Goal: Use online tool/utility: Utilize a website feature to perform a specific function

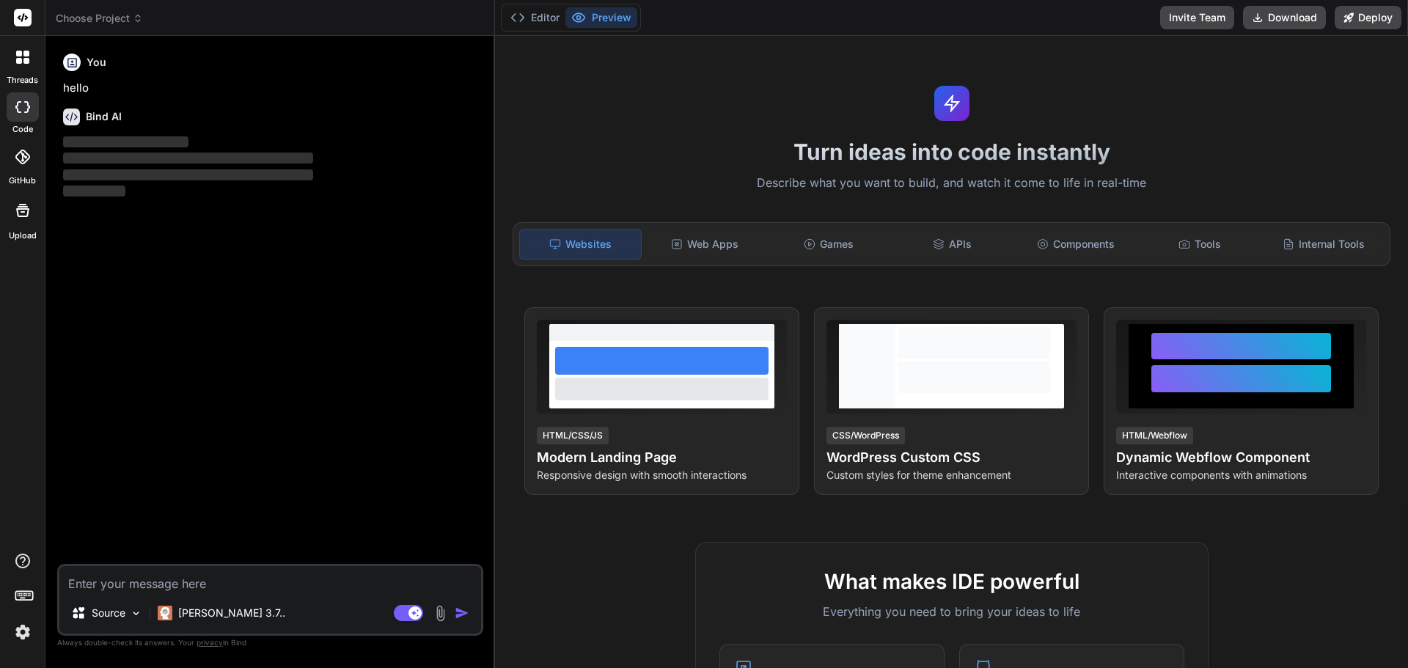
click at [27, 63] on icon at bounding box center [26, 61] width 6 height 6
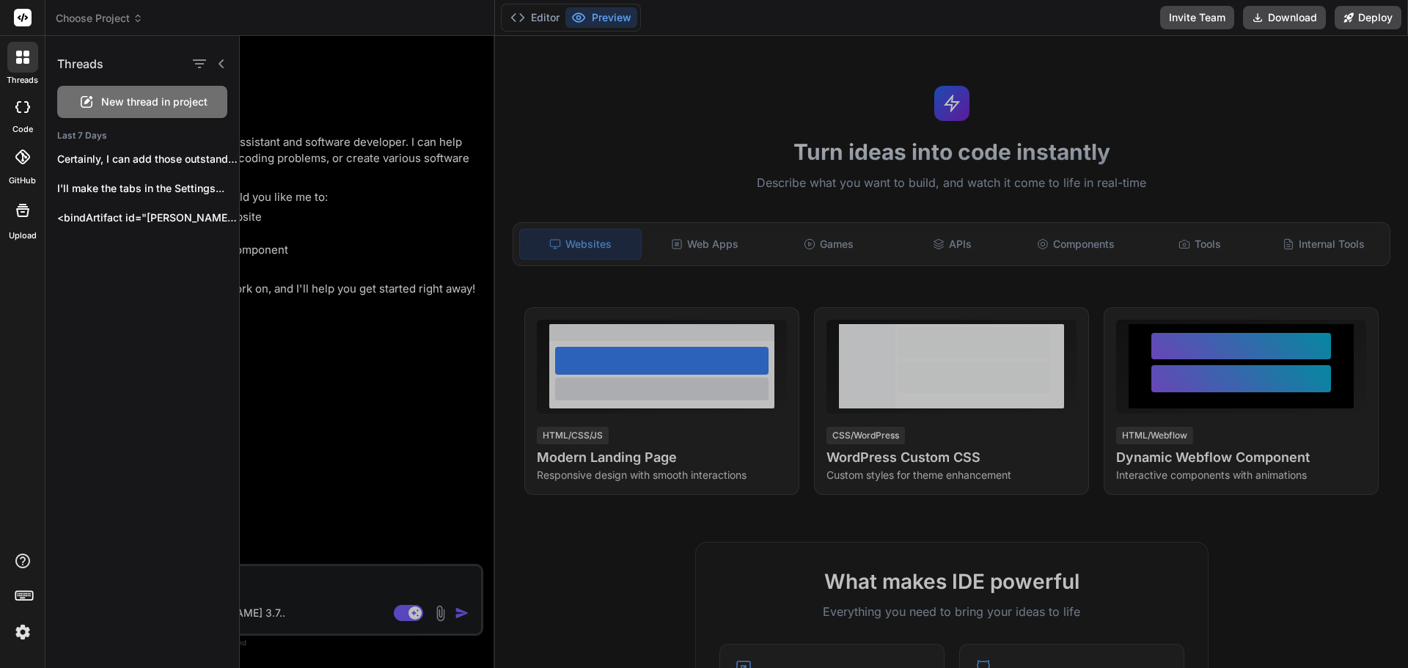
click at [117, 101] on span "New thread in project" at bounding box center [154, 102] width 106 height 15
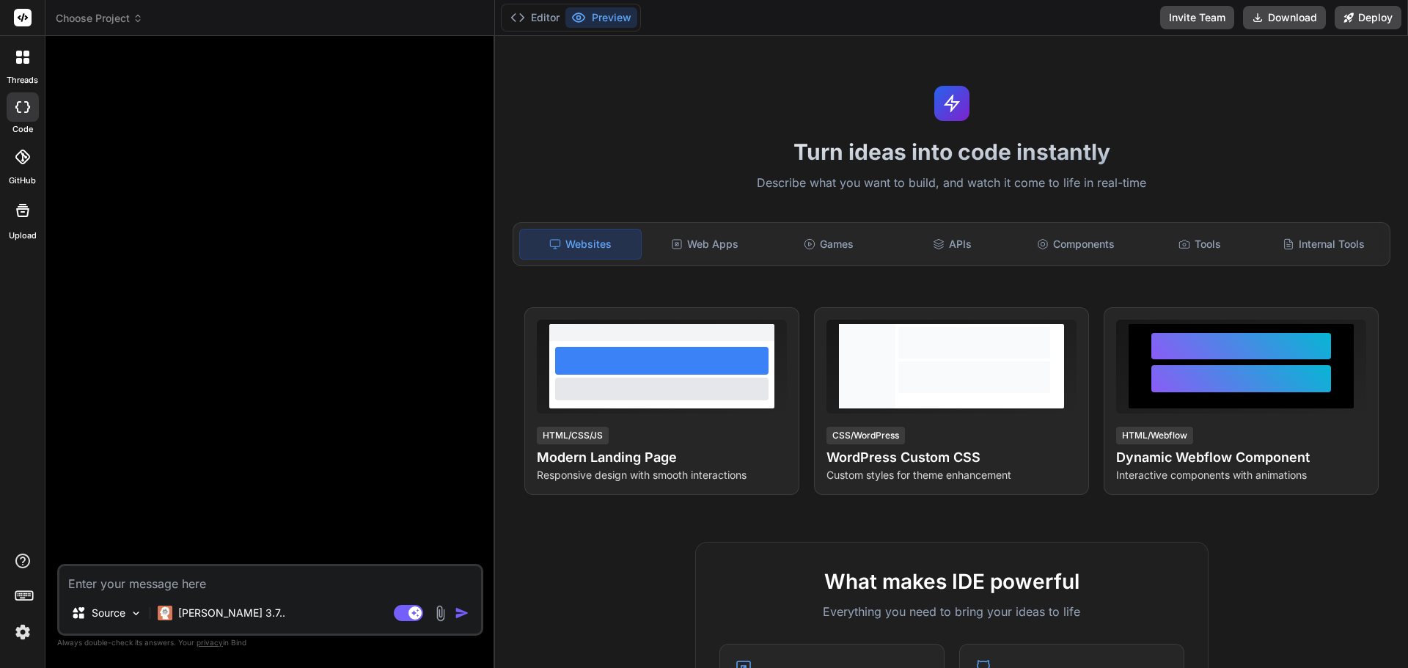
click at [21, 65] on div at bounding box center [22, 57] width 31 height 31
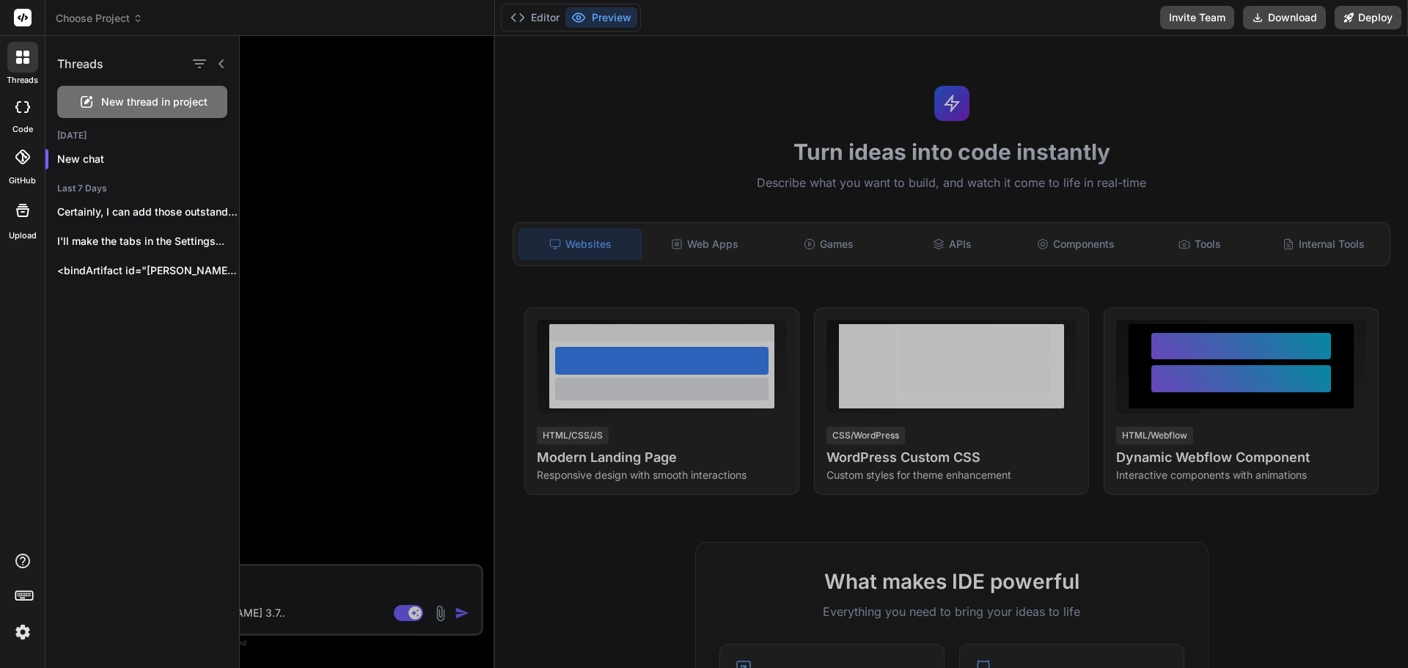
click at [18, 98] on div at bounding box center [23, 106] width 32 height 29
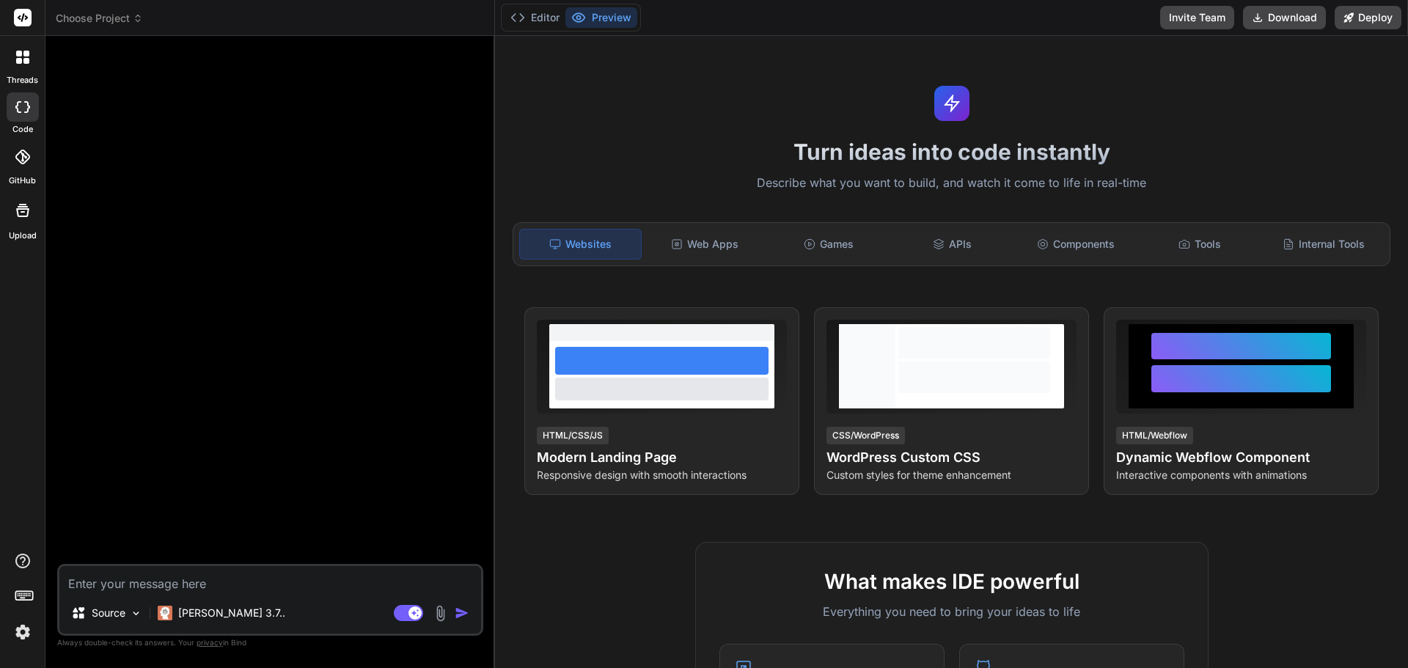
click at [32, 106] on div at bounding box center [23, 106] width 32 height 29
type textarea "x"
click at [29, 50] on div at bounding box center [22, 57] width 31 height 31
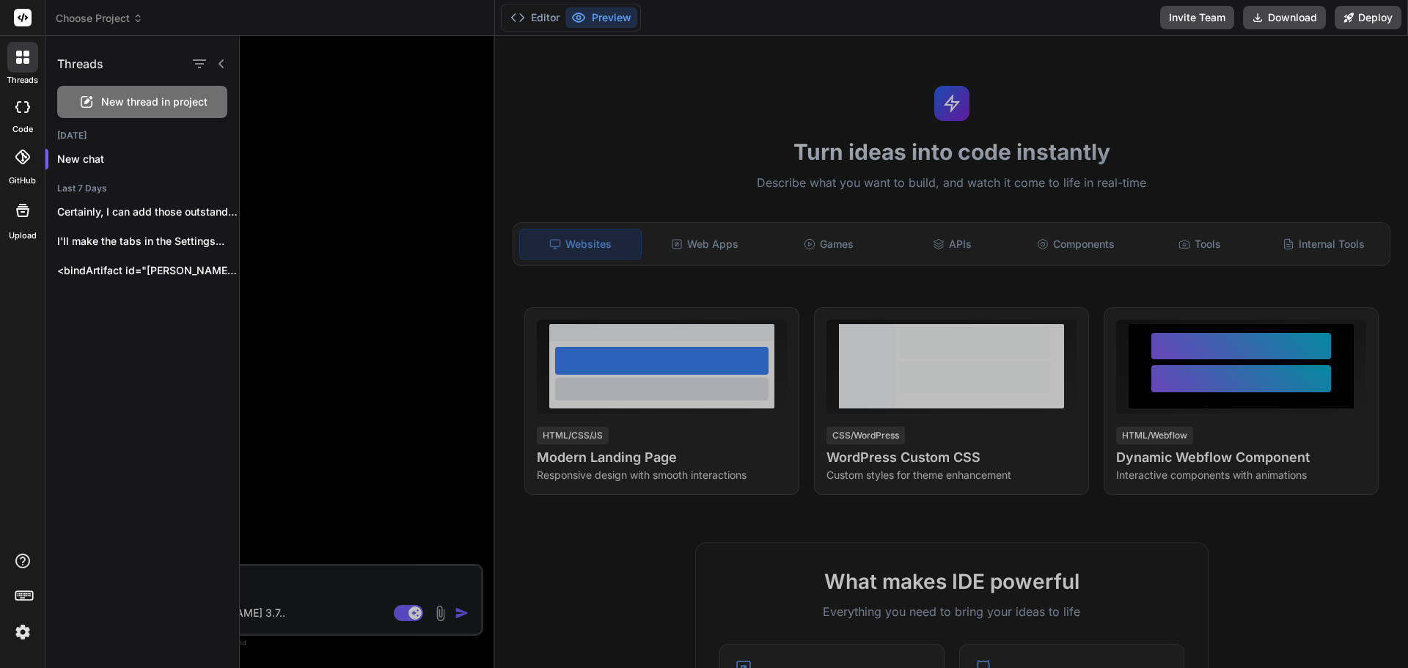
click at [26, 8] on div at bounding box center [22, 18] width 45 height 36
click at [20, 22] on rect at bounding box center [23, 18] width 18 height 18
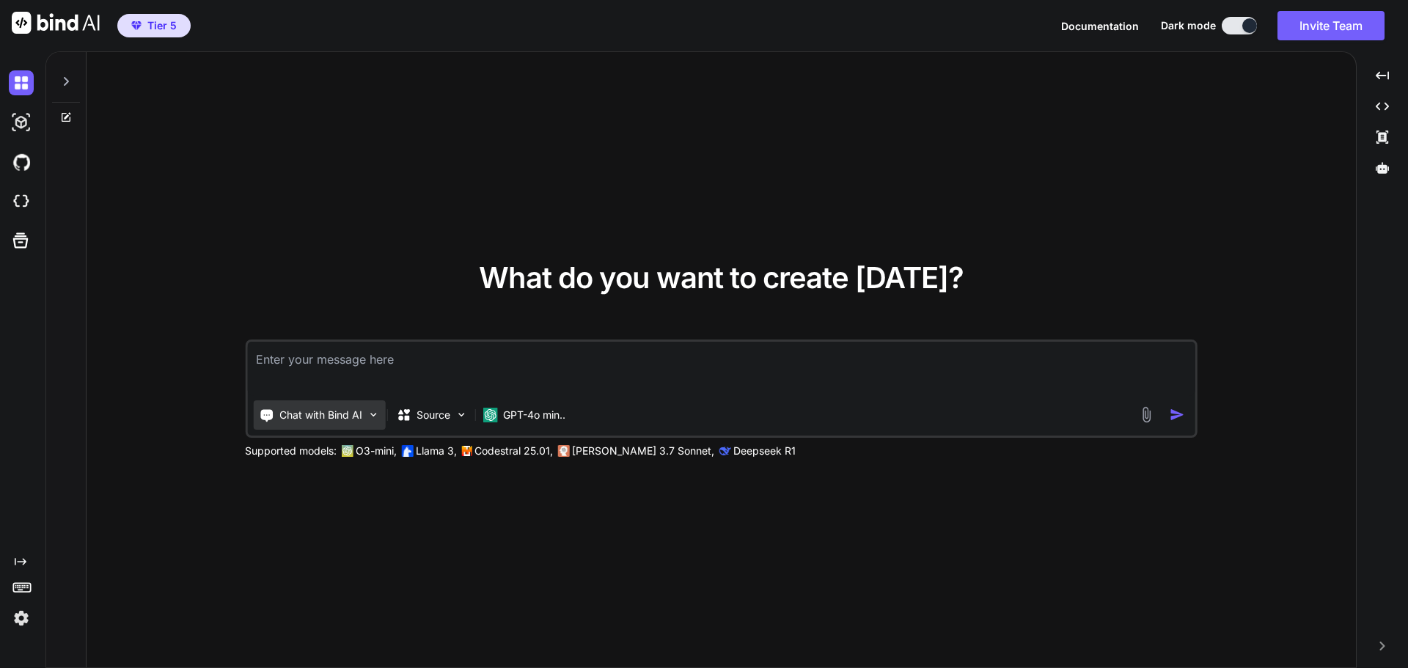
click at [351, 415] on p "Chat with Bind AI" at bounding box center [320, 415] width 83 height 15
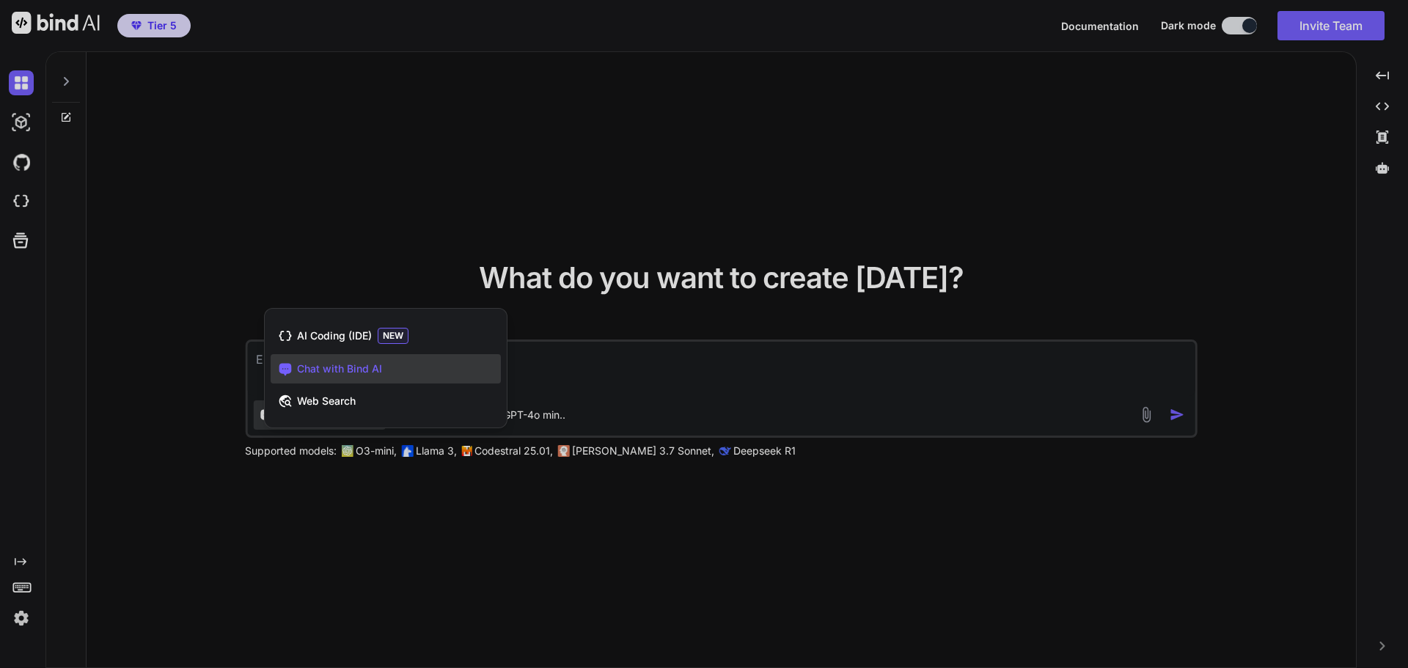
click at [688, 361] on div at bounding box center [704, 334] width 1408 height 668
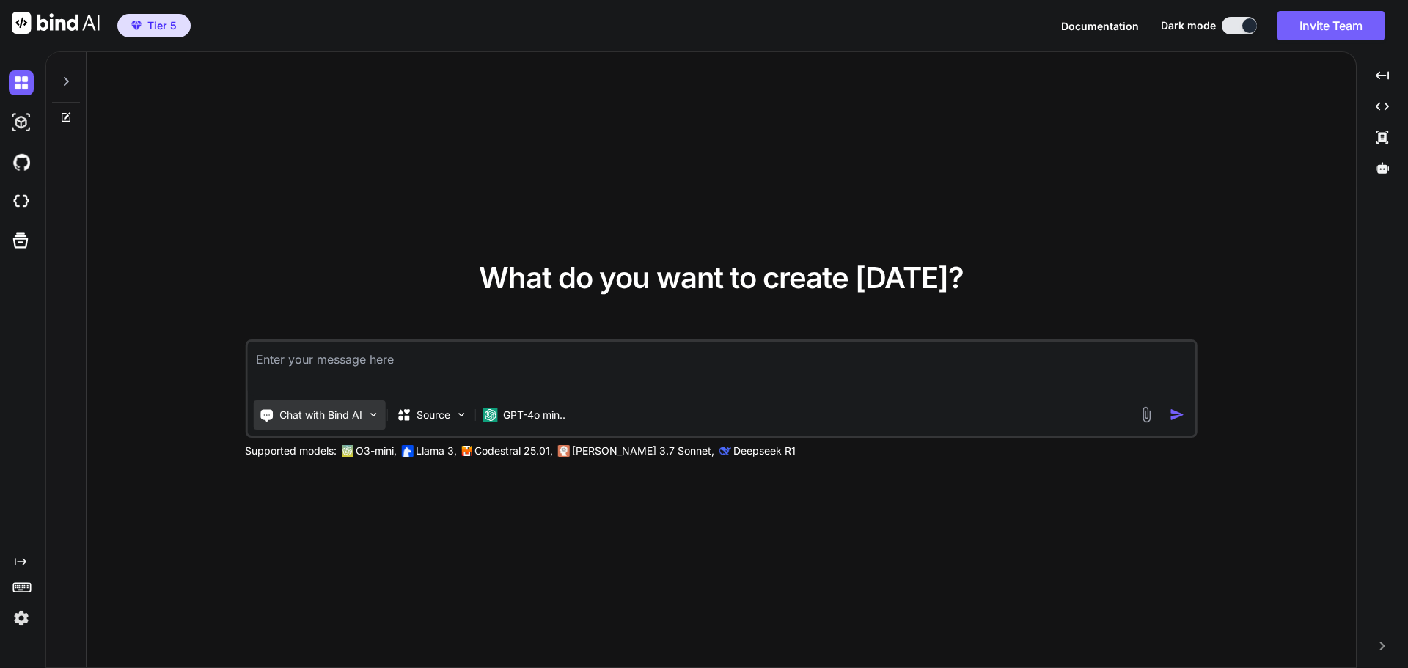
click at [359, 414] on p "Chat with Bind AI" at bounding box center [320, 415] width 83 height 15
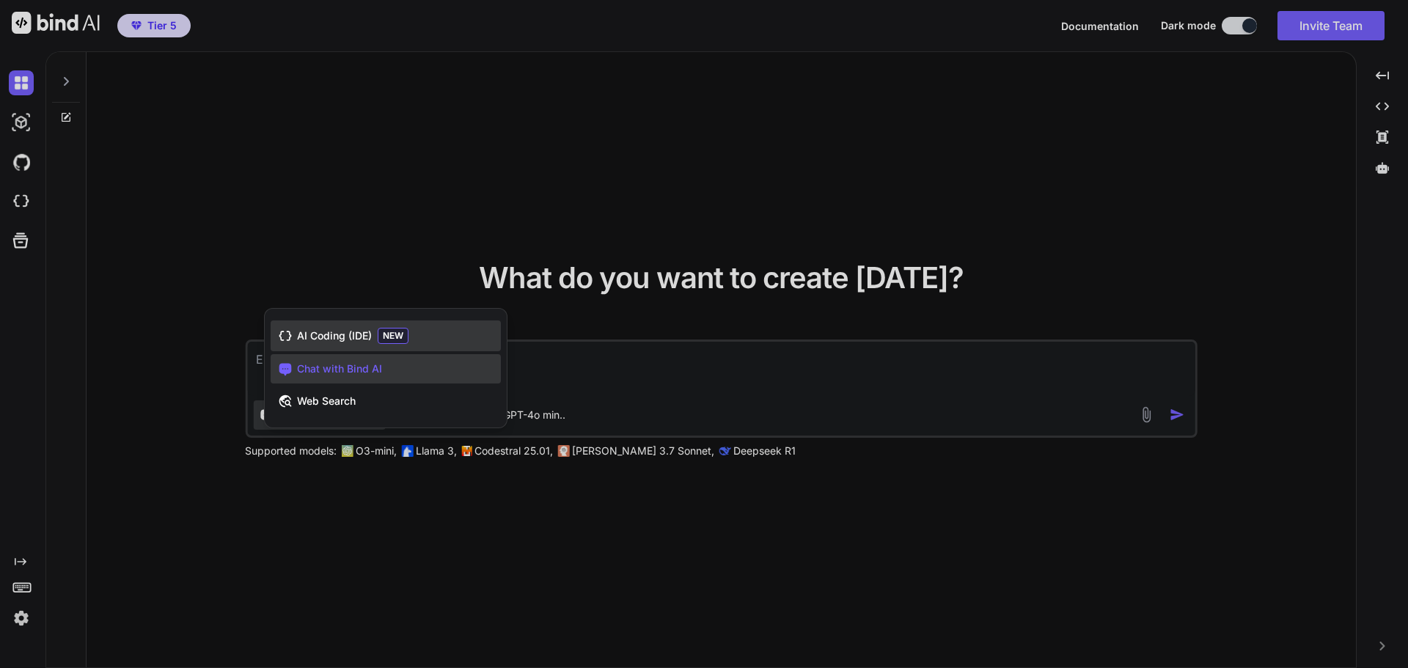
click at [359, 344] on div "AI Coding (IDE) NEW" at bounding box center [386, 335] width 230 height 31
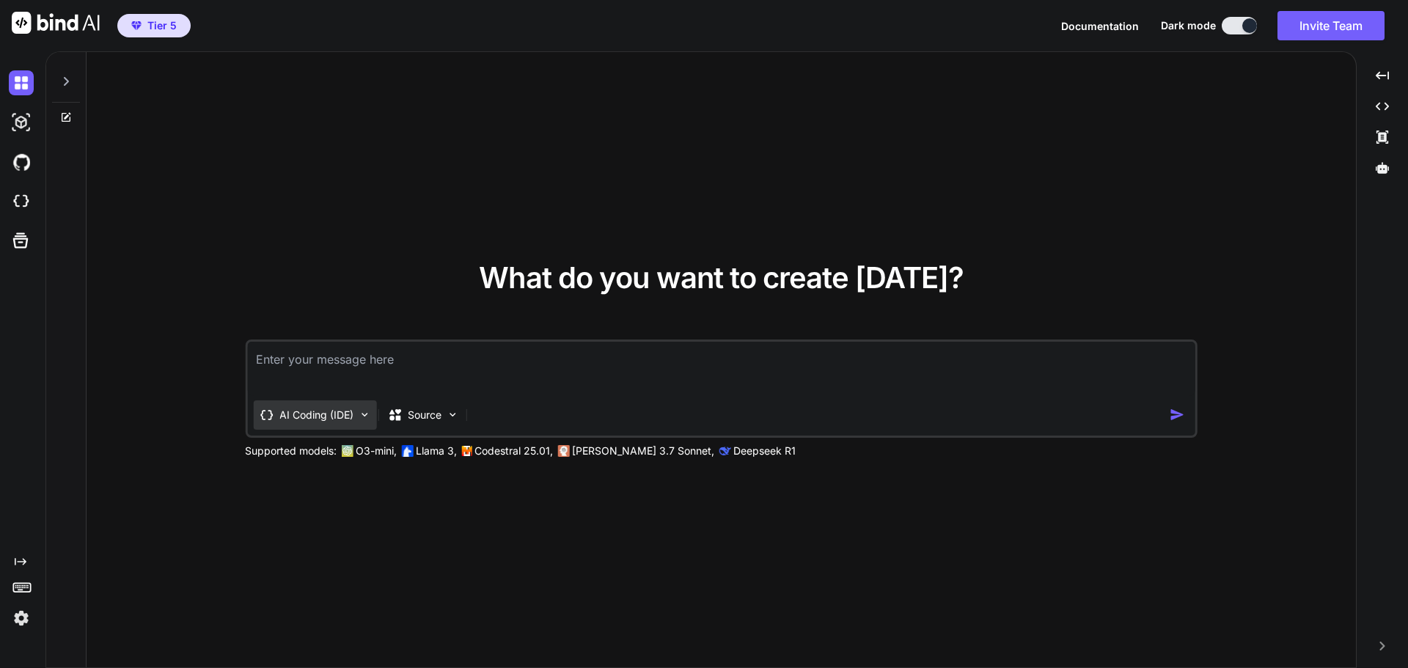
click at [343, 421] on p "AI Coding (IDE)" at bounding box center [316, 415] width 74 height 15
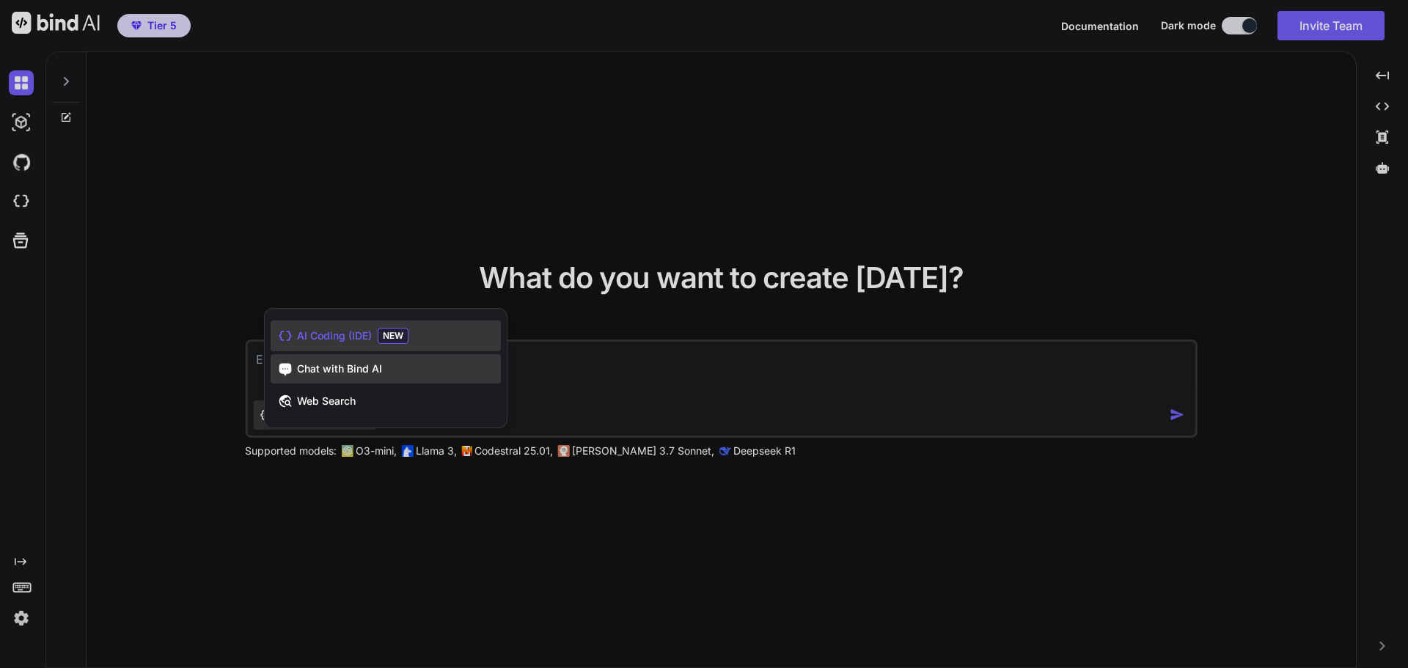
click at [359, 370] on span "Chat with Bind AI" at bounding box center [339, 368] width 85 height 15
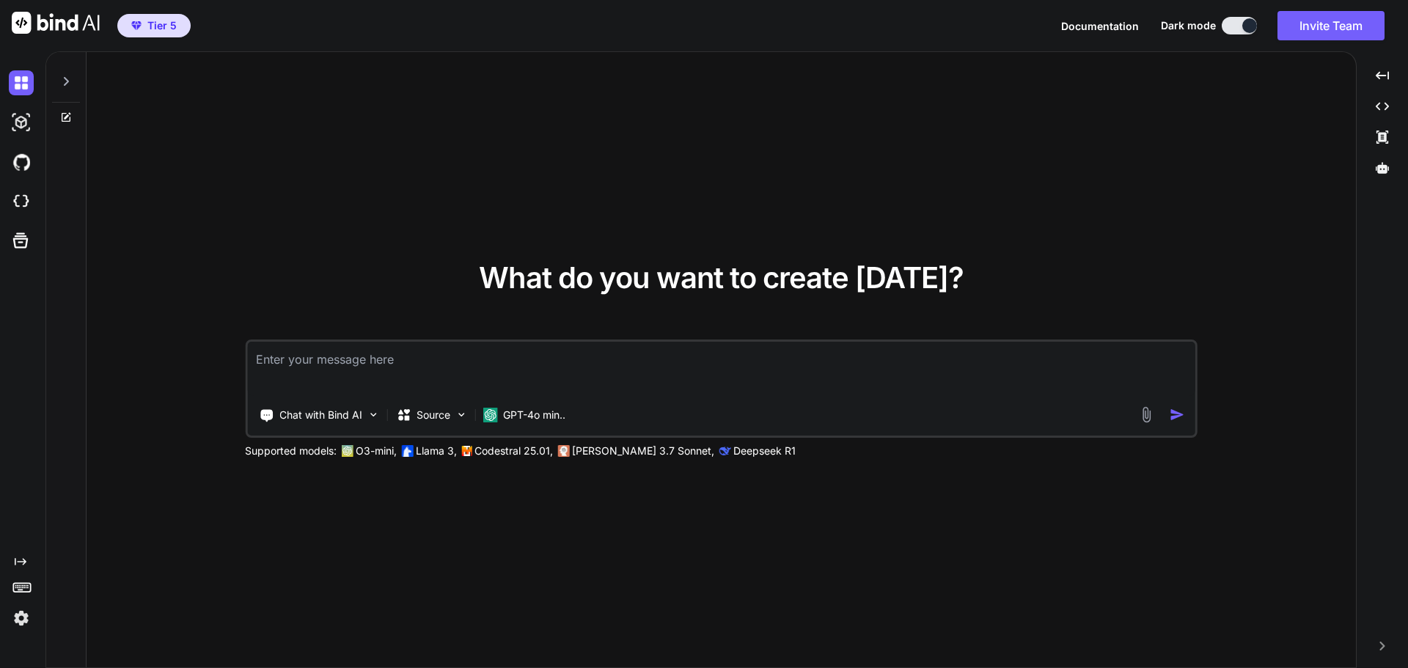
click at [658, 374] on textarea at bounding box center [721, 369] width 948 height 54
click at [15, 620] on img at bounding box center [21, 618] width 25 height 25
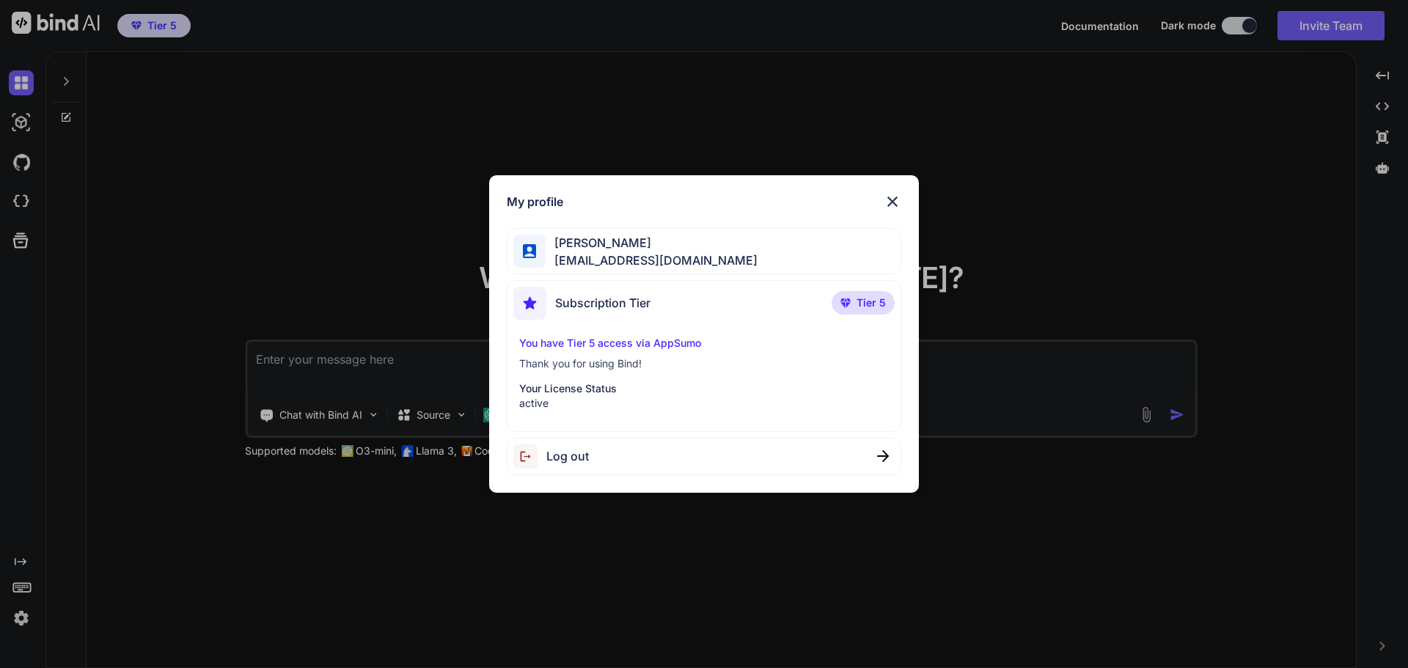
click at [894, 194] on img at bounding box center [893, 202] width 18 height 18
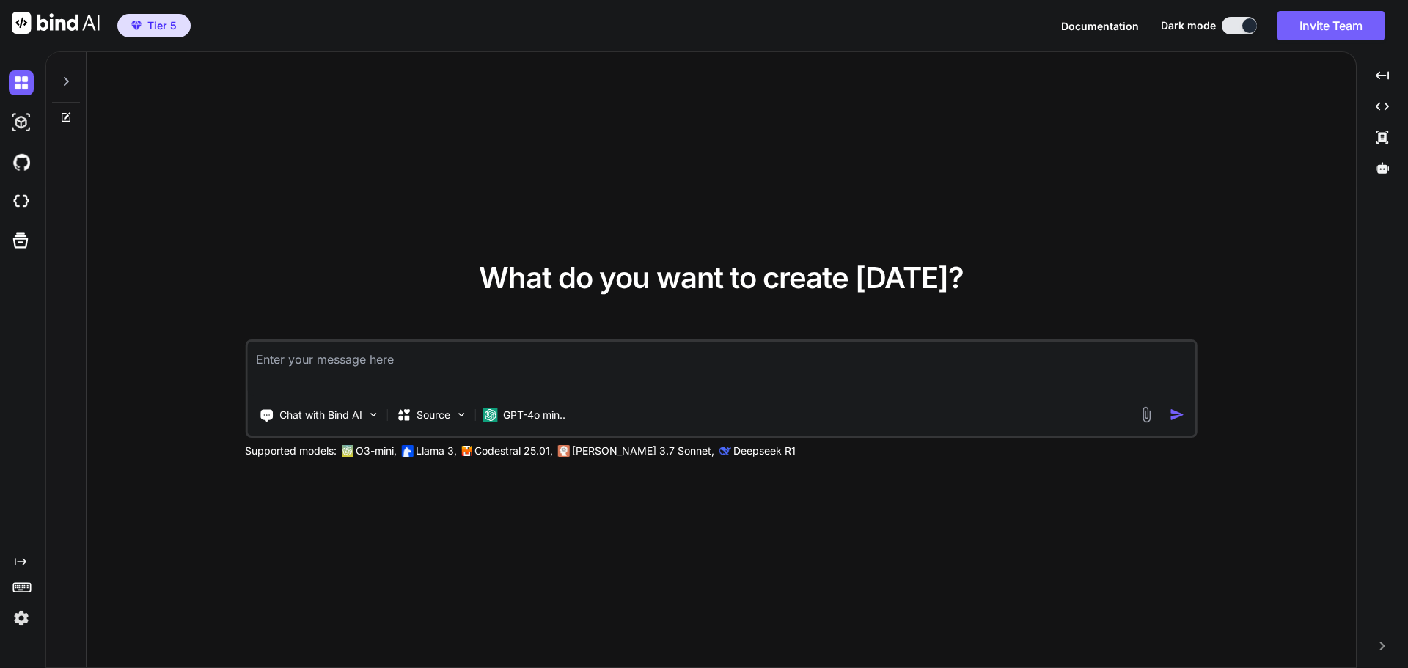
click at [1147, 411] on img at bounding box center [1146, 414] width 17 height 17
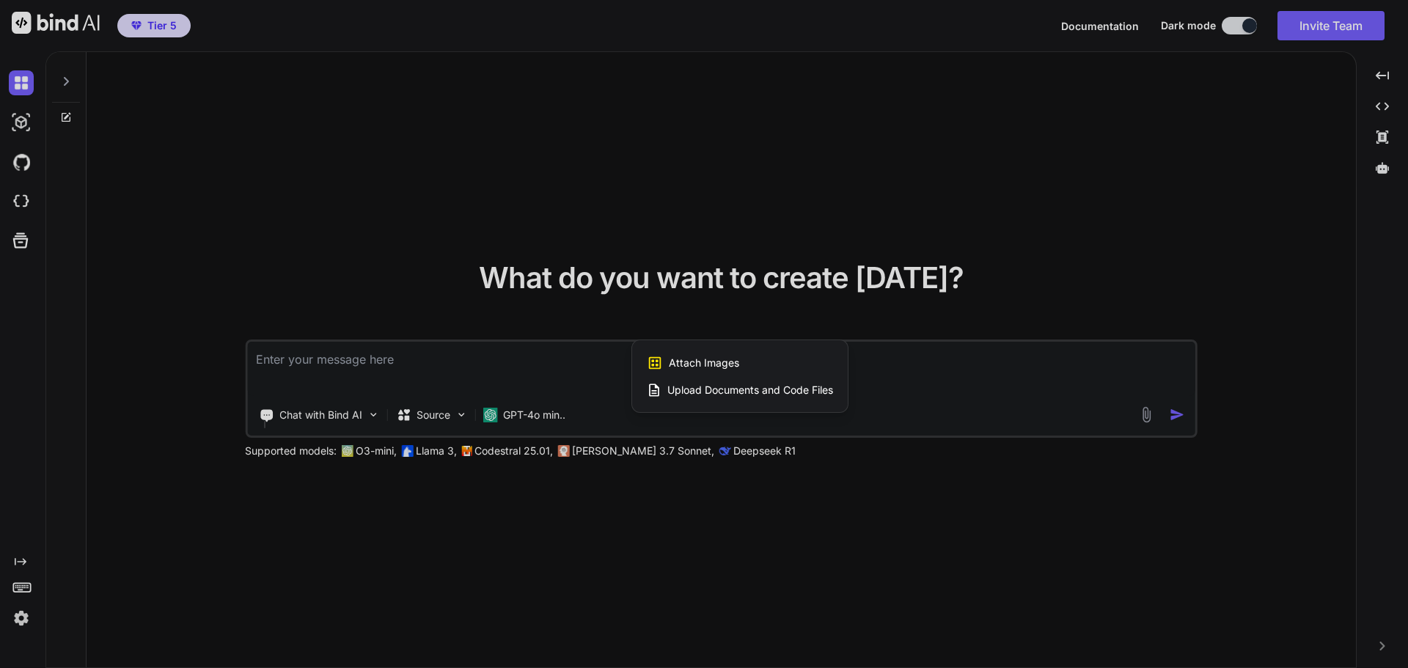
click at [717, 391] on span "Upload Documents and Code Files" at bounding box center [750, 390] width 166 height 15
type textarea "x"
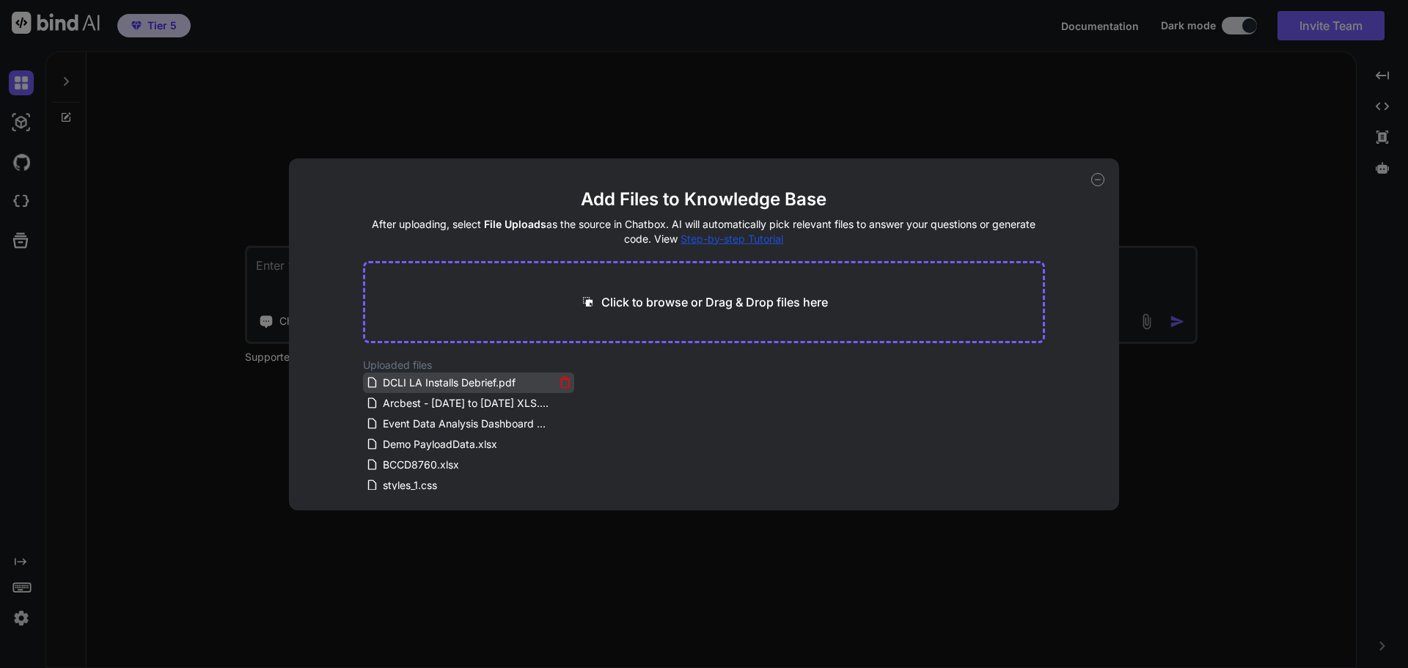
click at [562, 385] on icon at bounding box center [565, 382] width 12 height 12
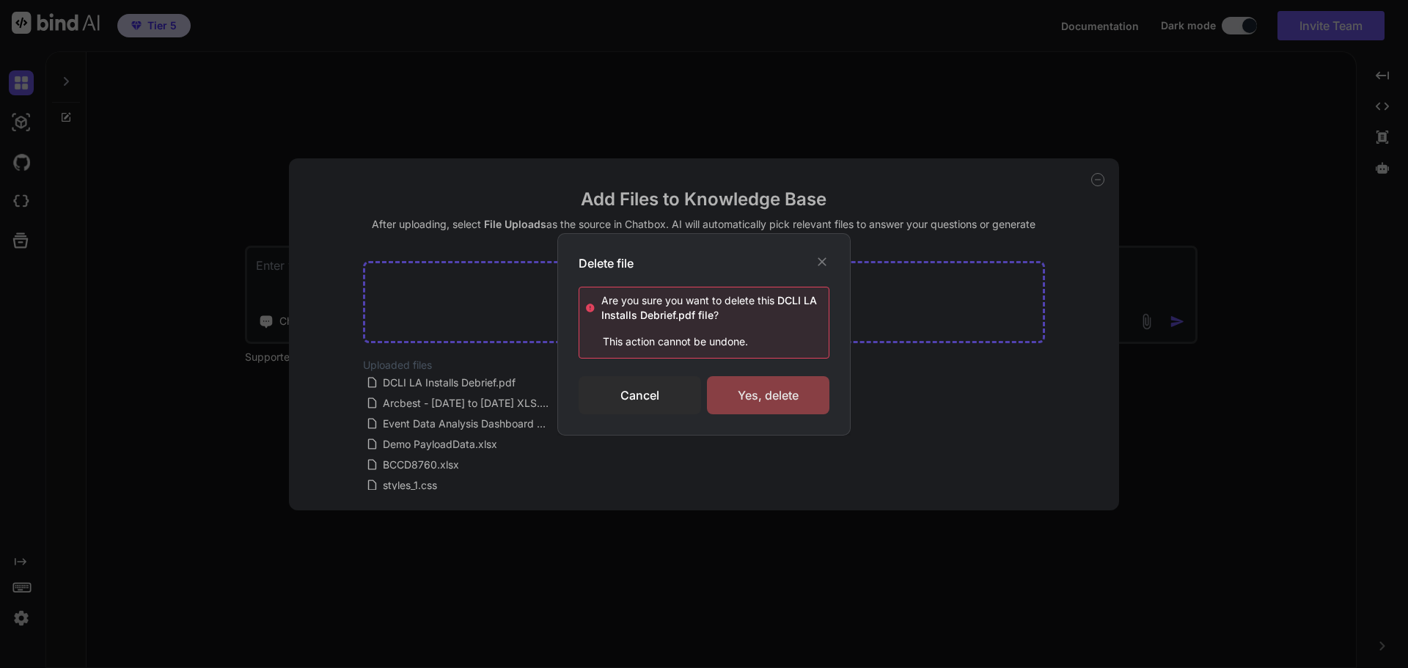
click at [741, 385] on div "Yes, delete" at bounding box center [768, 395] width 122 height 38
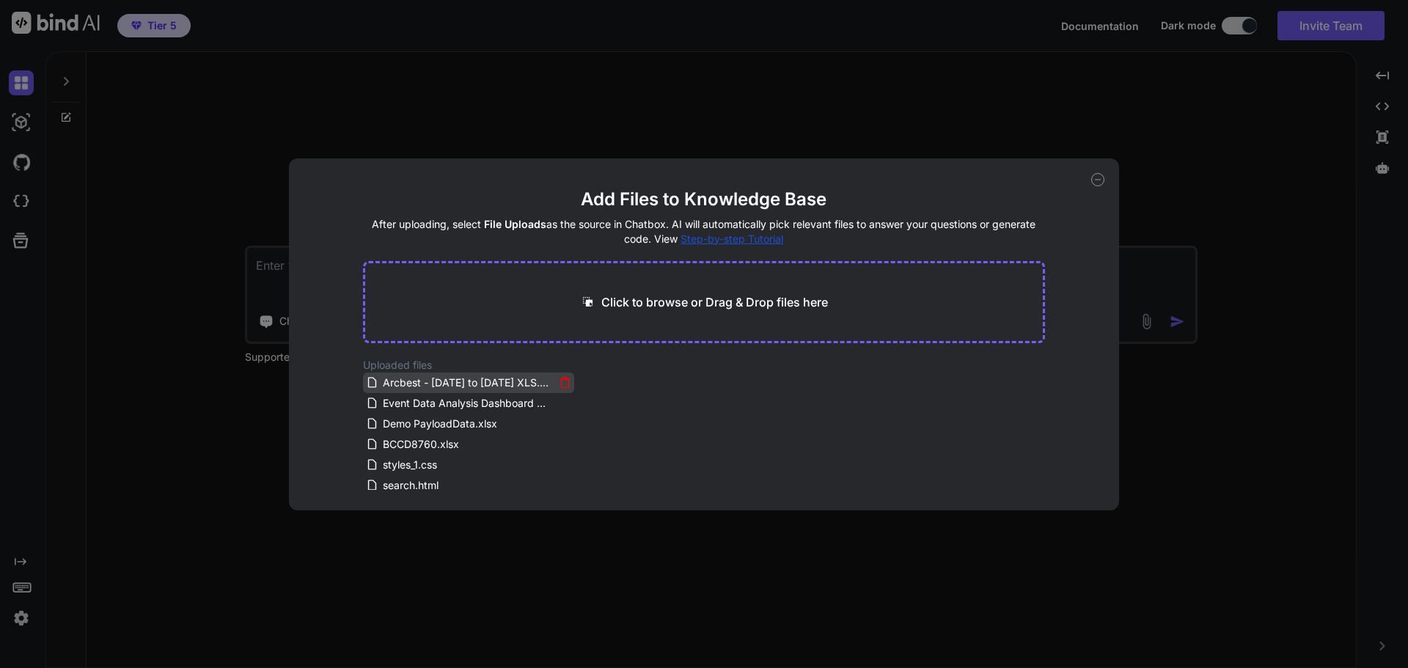
click at [565, 381] on icon at bounding box center [565, 382] width 12 height 12
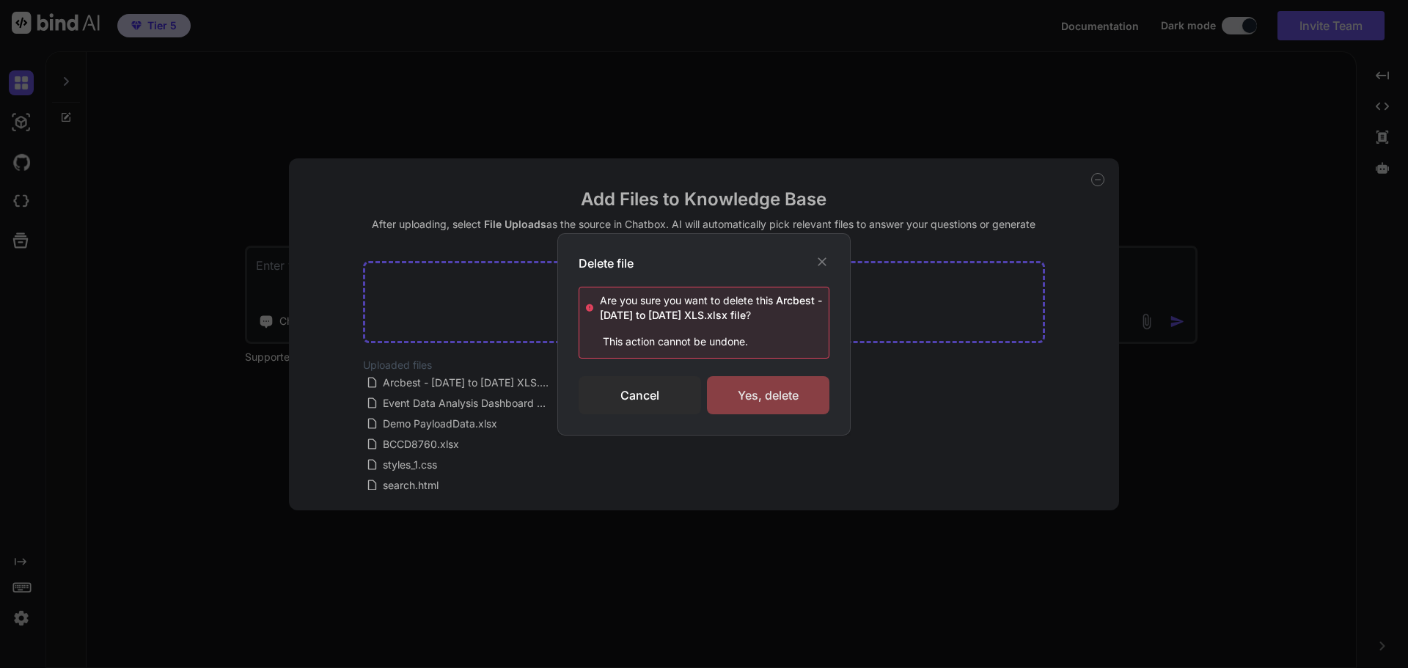
click at [760, 396] on div "Yes, delete" at bounding box center [768, 395] width 122 height 38
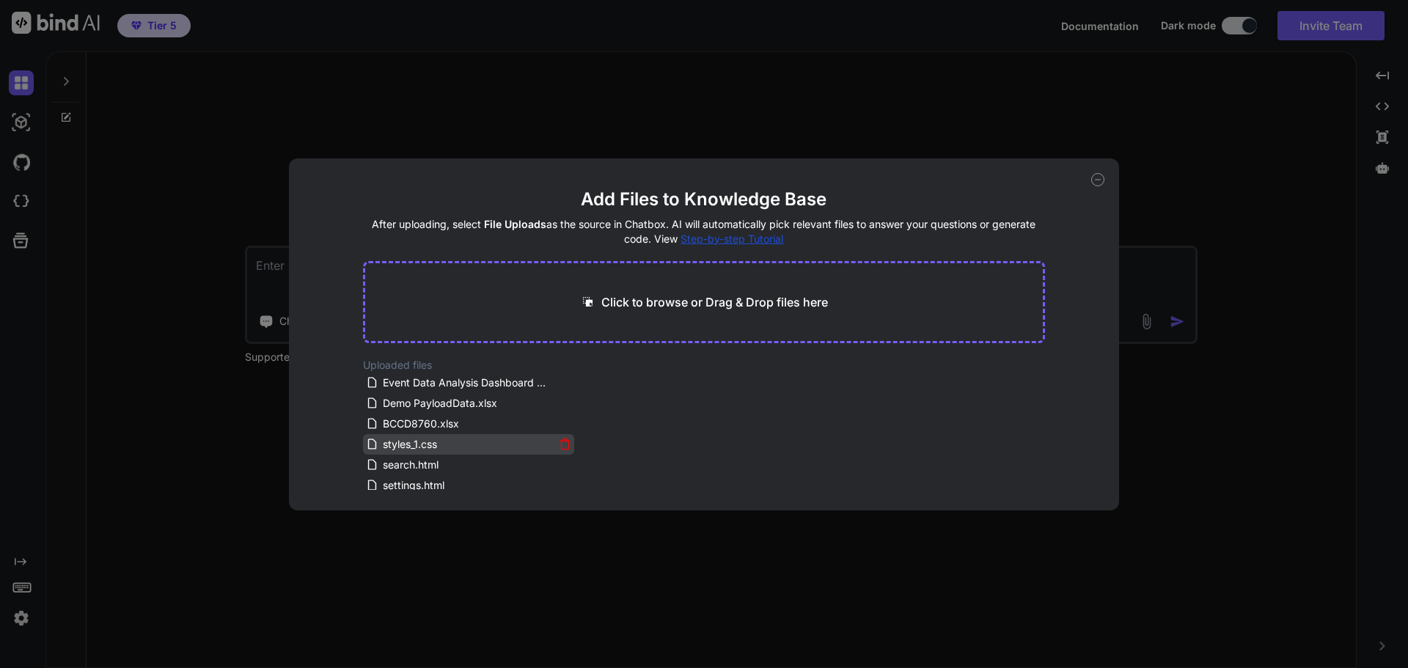
click at [559, 444] on icon at bounding box center [565, 444] width 12 height 12
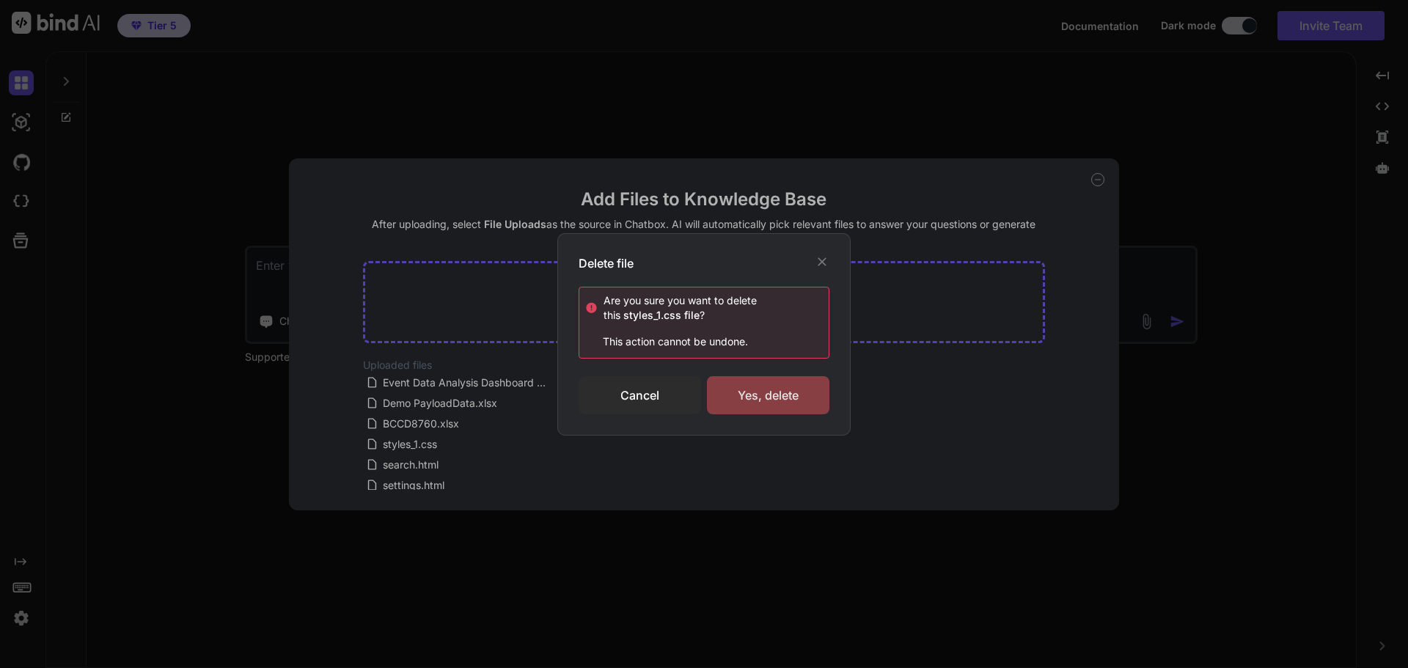
click at [735, 408] on div "Yes, delete" at bounding box center [768, 395] width 122 height 38
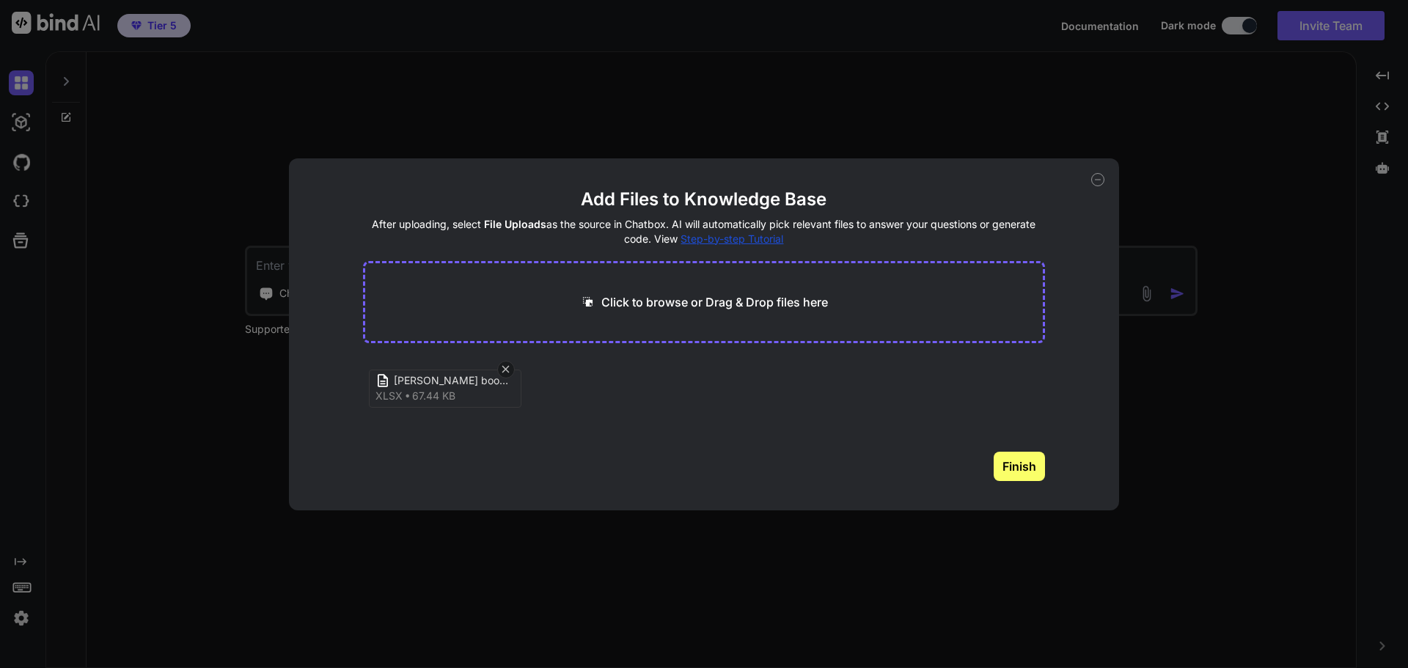
click at [1023, 472] on button "Finish" at bounding box center [1018, 466] width 51 height 29
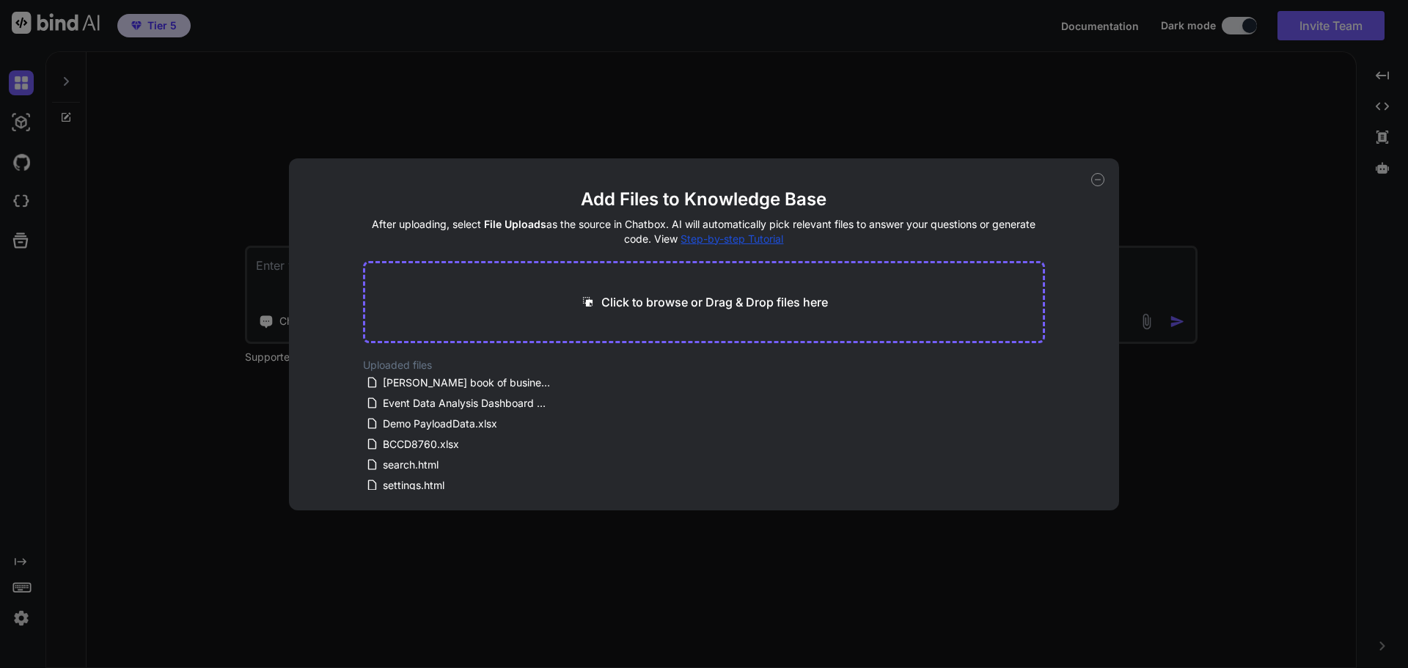
click at [1099, 181] on icon at bounding box center [1097, 179] width 13 height 13
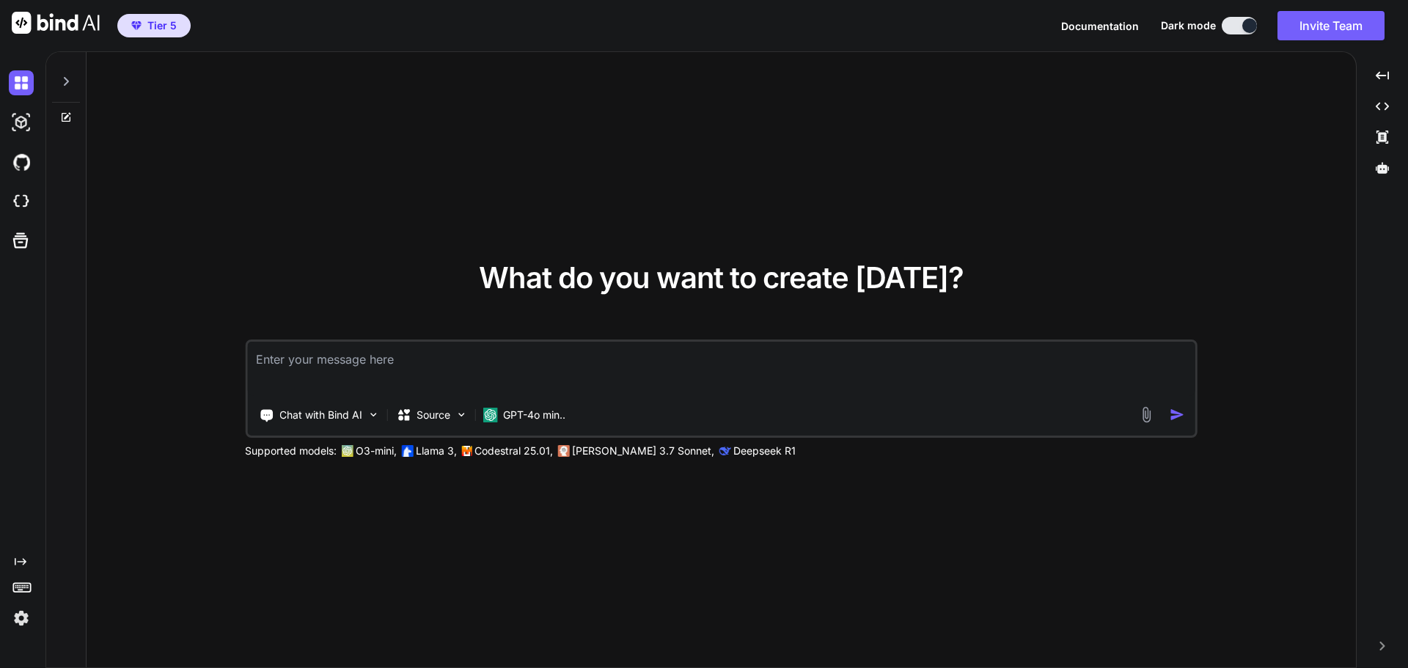
click at [500, 360] on textarea at bounding box center [721, 369] width 948 height 54
click at [524, 405] on div "GPT-4o min.." at bounding box center [524, 414] width 95 height 29
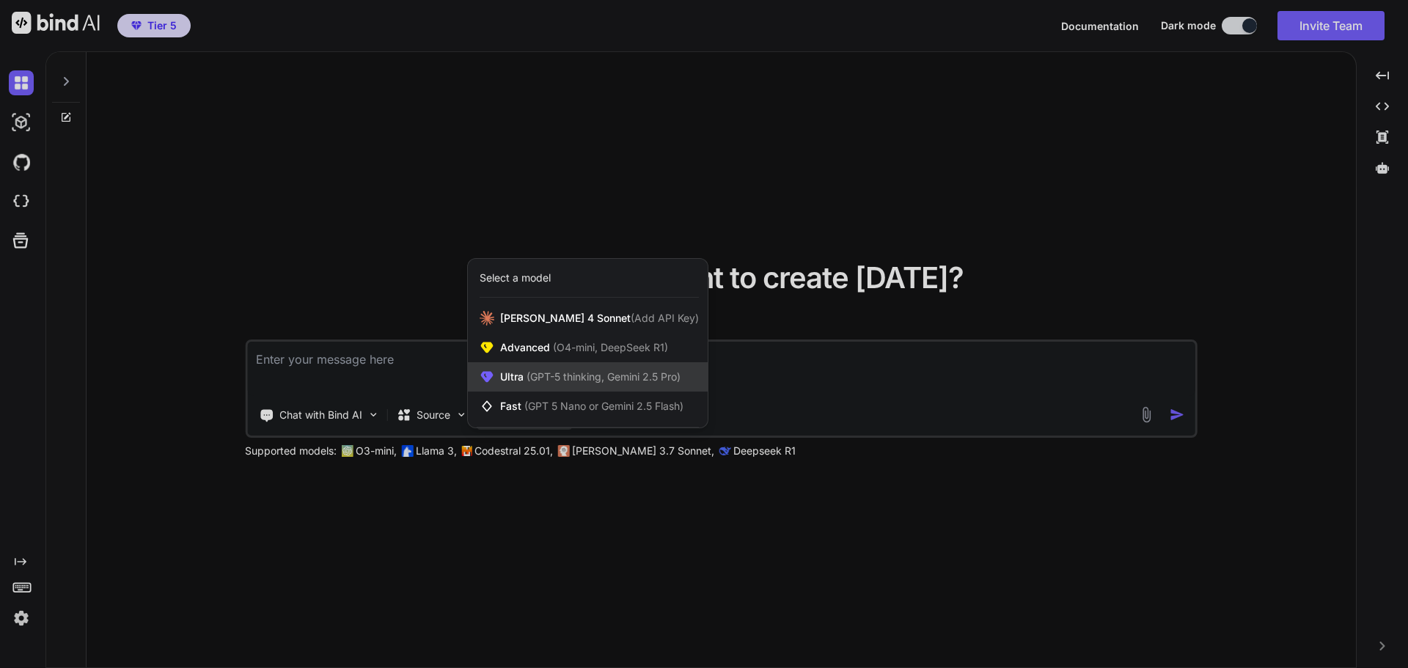
click at [539, 375] on span "(GPT-5 thinking, Gemini 2.5 Pro)" at bounding box center [602, 376] width 157 height 12
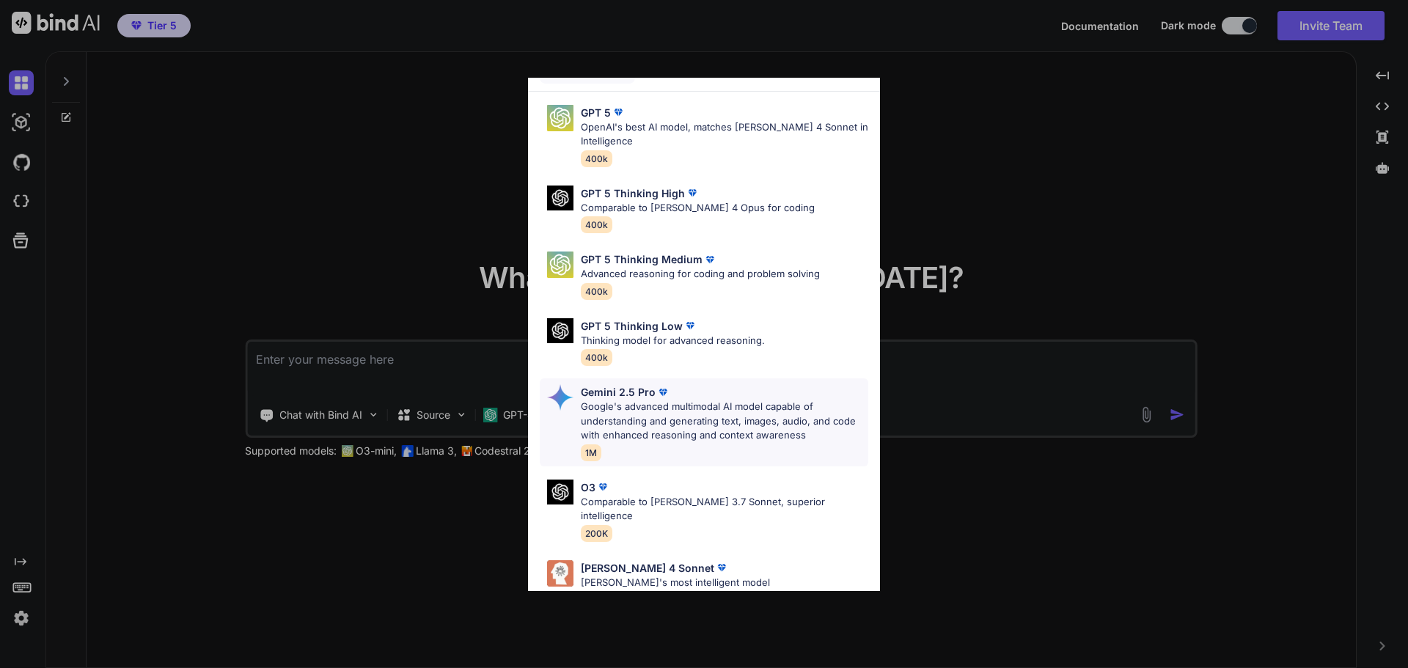
scroll to position [119, 0]
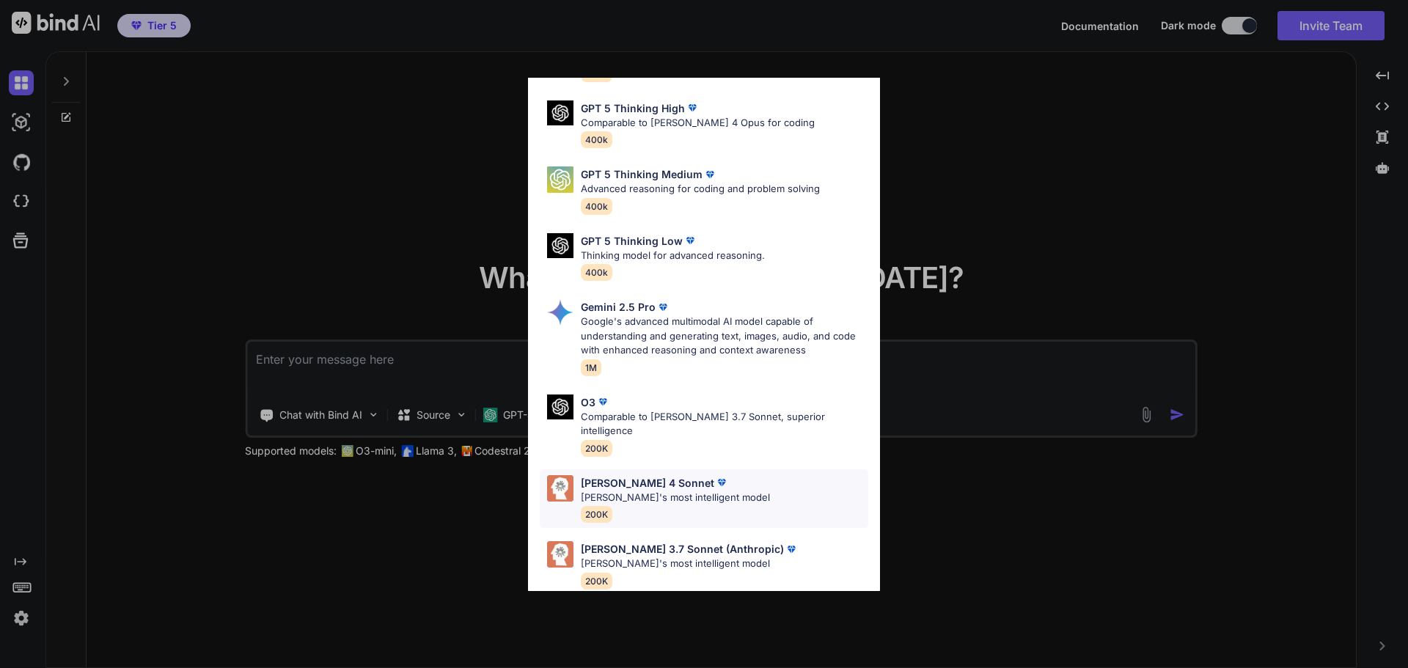
click at [665, 469] on div "Claude 4 Sonnet Claude's most intelligent model 200K" at bounding box center [704, 498] width 328 height 59
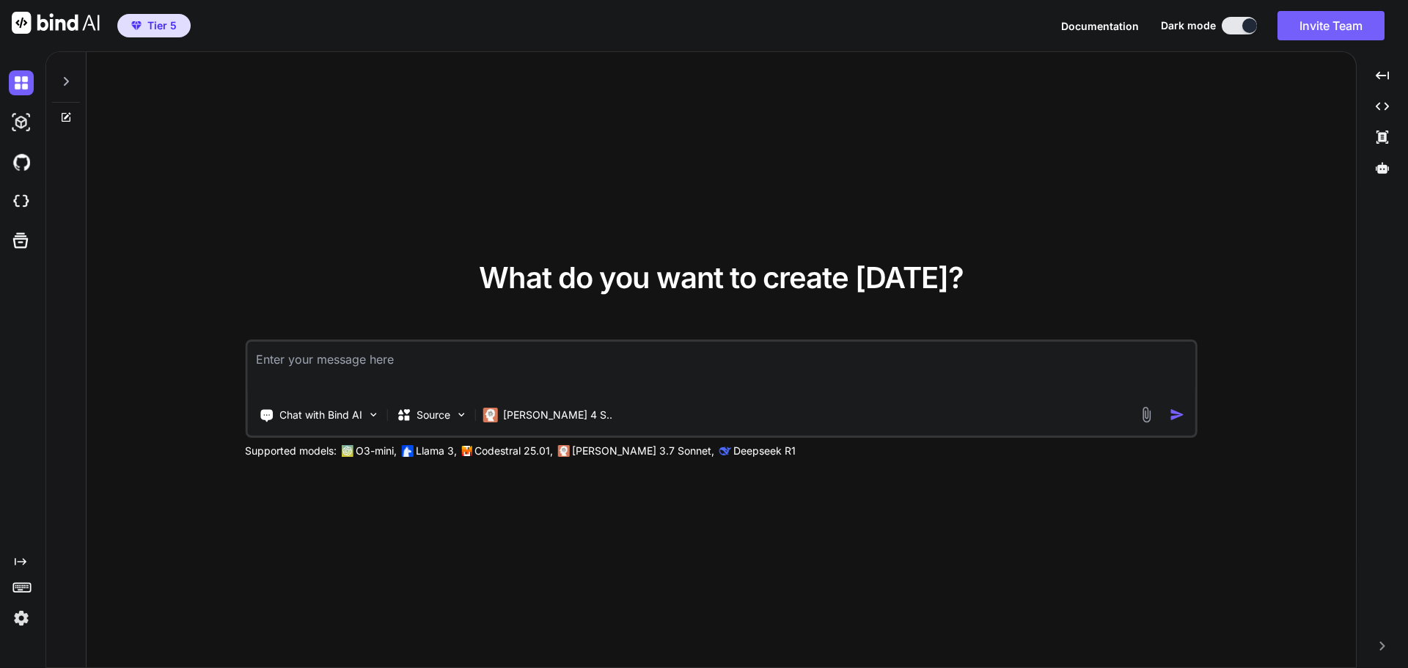
click at [508, 374] on textarea at bounding box center [721, 369] width 948 height 54
paste textarea "Porter Shumway book of business 8_19_25"
paste textarea "For the Account Name, they are husband and wife as well as businesses. Please s…"
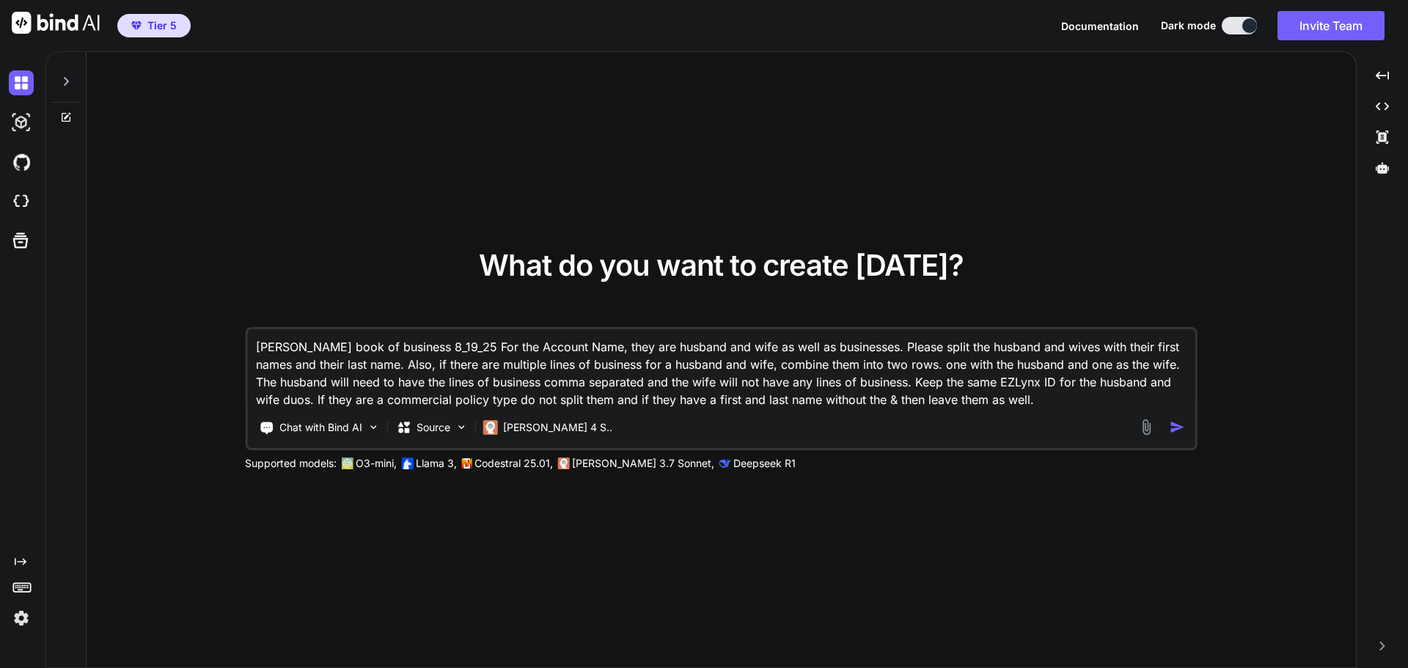
click at [496, 341] on textarea "Porter Shumway book of business 8_19_25 For the Account Name, they are husband …" at bounding box center [721, 368] width 948 height 79
click at [1061, 399] on textarea "Porter Shumway book of business 8_19_25 For the Account Name, they are husband …" at bounding box center [721, 368] width 948 height 79
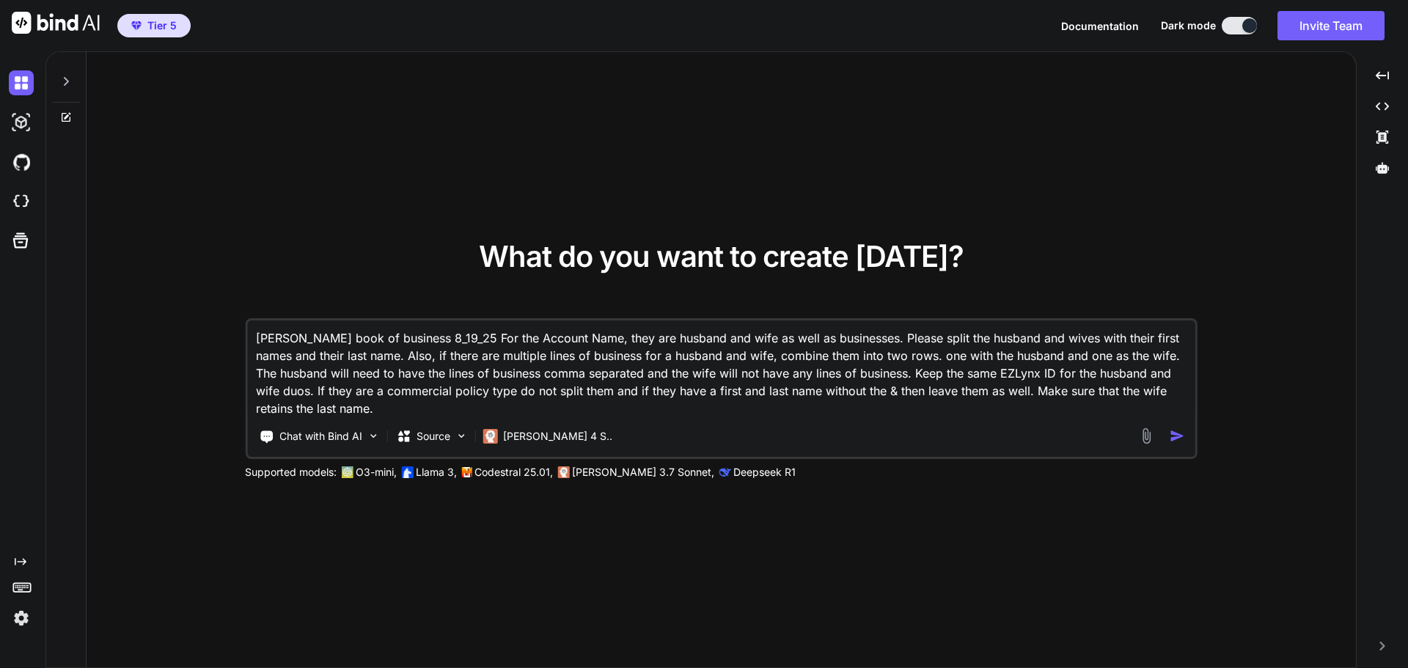
type textarea "[PERSON_NAME] book of business 8_19_25 For the Account Name, they are husband a…"
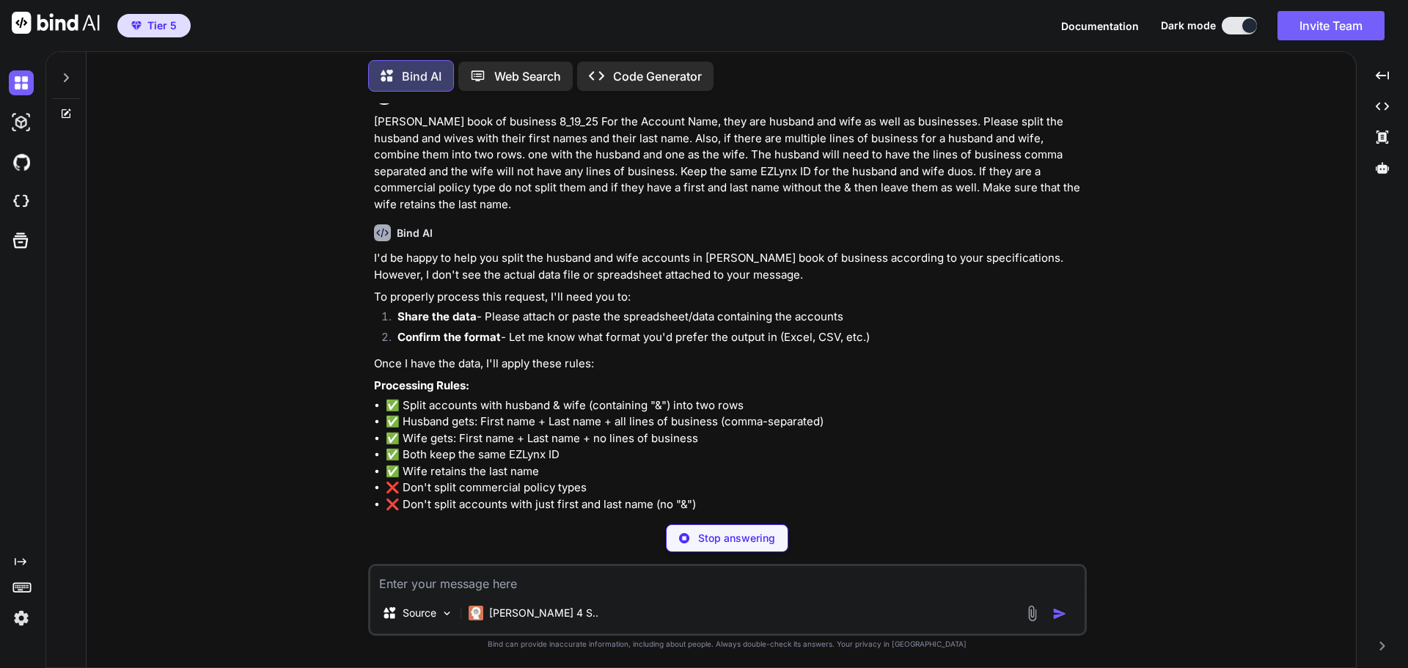
scroll to position [23, 0]
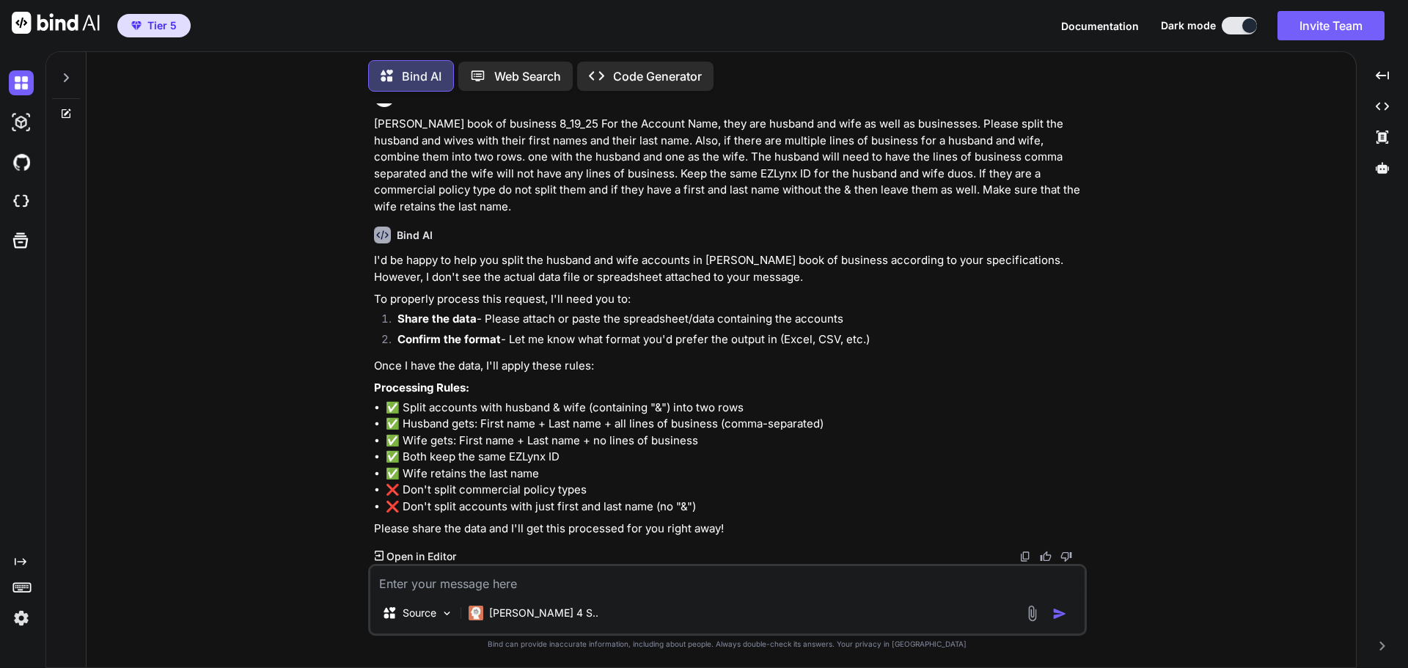
click at [545, 584] on textarea at bounding box center [727, 579] width 714 height 26
click at [412, 614] on p "Source" at bounding box center [420, 613] width 34 height 15
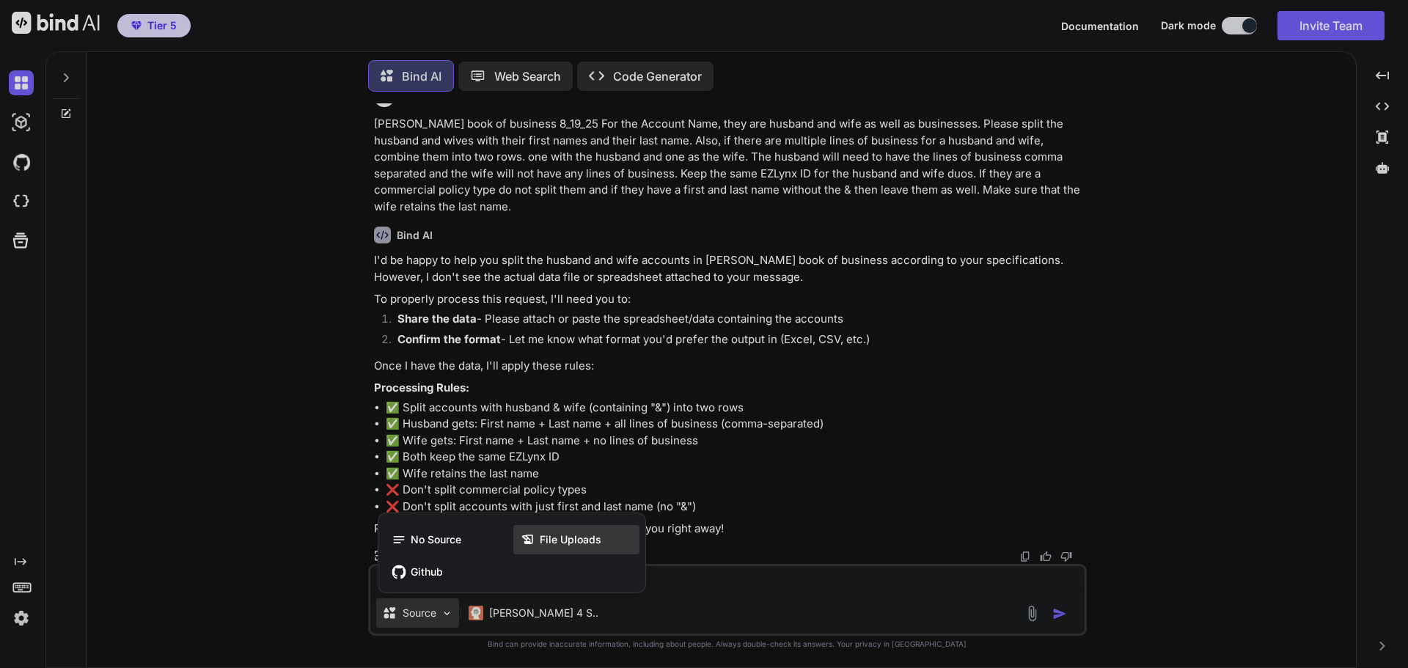
click at [518, 539] on div "File Uploads" at bounding box center [576, 539] width 126 height 29
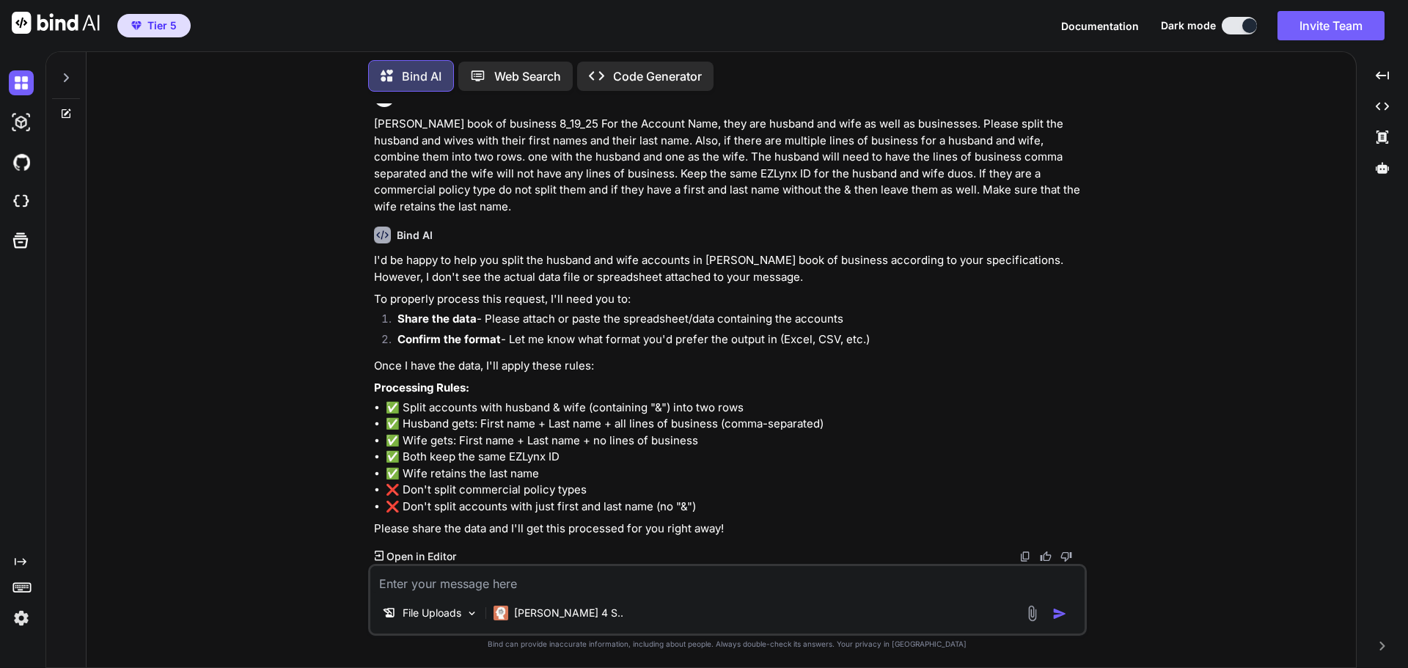
click at [702, 578] on textarea at bounding box center [727, 579] width 714 height 26
paste textarea "Porter Shumway book of business 8_19_25"
type textarea "use this file Porter Shumway book of business 8_19_25"
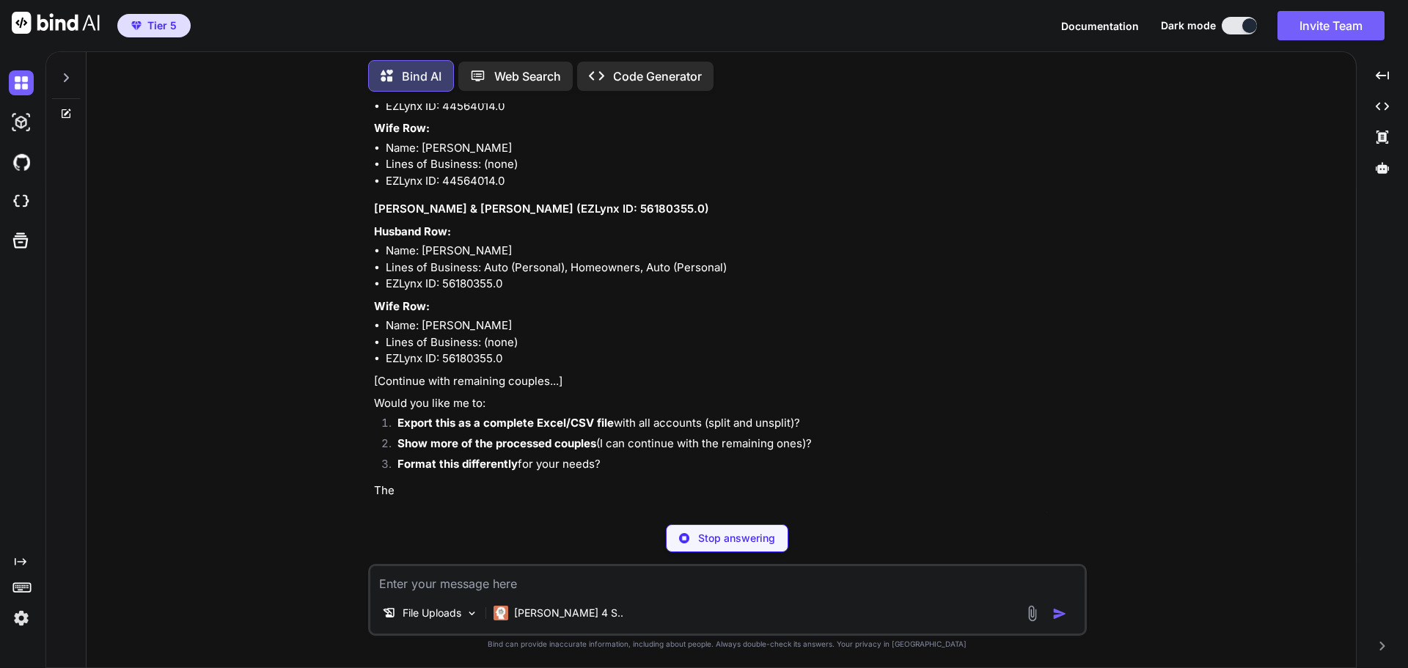
scroll to position [2124, 0]
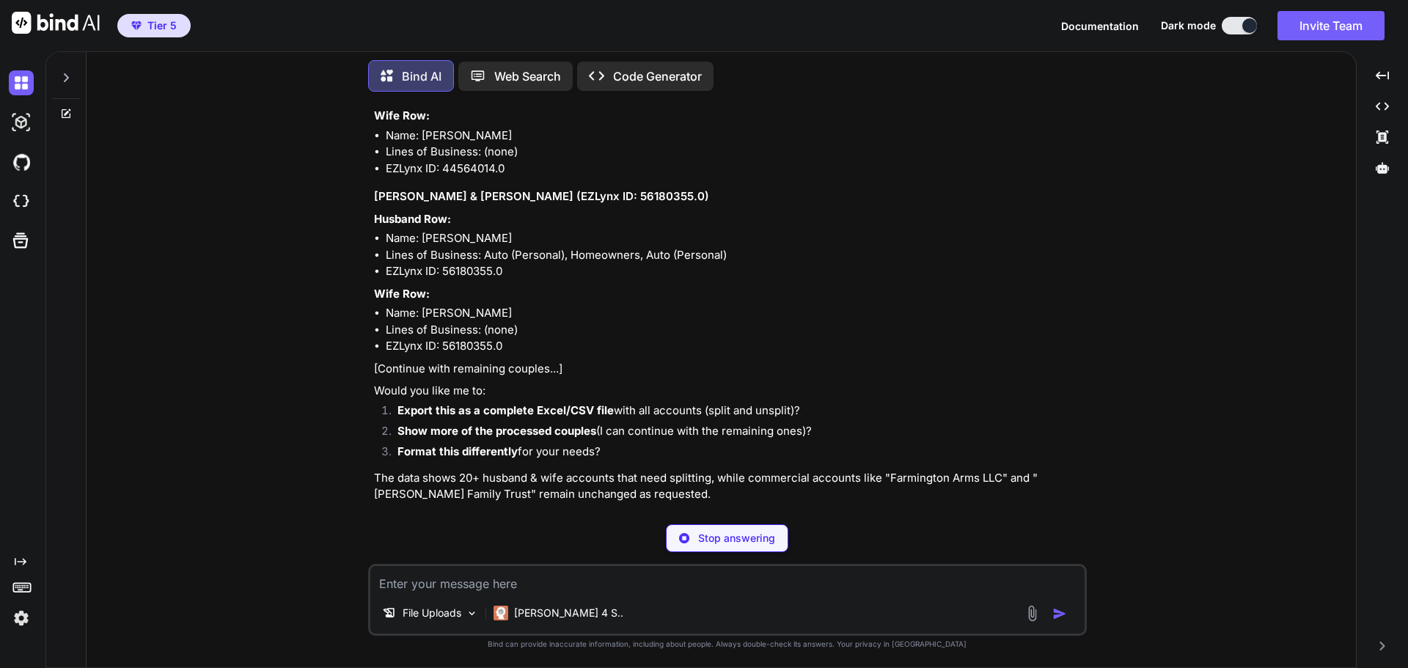
click at [582, 573] on textarea at bounding box center [727, 579] width 714 height 26
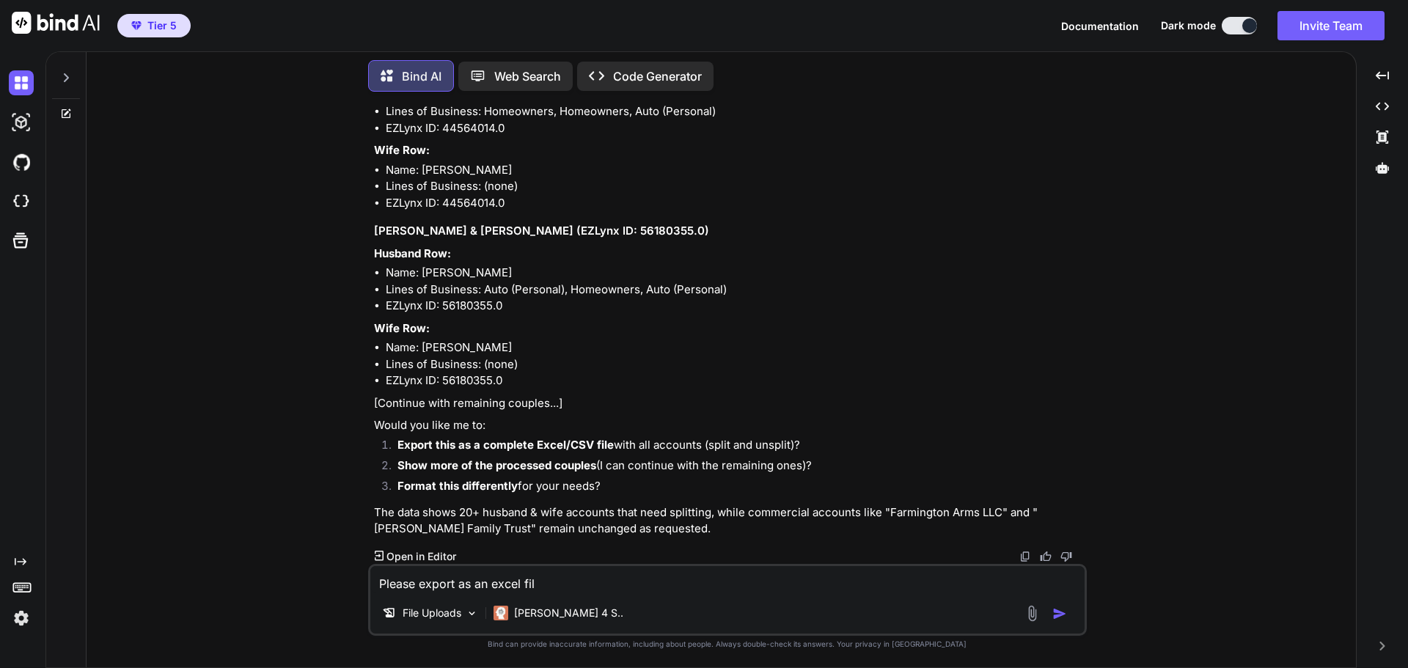
type textarea "Please export as an excel file"
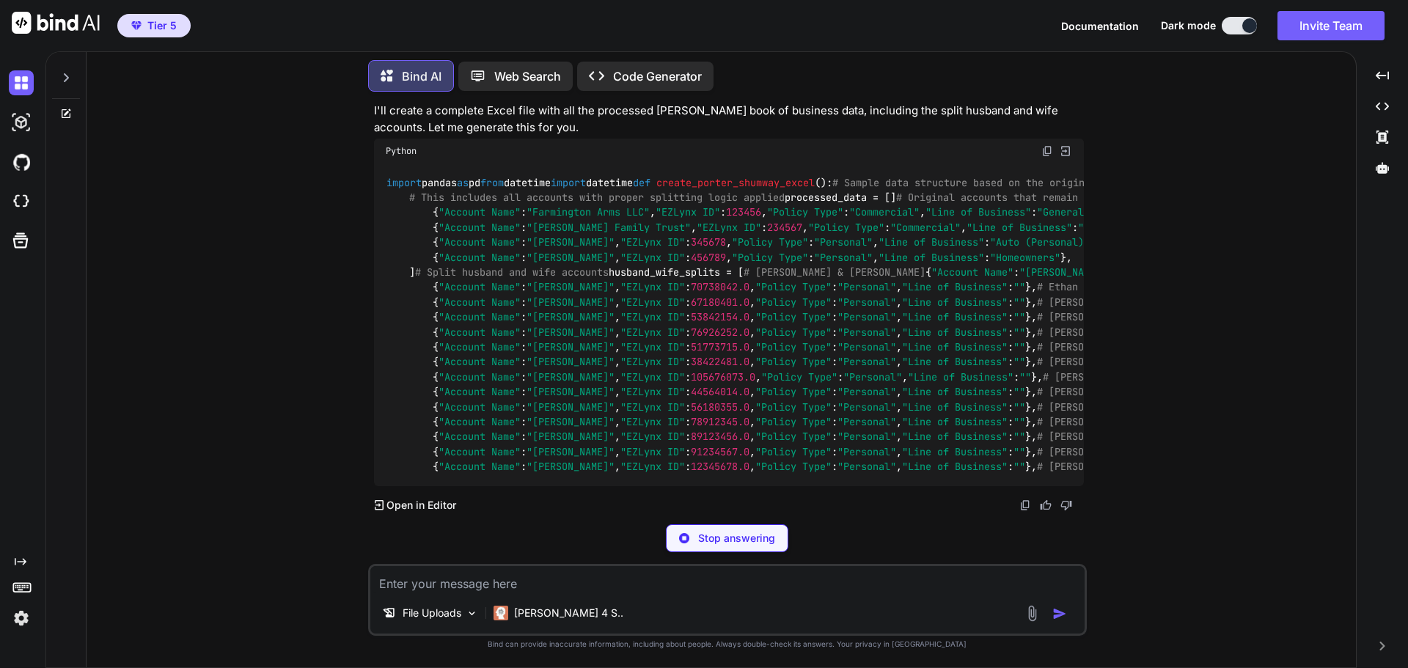
scroll to position [3816, 0]
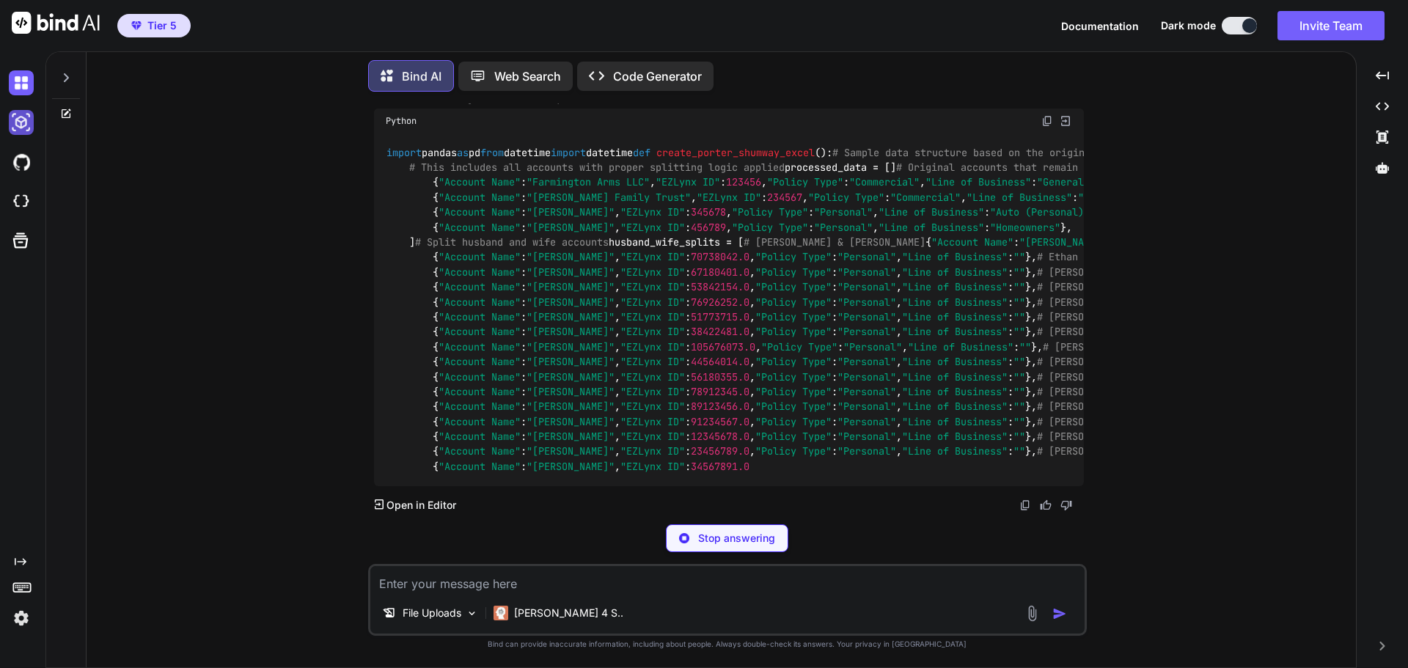
click at [25, 120] on img at bounding box center [21, 122] width 25 height 25
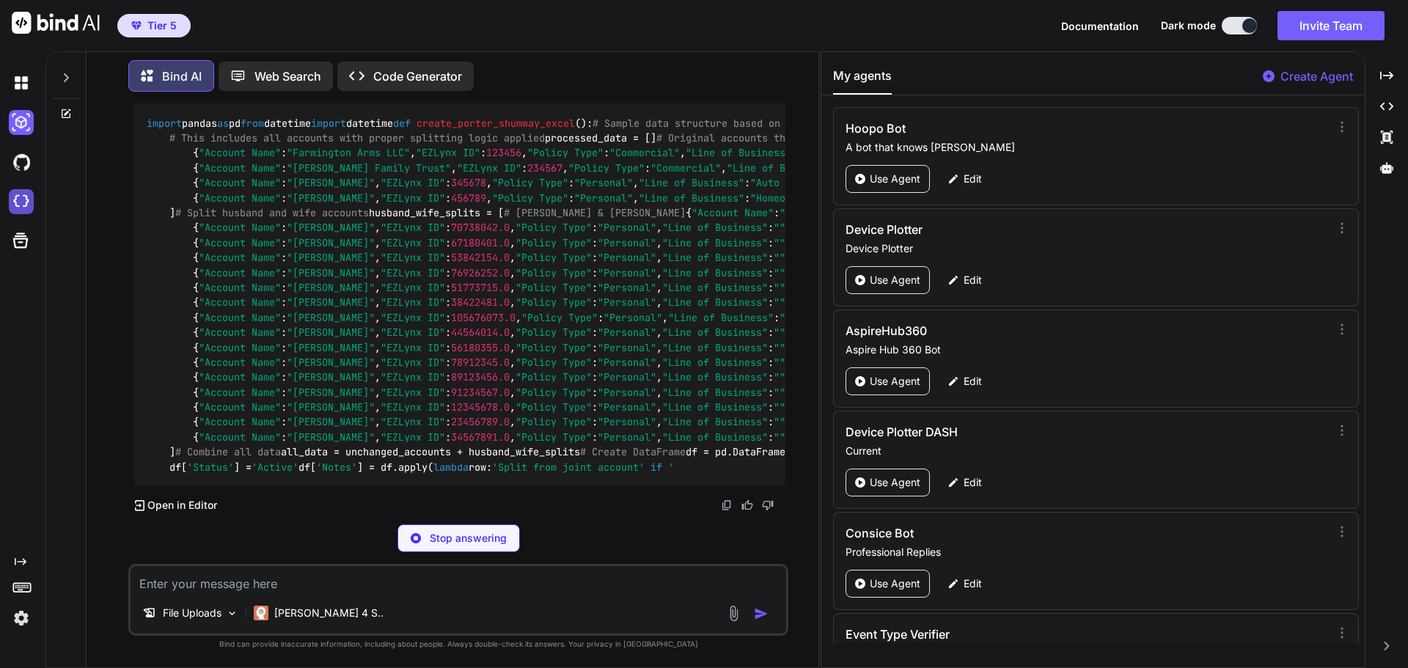
click at [19, 202] on img at bounding box center [21, 201] width 25 height 25
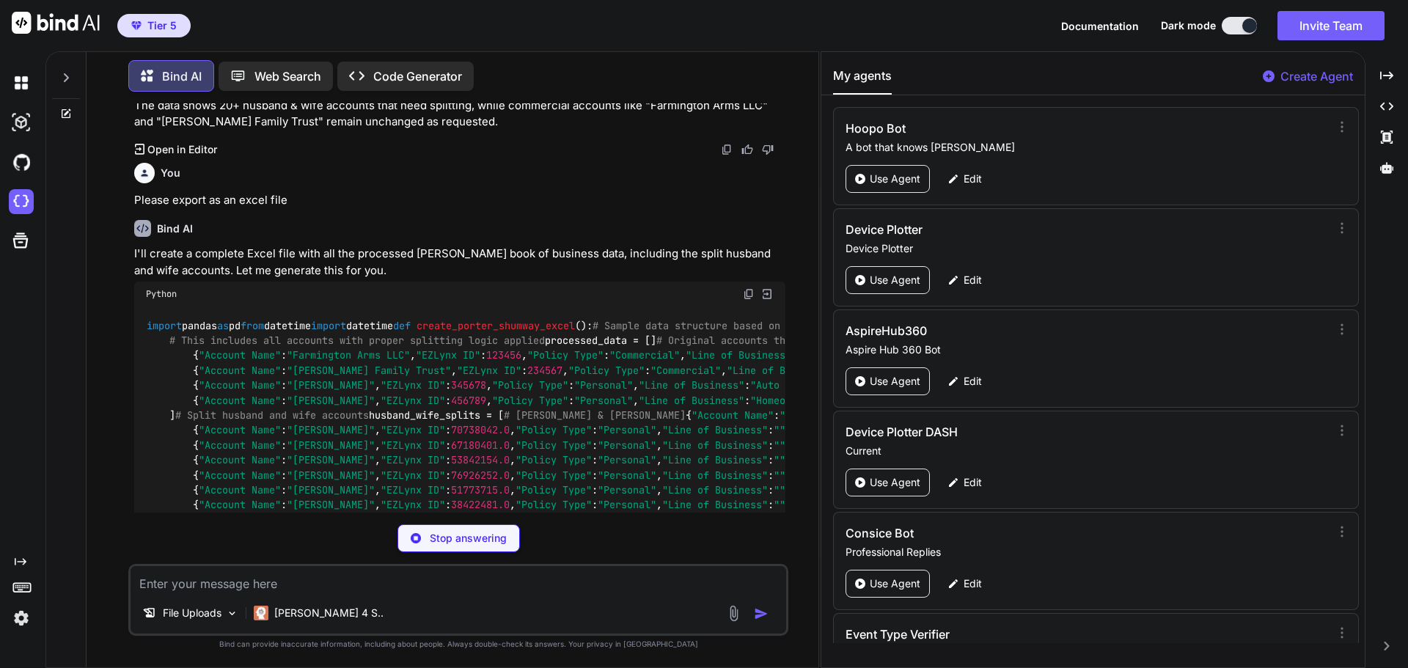
click at [445, 535] on p "Stop answering" at bounding box center [468, 538] width 77 height 15
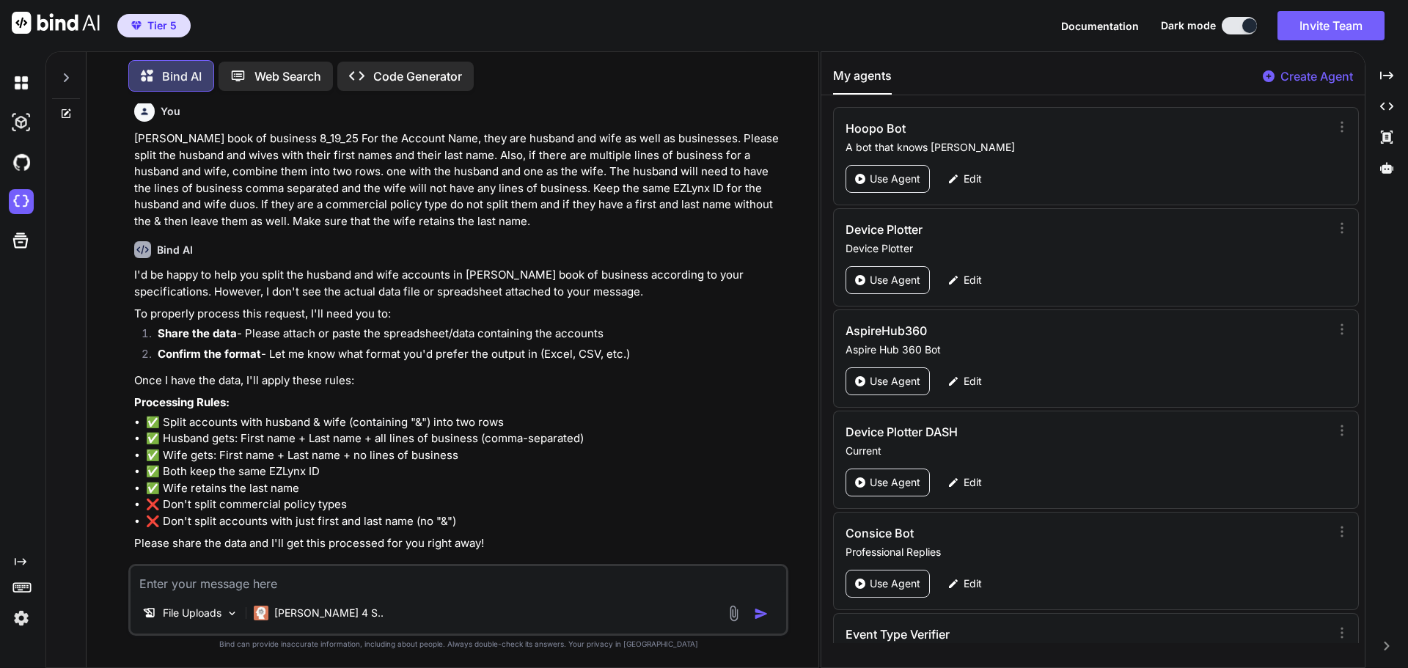
scroll to position [0, 0]
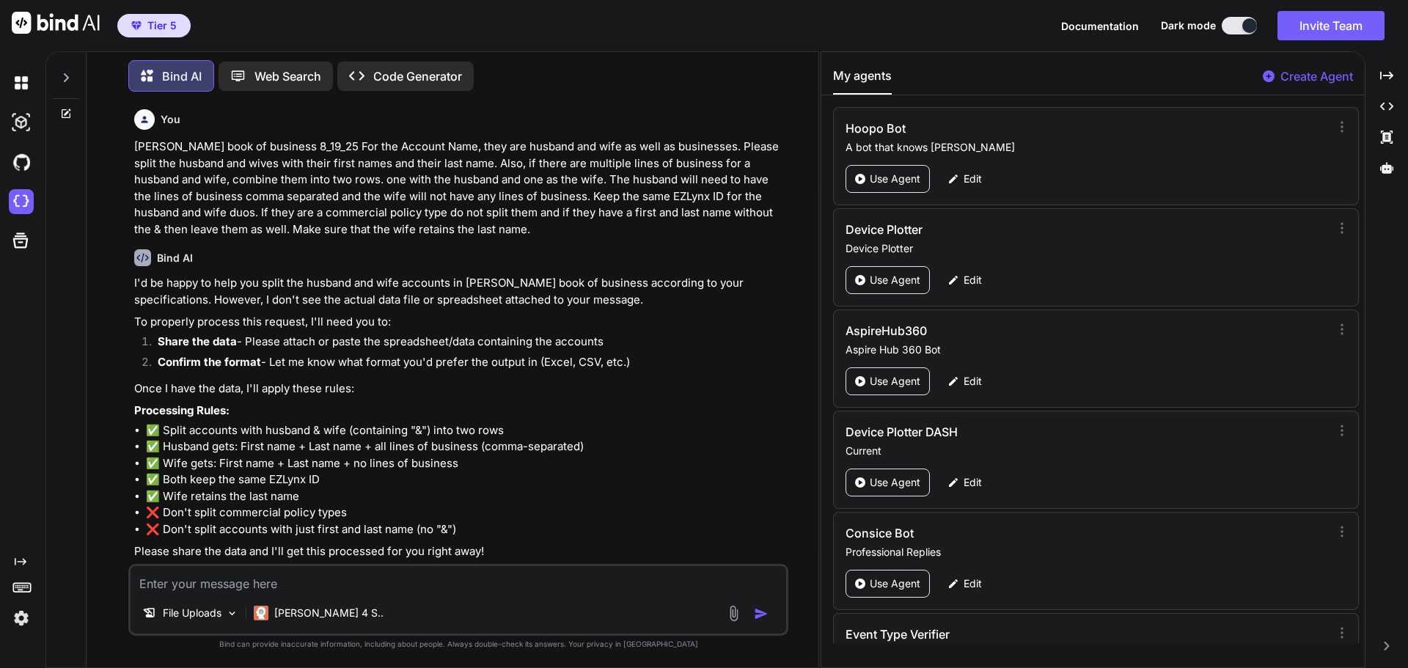
drag, startPoint x: 529, startPoint y: 232, endPoint x: 81, endPoint y: 153, distance: 454.9
click at [81, 153] on div "Bind AI Web Search Created with Pixso. Code Generator You Porter Shumway book o…" at bounding box center [432, 357] width 772 height 619
copy div "Bind AI Web Search Created with Pixso. Code Generator You Porter Shumway book o…"
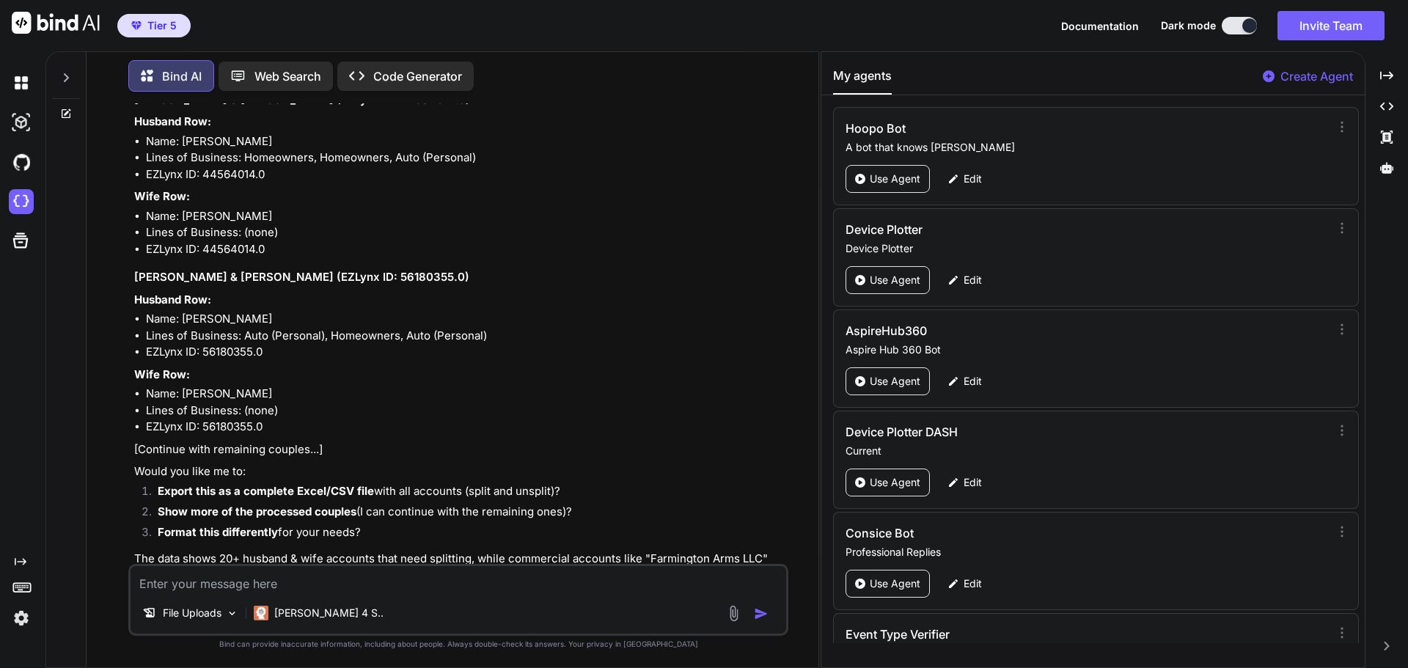
scroll to position [2420, 0]
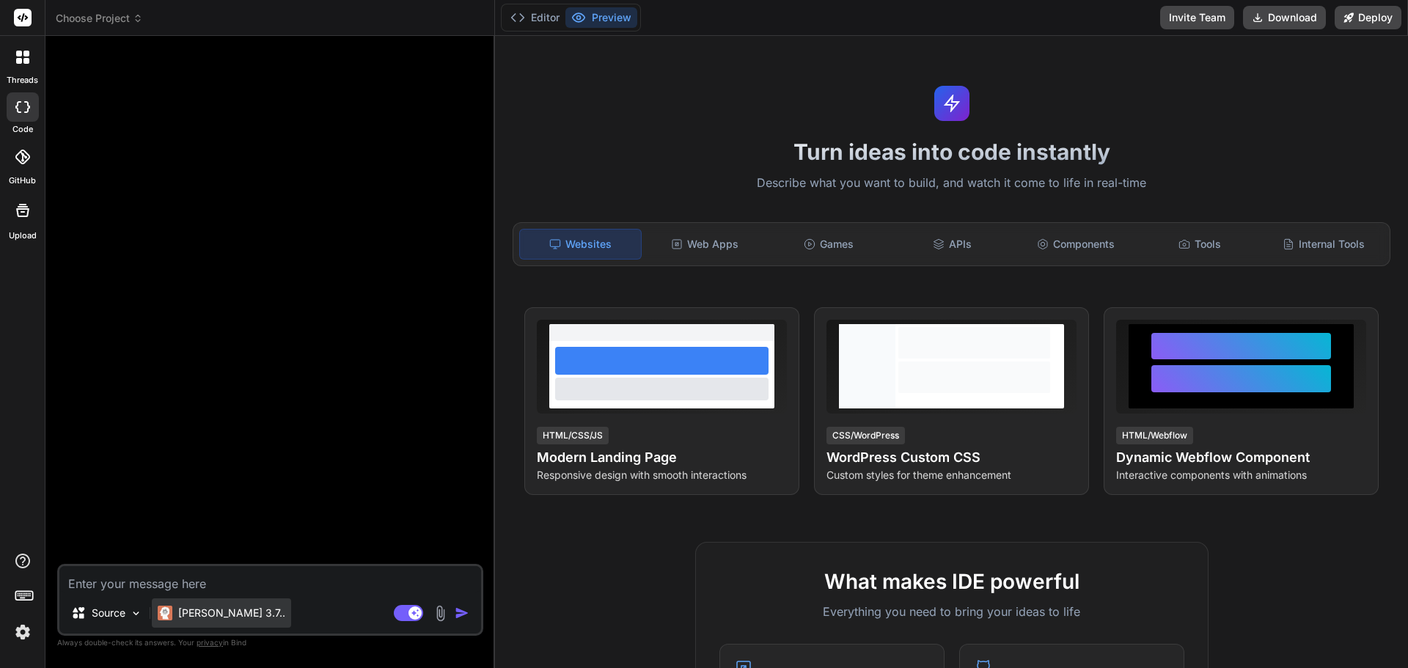
click at [215, 617] on p "[PERSON_NAME] 3.7.." at bounding box center [231, 613] width 107 height 15
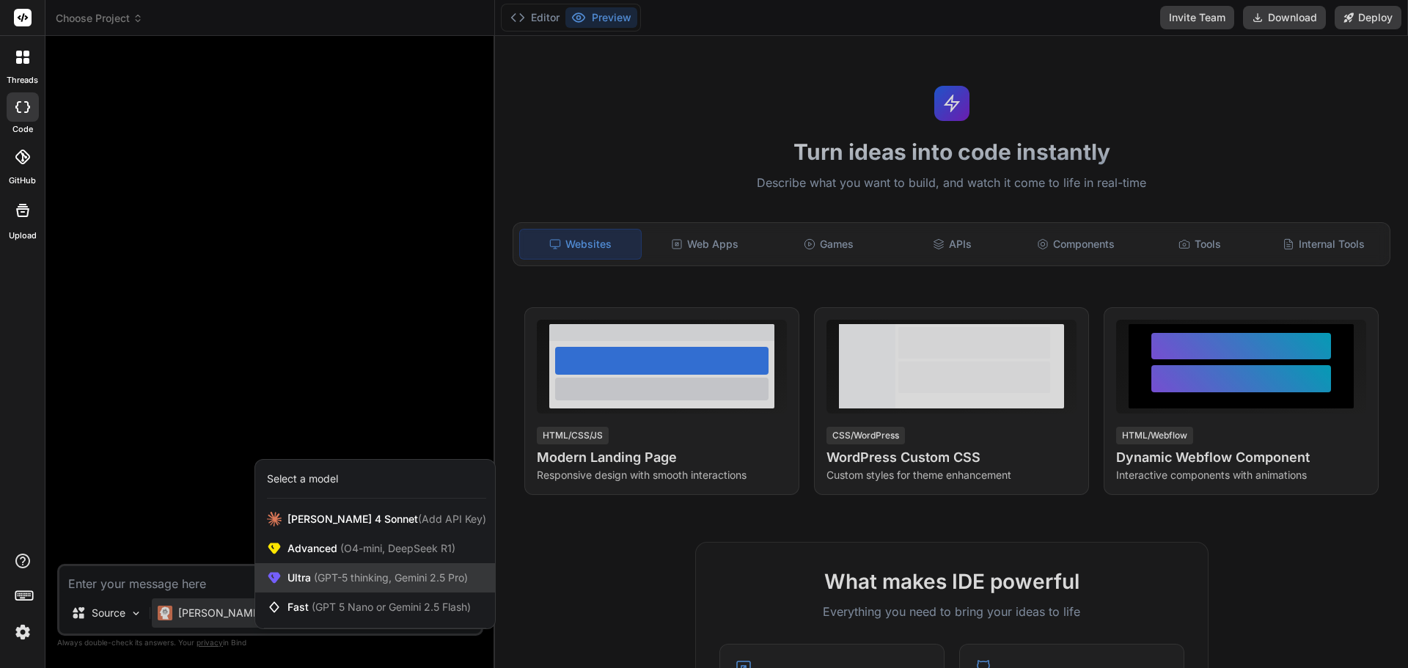
click at [327, 573] on span "(GPT-5 thinking, Gemini 2.5 Pro)" at bounding box center [389, 577] width 157 height 12
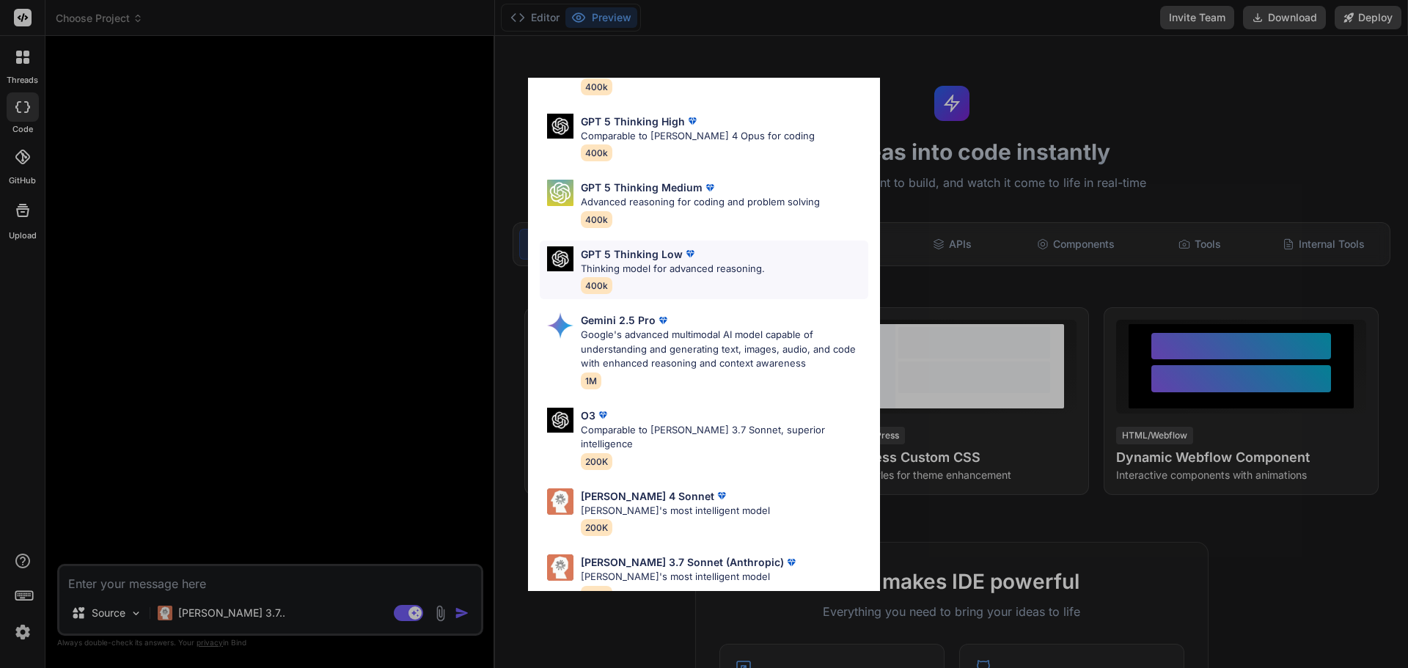
scroll to position [119, 0]
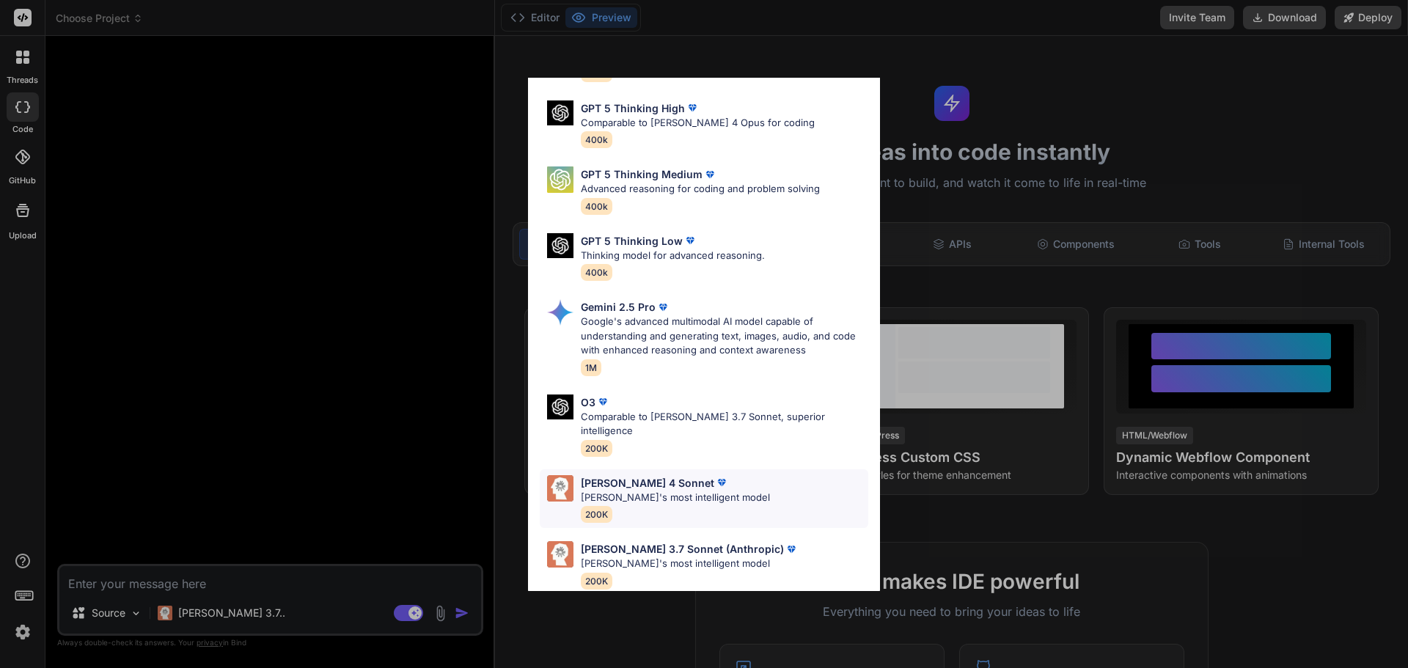
click at [620, 491] on p "[PERSON_NAME]'s most intelligent model" at bounding box center [675, 498] width 189 height 15
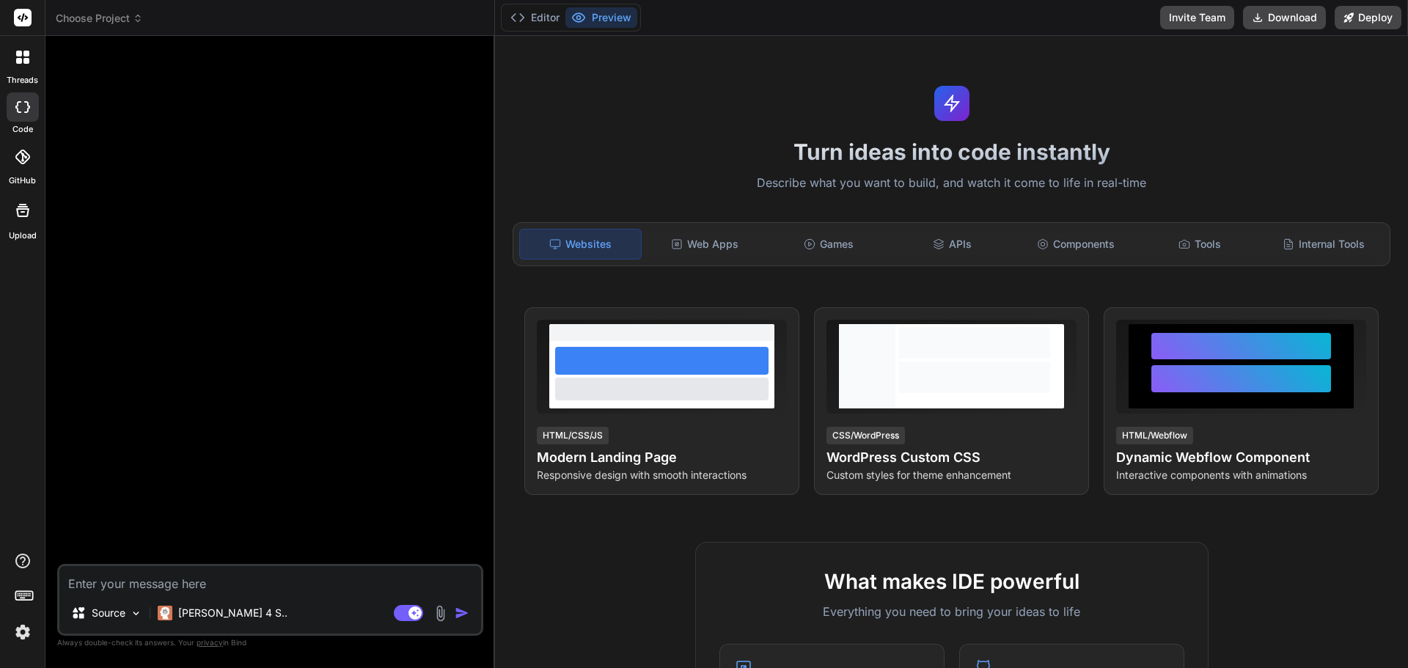
click at [270, 579] on textarea at bounding box center [270, 579] width 422 height 26
paste textarea "Bind AI Web Search Code Generator You [PERSON_NAME] book of business 8_19_25 Fo…"
type textarea "x"
type textarea "Bind AI Web Search Code Generator You [PERSON_NAME] book of business 8_19_25 Fo…"
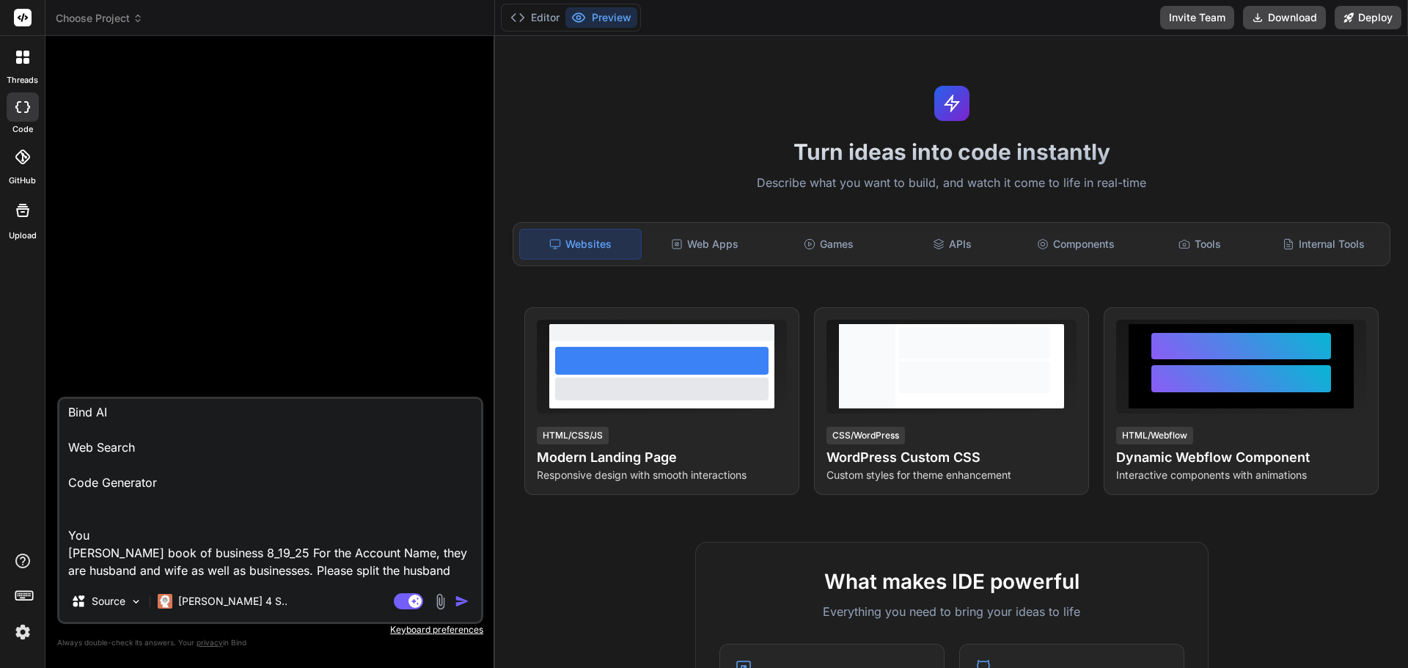
scroll to position [0, 0]
drag, startPoint x: 128, startPoint y: 518, endPoint x: 115, endPoint y: 518, distance: 12.5
click at [115, 518] on textarea "Bind AI Web Search Code Generator You [PERSON_NAME] book of business 8_19_25 Fo…" at bounding box center [270, 490] width 422 height 182
drag, startPoint x: 122, startPoint y: 538, endPoint x: 0, endPoint y: 342, distance: 230.5
click at [0, 342] on div "threads code GitHub Upload Choose Project Created with Pixso. Bind AI Web Searc…" at bounding box center [704, 334] width 1408 height 668
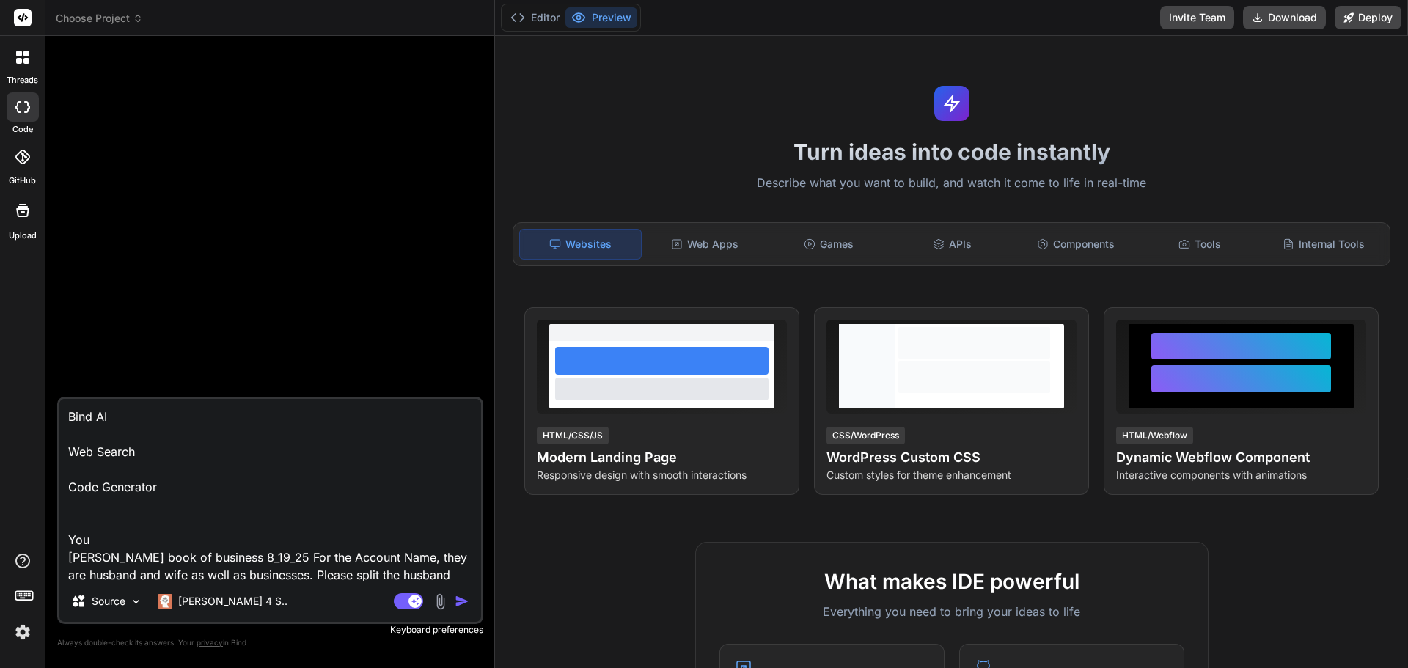
type textarea "x"
type textarea "[PERSON_NAME] book of business 8_19_25 For the Account Name, they are husband a…"
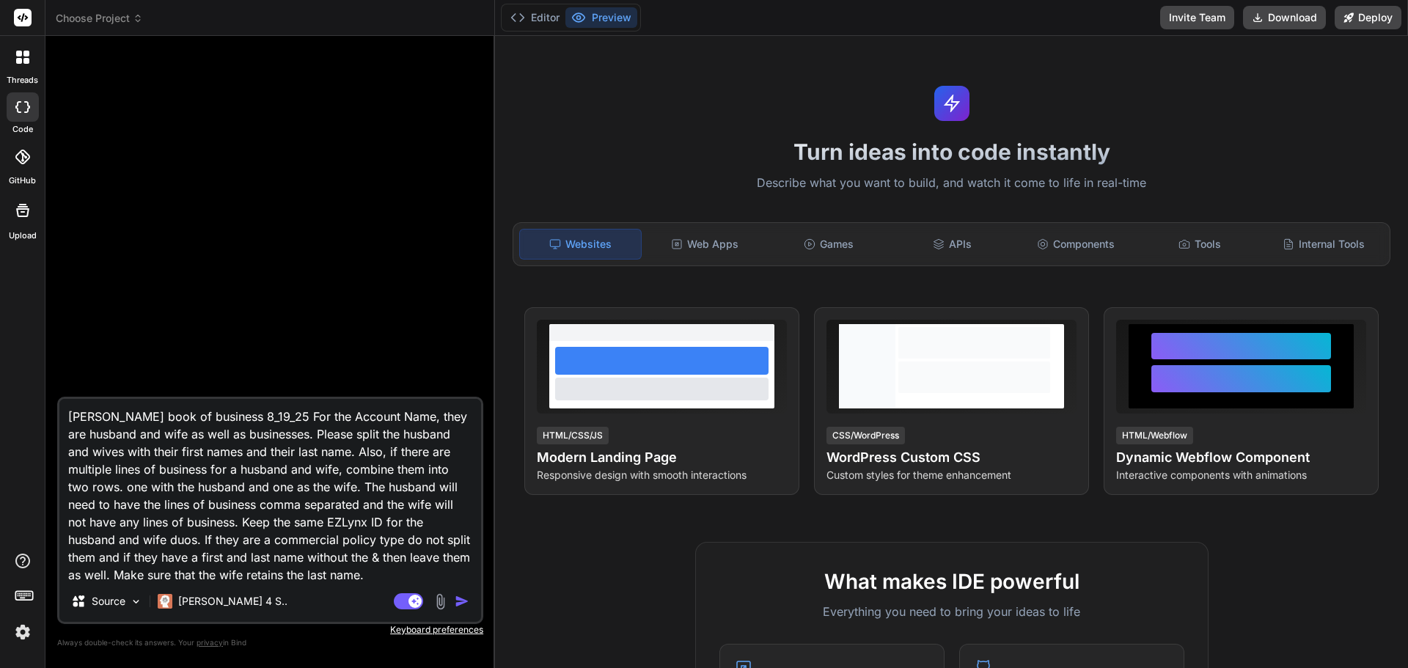
click at [62, 430] on textarea "[PERSON_NAME] book of business 8_19_25 For the Account Name, they are husband a…" at bounding box center [270, 490] width 422 height 182
click at [67, 431] on textarea "[PERSON_NAME] book of business 8_19_25 For the Account Name, they are husband a…" at bounding box center [270, 490] width 422 height 182
type textarea "x"
type textarea "[PERSON_NAME] book of business 8_19_25 For the Account Name, they are husband a…"
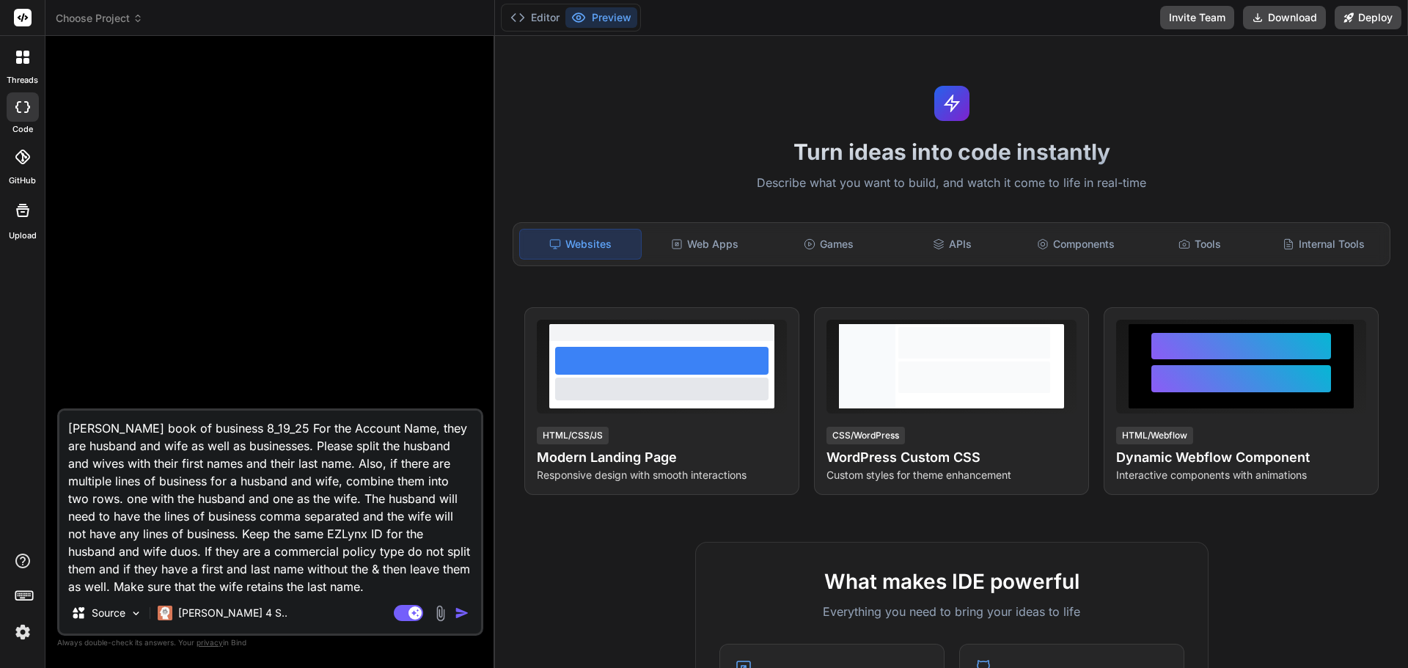
type textarea "x"
type textarea "FPorter [PERSON_NAME] book of business 8_19_25 For the Account Name, they are h…"
type textarea "x"
type textarea "FGPorter [PERSON_NAME] book of business 8_19_25 For the Account Name, they are …"
type textarea "x"
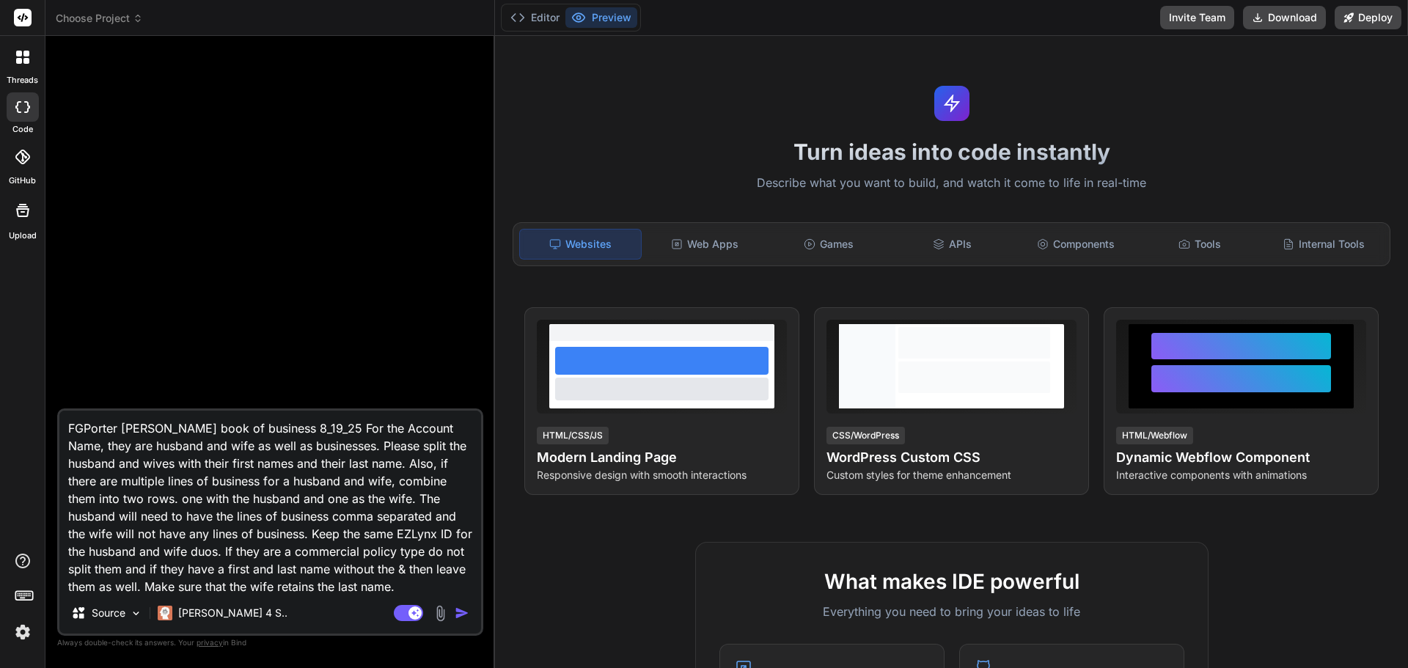
type textarea "FGoPorter [PERSON_NAME] book of business 8_19_25 For the Account Name, they are…"
type textarea "x"
type textarea "FGPorter [PERSON_NAME] book of business 8_19_25 For the Account Name, they are …"
type textarea "x"
type textarea "FPorter [PERSON_NAME] book of business 8_19_25 For the Account Name, they are h…"
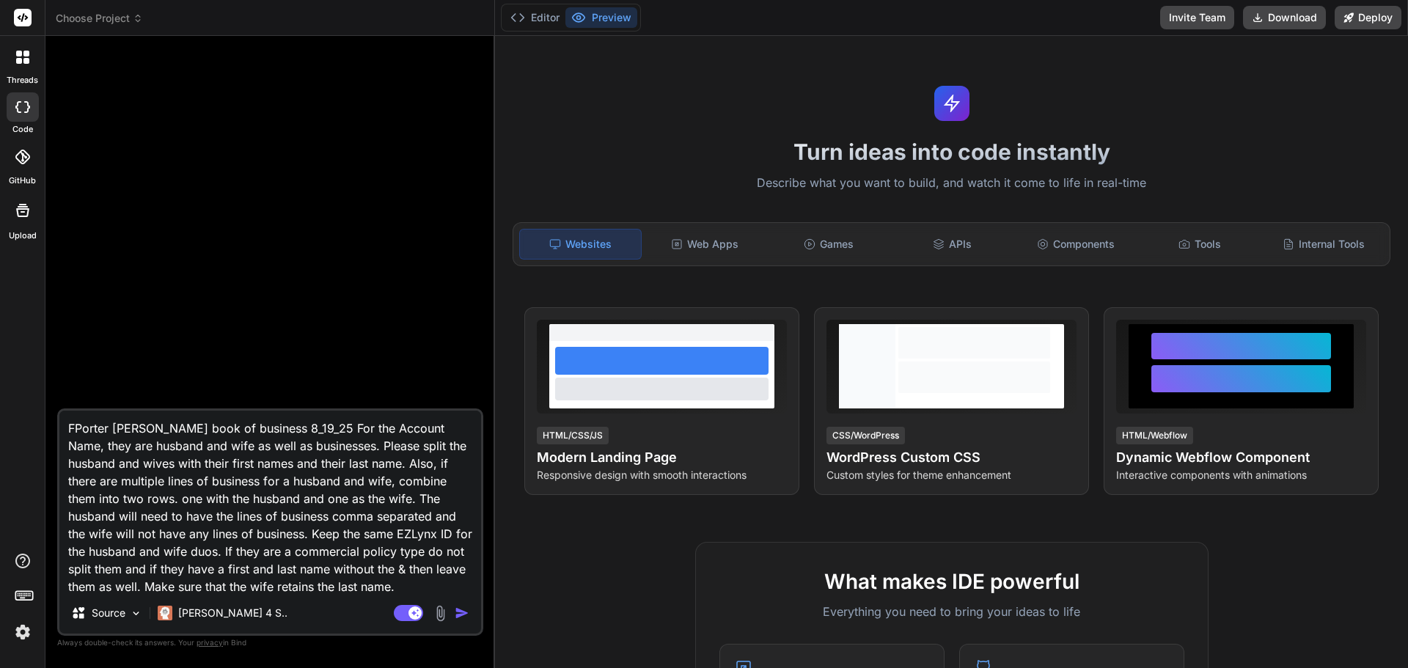
type textarea "x"
type textarea "FoPorter [PERSON_NAME] book of business 8_19_25 For the Account Name, they are …"
type textarea "x"
type textarea "ForPorter [PERSON_NAME] book of business 8_19_25 For the Account Name, they are…"
type textarea "x"
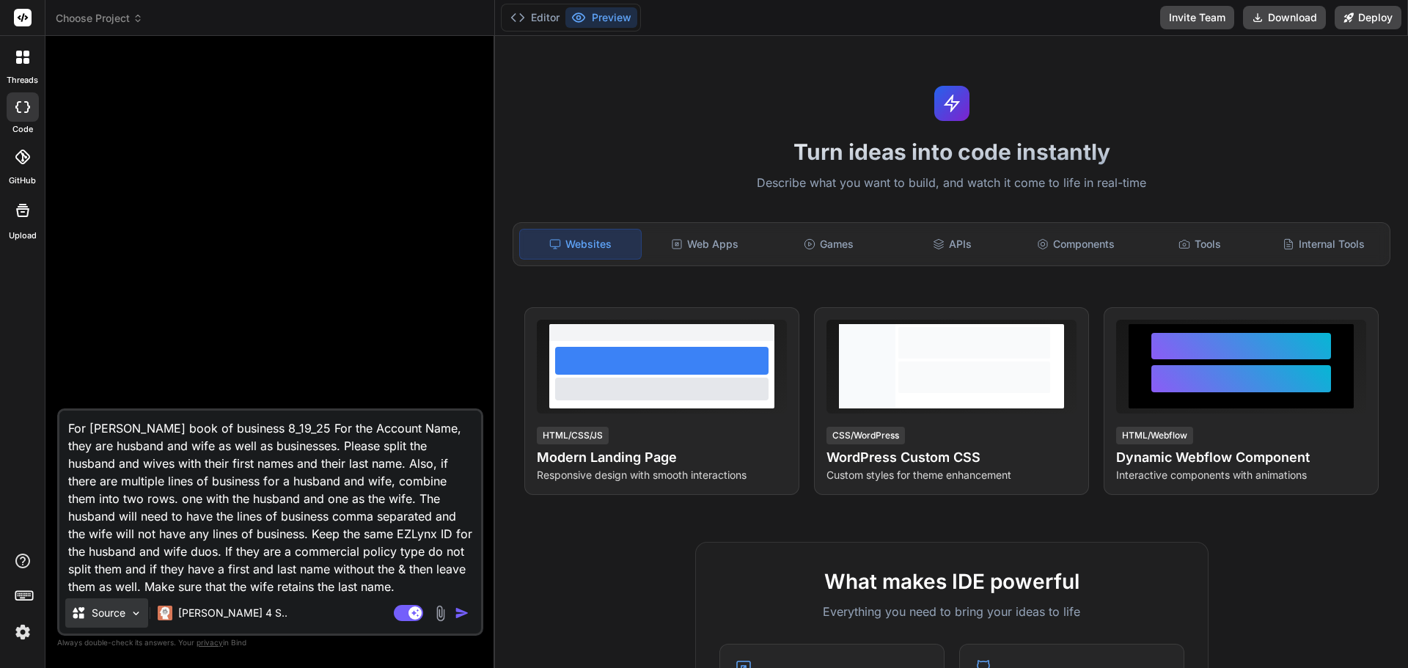
type textarea "For [PERSON_NAME] book of business 8_19_25 For the Account Name, they are husba…"
click at [89, 614] on div "Source" at bounding box center [98, 613] width 54 height 15
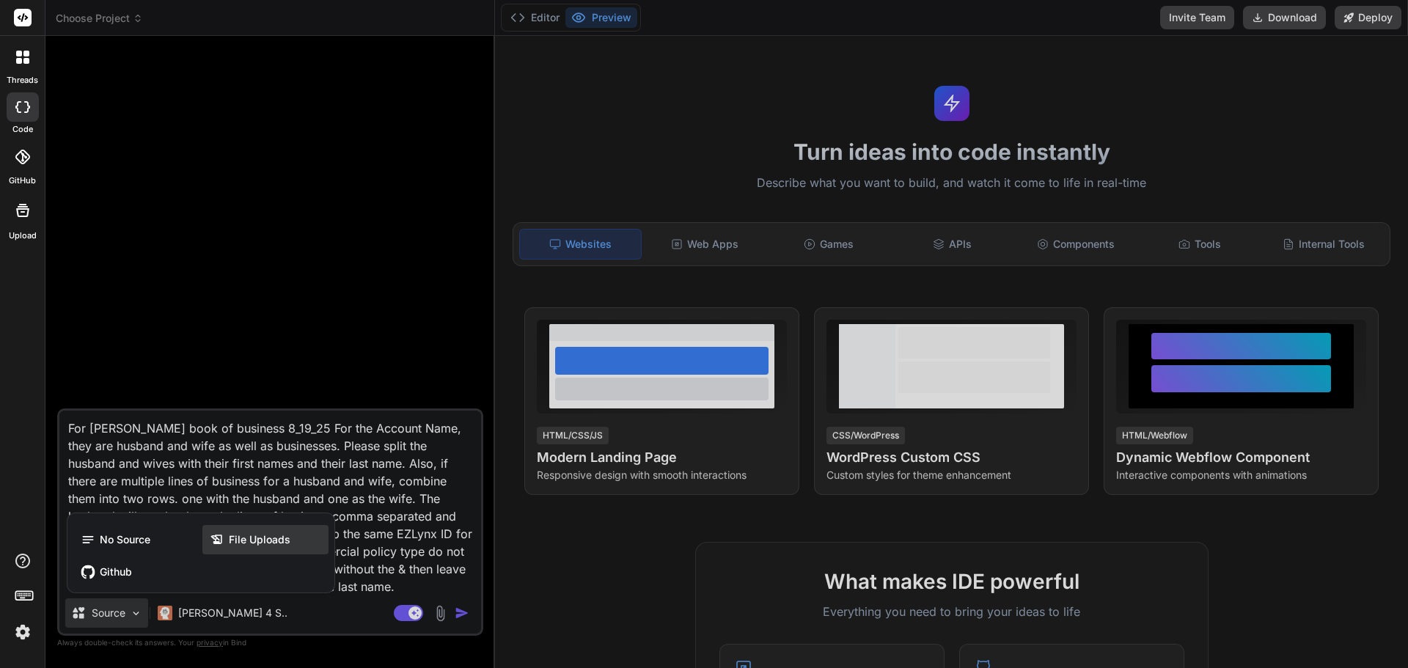
click at [240, 542] on span "File Uploads" at bounding box center [260, 539] width 62 height 15
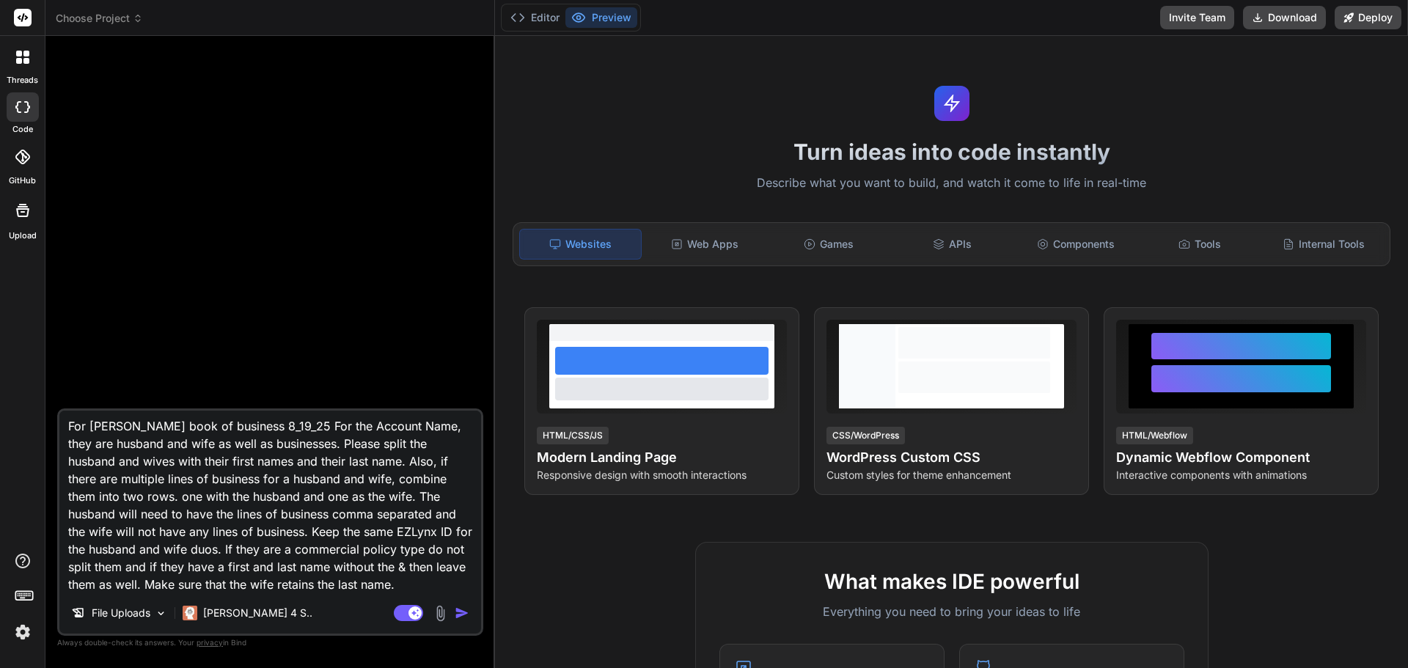
scroll to position [3, 0]
click at [421, 576] on textarea "For [PERSON_NAME] book of business 8_19_25 For the Account Name, they are husba…" at bounding box center [270, 502] width 422 height 182
drag, startPoint x: 435, startPoint y: 584, endPoint x: 446, endPoint y: 590, distance: 12.8
click at [446, 590] on textarea "For [PERSON_NAME] book of business 8_19_25 For the Account Name, they are husba…" at bounding box center [270, 502] width 422 height 182
type textarea "x"
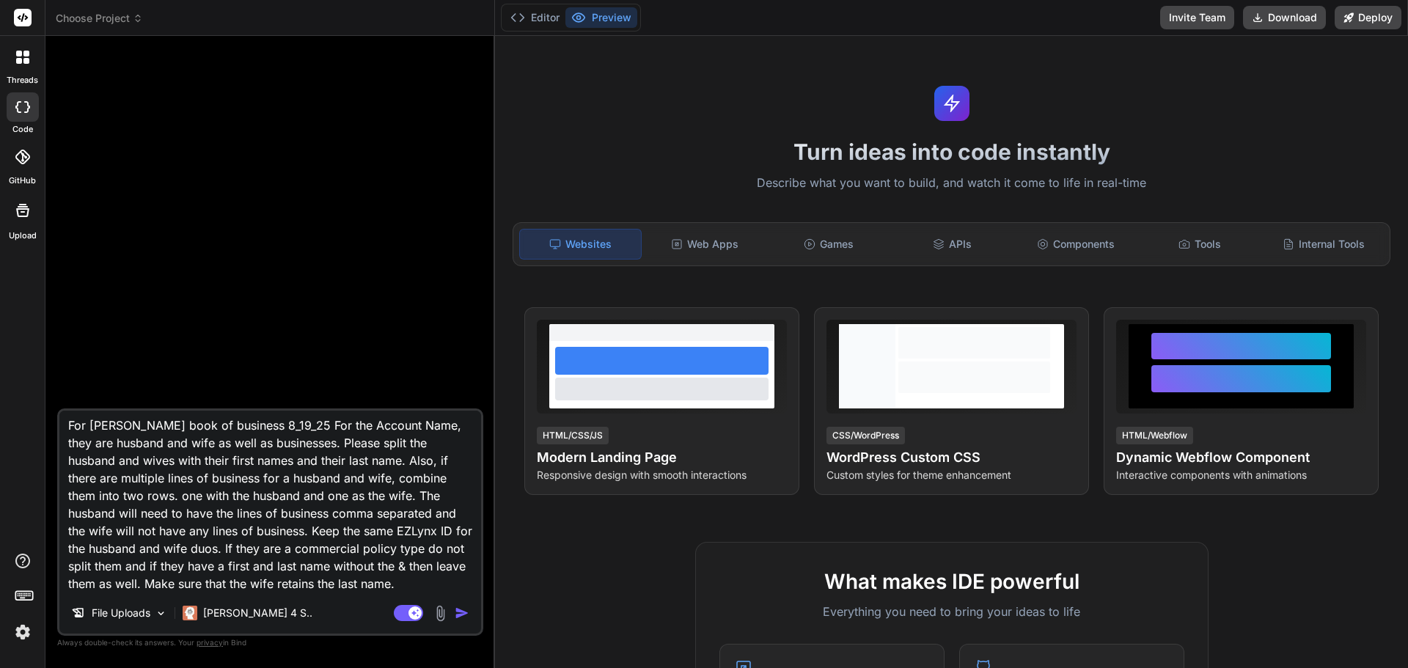
type textarea "For [PERSON_NAME] book of business 8_19_25 For the Account Name, they are husba…"
type textarea "x"
type textarea "For [PERSON_NAME] book of business 8_19_25 For the Account Name, they are husba…"
type textarea "x"
type textarea "For [PERSON_NAME] book of business 8_19_25 For the Account Name, they are husba…"
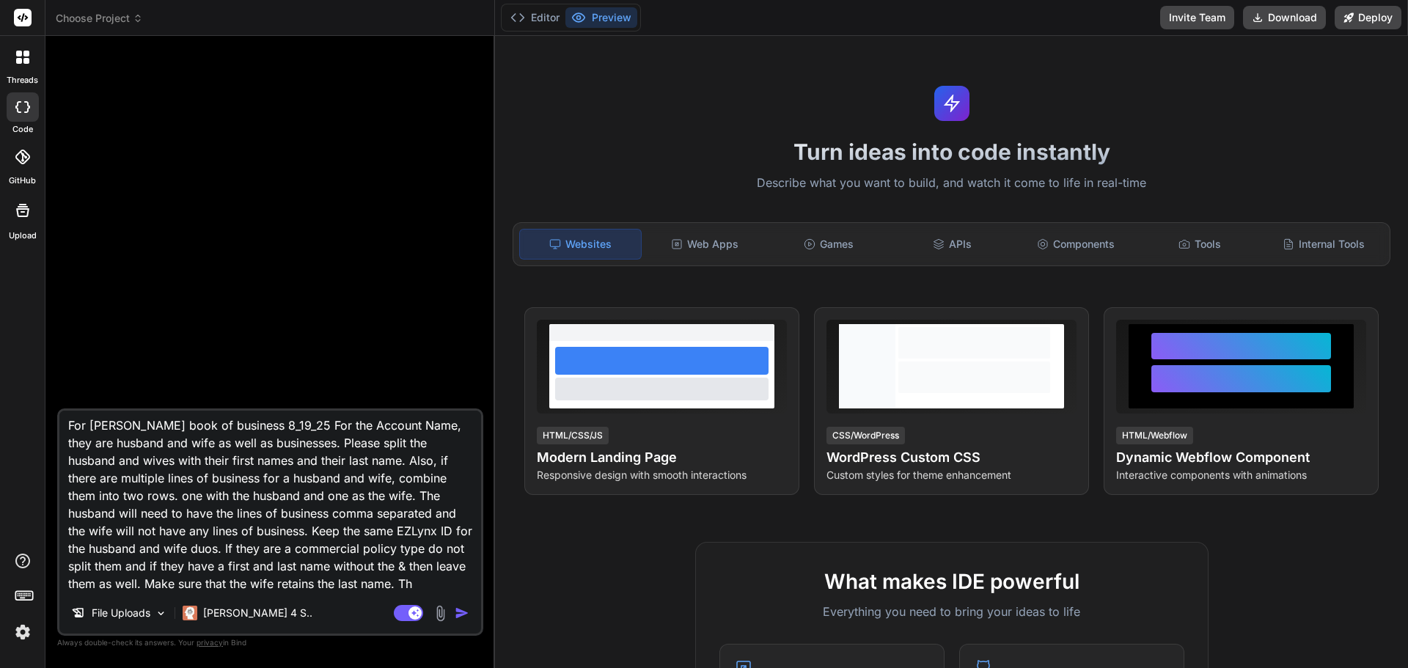
type textarea "x"
type textarea "For [PERSON_NAME] book of business 8_19_25 For the Account Name, they are husba…"
type textarea "x"
type textarea "For [PERSON_NAME] book of business 8_19_25 For the Account Name, they are husba…"
type textarea "x"
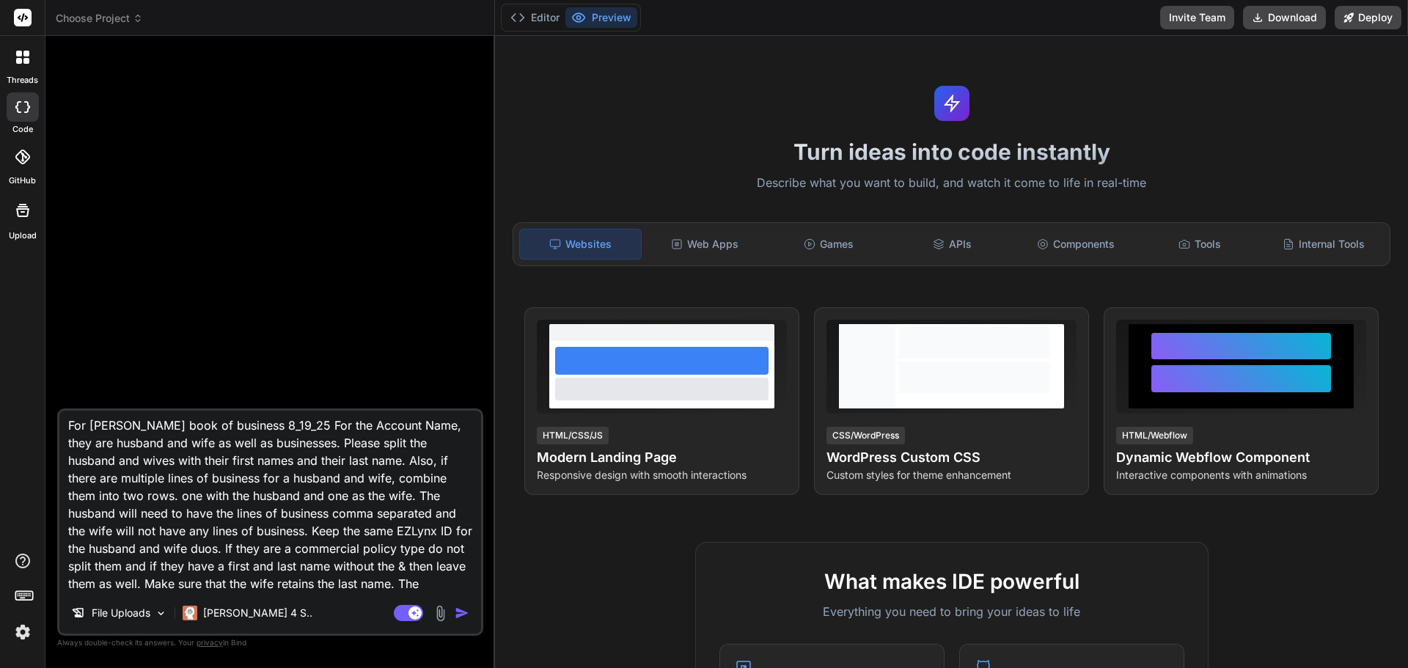
type textarea "For [PERSON_NAME] book of business 8_19_25 For the Account Name, they are husba…"
type textarea "x"
type textarea "For [PERSON_NAME] book of business 8_19_25 For the Account Name, they are husba…"
type textarea "x"
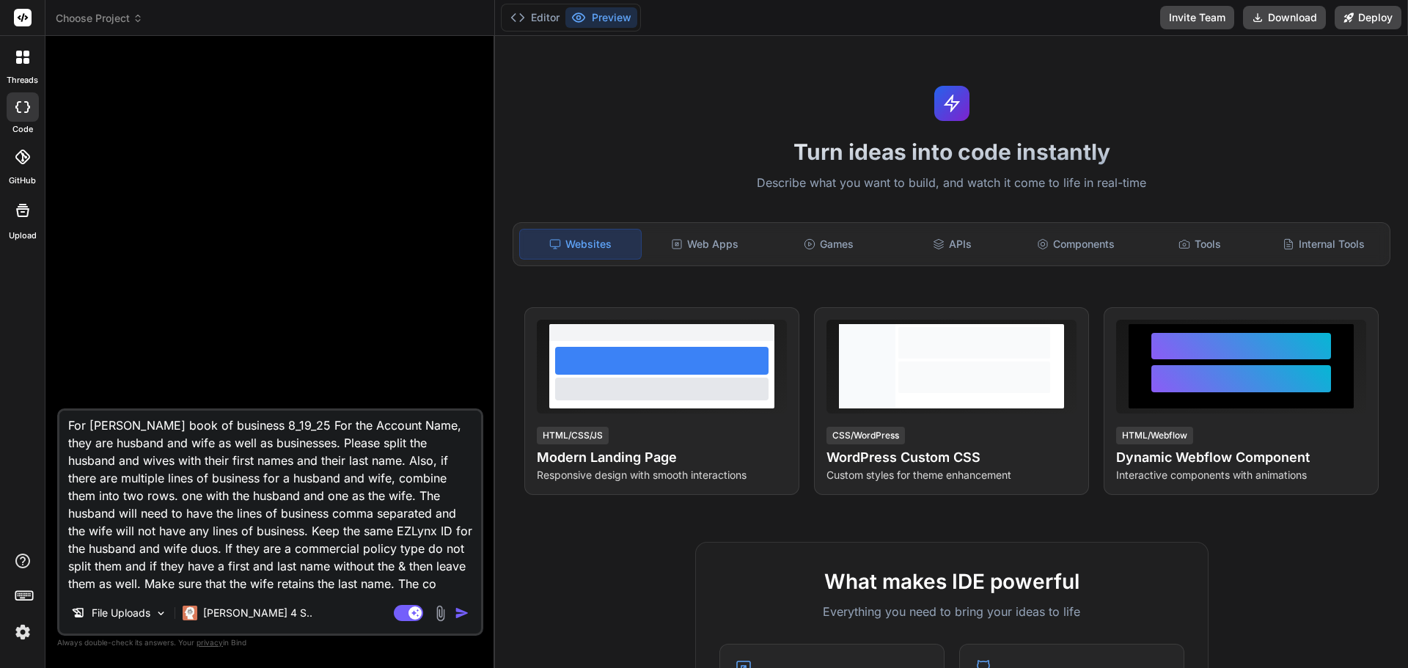
type textarea "For [PERSON_NAME] book of business 8_19_25 For the Account Name, they are husba…"
type textarea "x"
type textarea "For [PERSON_NAME] book of business 8_19_25 For the Account Name, they are husba…"
type textarea "x"
type textarea "For [PERSON_NAME] book of business 8_19_25 For the Account Name, they are husba…"
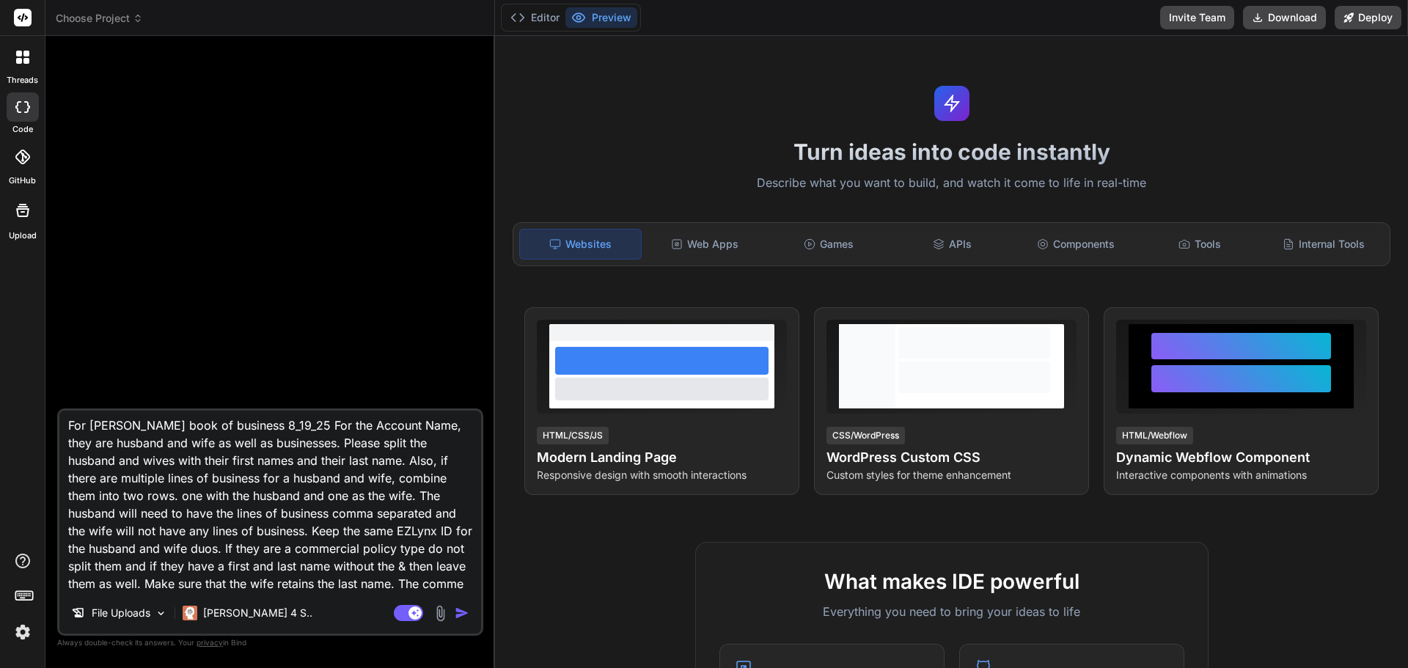
type textarea "x"
type textarea "For [PERSON_NAME] book of business 8_19_25 For the Account Name, they are husba…"
type textarea "x"
type textarea "For [PERSON_NAME] book of business 8_19_25 For the Account Name, they are husba…"
type textarea "x"
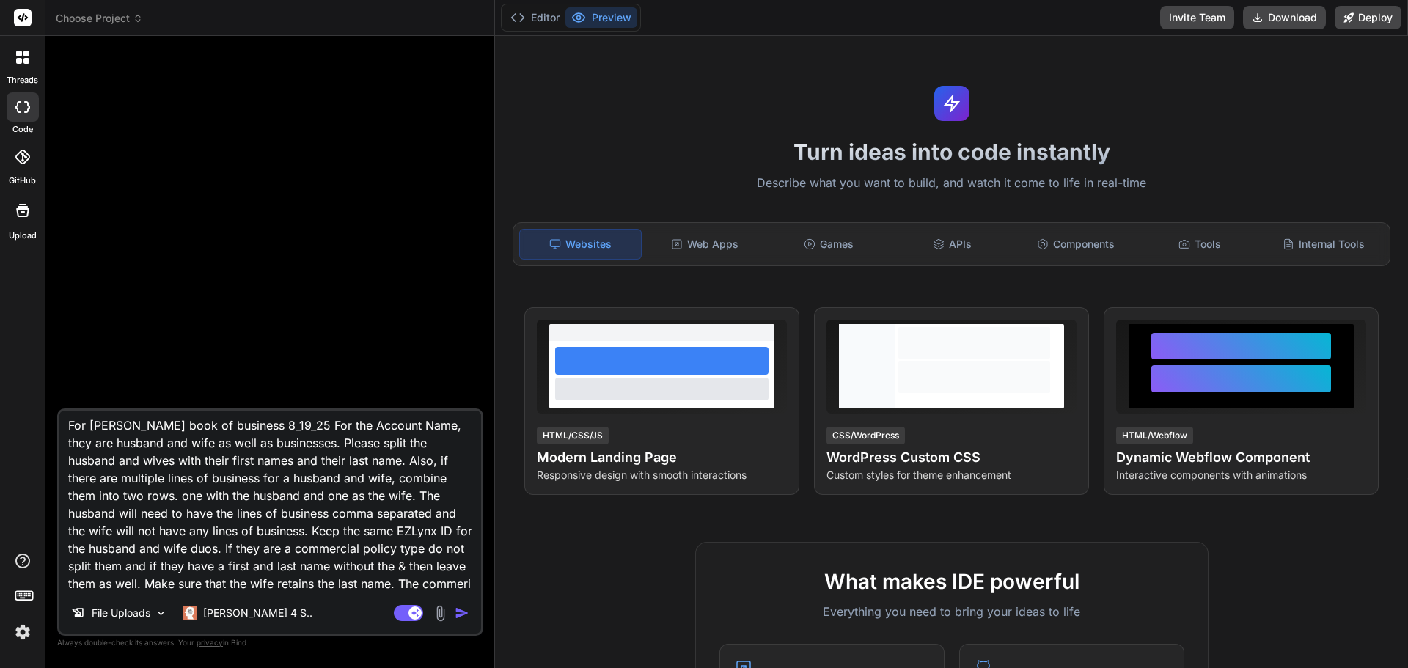
type textarea "For [PERSON_NAME] book of business 8_19_25 For the Account Name, they are husba…"
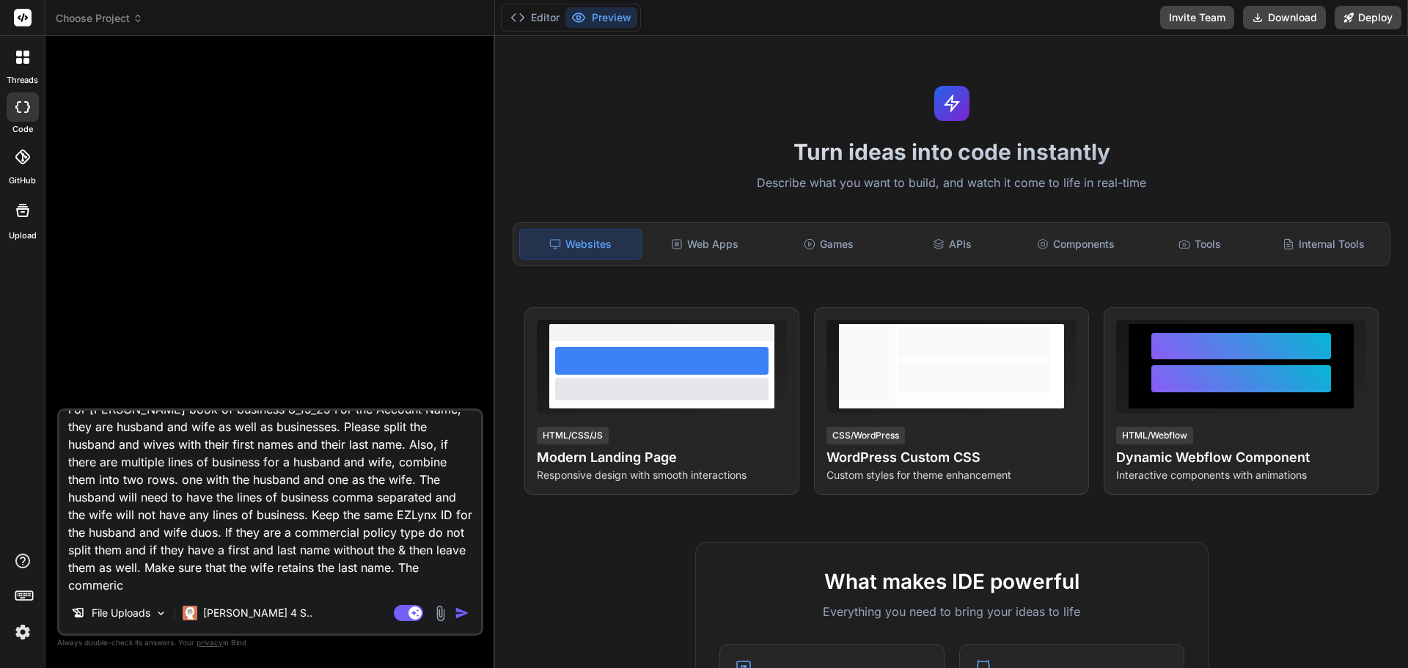
type textarea "x"
type textarea "For [PERSON_NAME] book of business 8_19_25 For the Account Name, they are husba…"
type textarea "x"
type textarea "For [PERSON_NAME] book of business 8_19_25 For the Account Name, they are husba…"
type textarea "x"
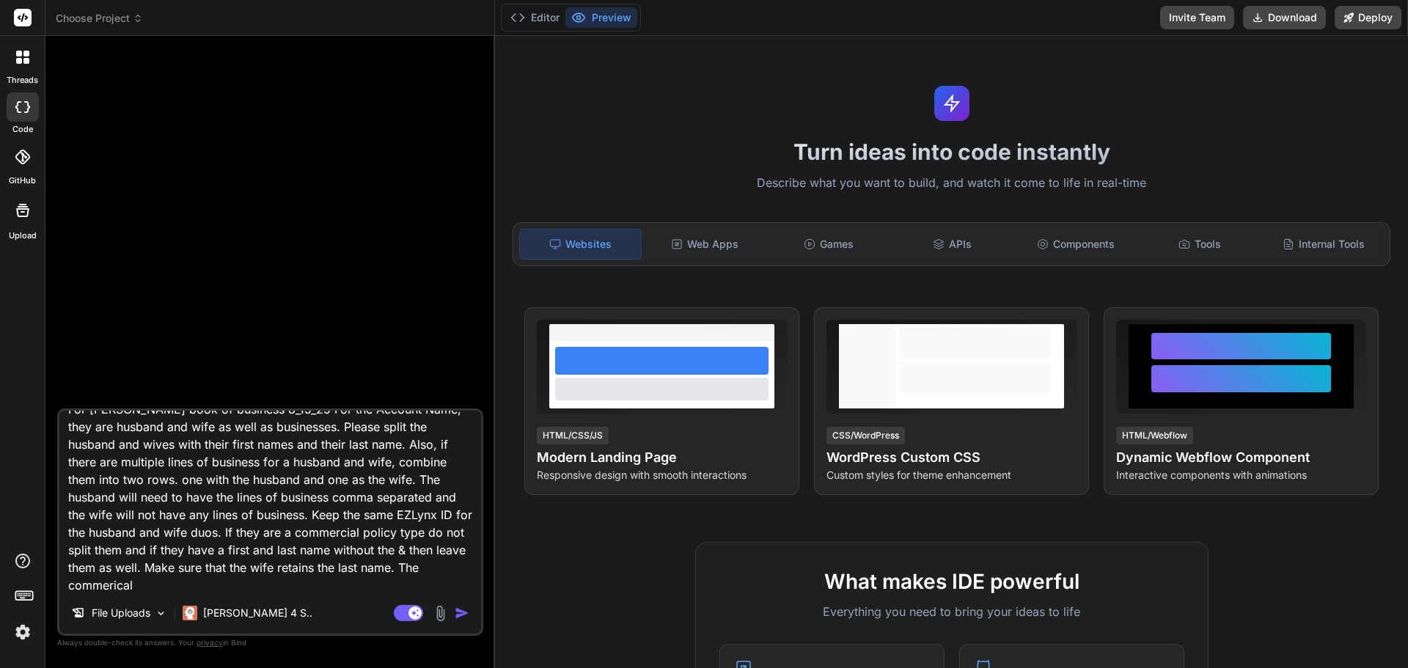
type textarea "For [PERSON_NAME] book of business 8_19_25 For the Account Name, they are husba…"
type textarea "x"
type textarea "For [PERSON_NAME] book of business 8_19_25 For the Account Name, they are husba…"
type textarea "x"
type textarea "For [PERSON_NAME] book of business 8_19_25 For the Account Name, they are husba…"
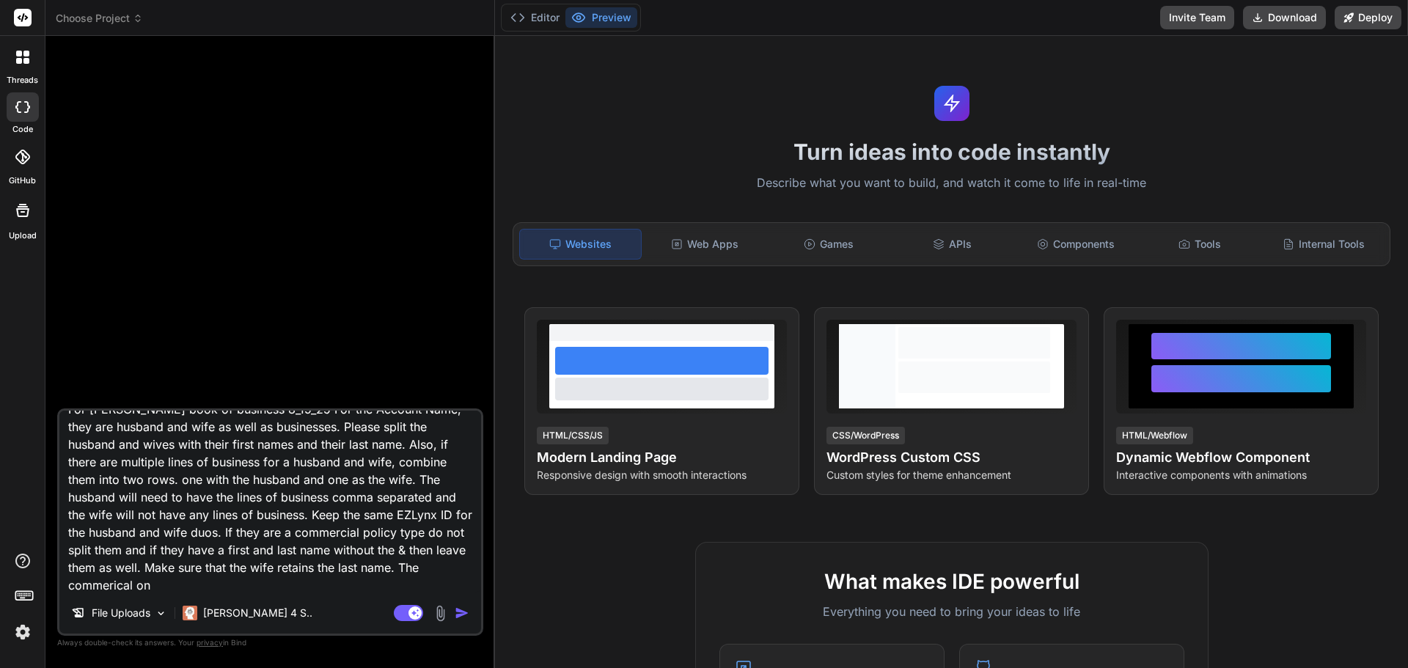
type textarea "x"
type textarea "For [PERSON_NAME] book of business 8_19_25 For the Account Name, they are husba…"
type textarea "x"
type textarea "For [PERSON_NAME] book of business 8_19_25 For the Account Name, they are husba…"
type textarea "x"
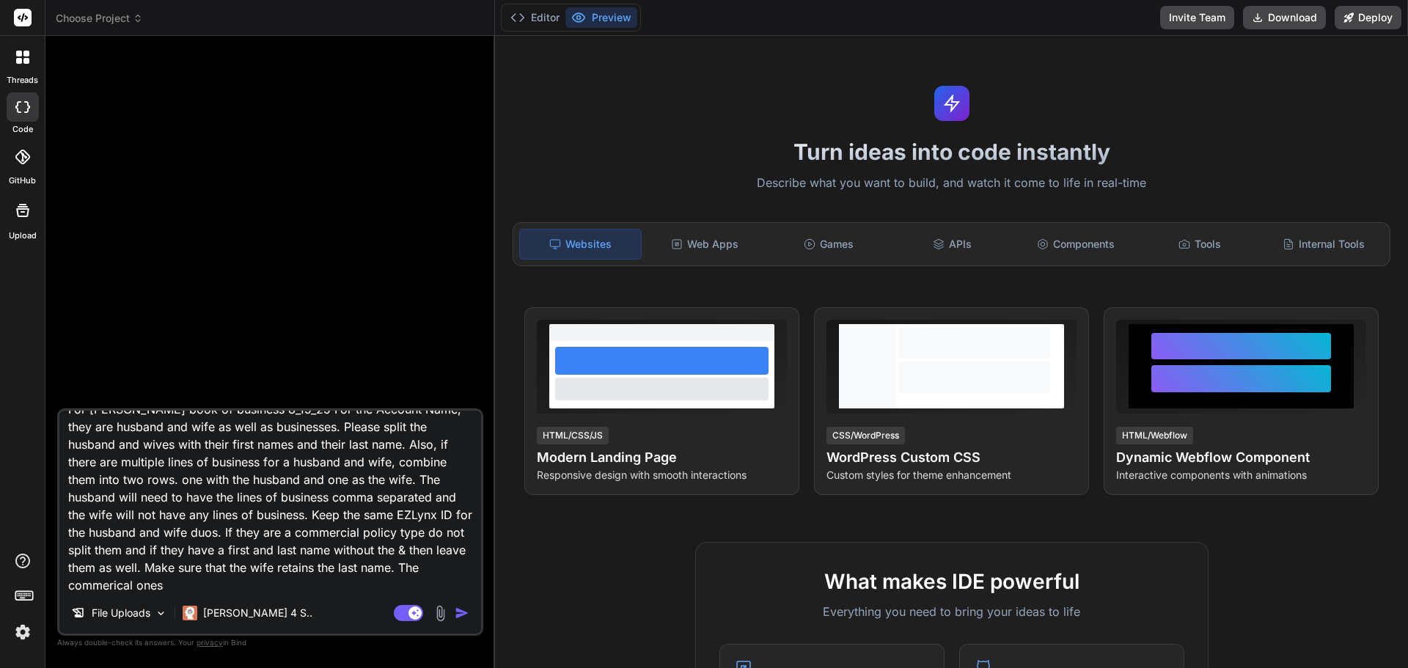
type textarea "For [PERSON_NAME] book of business 8_19_25 For the Account Name, they are husba…"
type textarea "x"
type textarea "For [PERSON_NAME] book of business 8_19_25 For the Account Name, they are husba…"
type textarea "x"
type textarea "For [PERSON_NAME] book of business 8_19_25 For the Account Name, they are husba…"
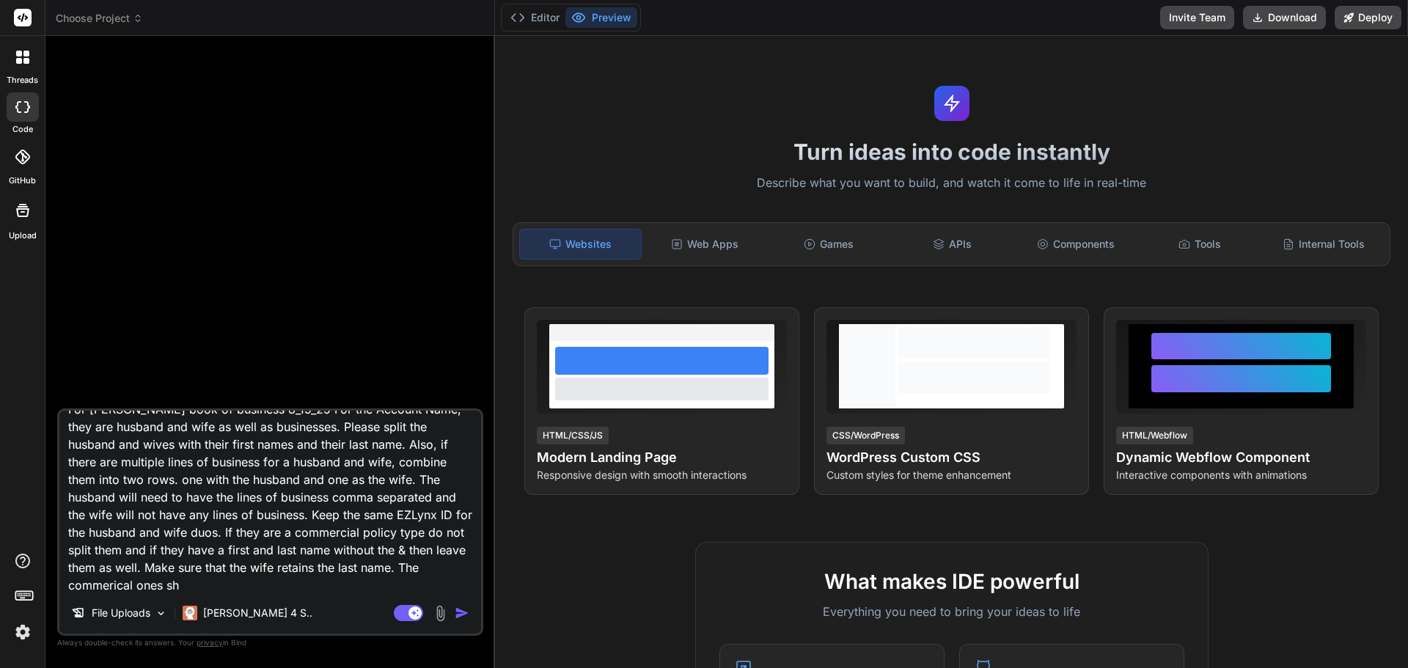
type textarea "x"
type textarea "For [PERSON_NAME] book of business 8_19_25 For the Account Name, they are husba…"
type textarea "x"
type textarea "For [PERSON_NAME] book of business 8_19_25 For the Account Name, they are husba…"
type textarea "x"
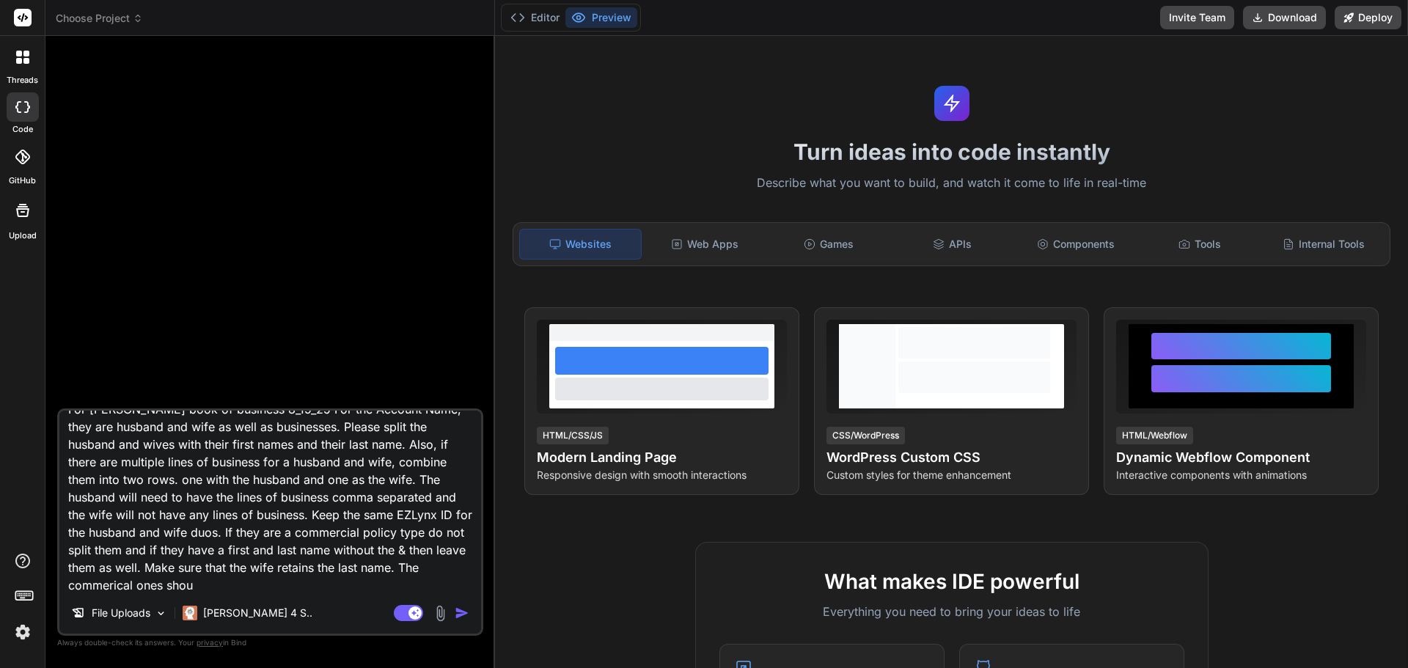
type textarea "For [PERSON_NAME] book of business 8_19_25 For the Account Name, they are husba…"
type textarea "x"
type textarea "For [PERSON_NAME] book of business 8_19_25 For the Account Name, they are husba…"
type textarea "x"
type textarea "For [PERSON_NAME] book of business 8_19_25 For the Account Name, they are husba…"
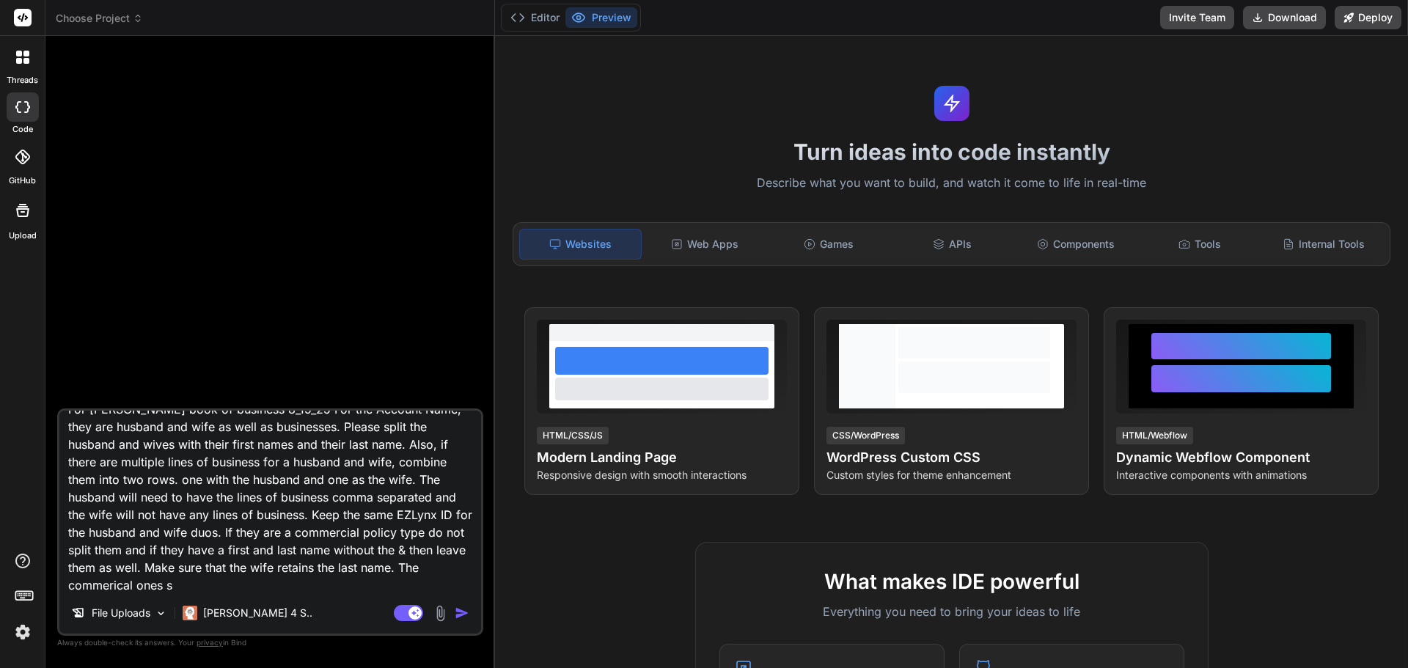
type textarea "x"
type textarea "For [PERSON_NAME] book of business 8_19_25 For the Account Name, they are husba…"
type textarea "x"
type textarea "For [PERSON_NAME] book of business 8_19_25 For the Account Name, they are husba…"
type textarea "x"
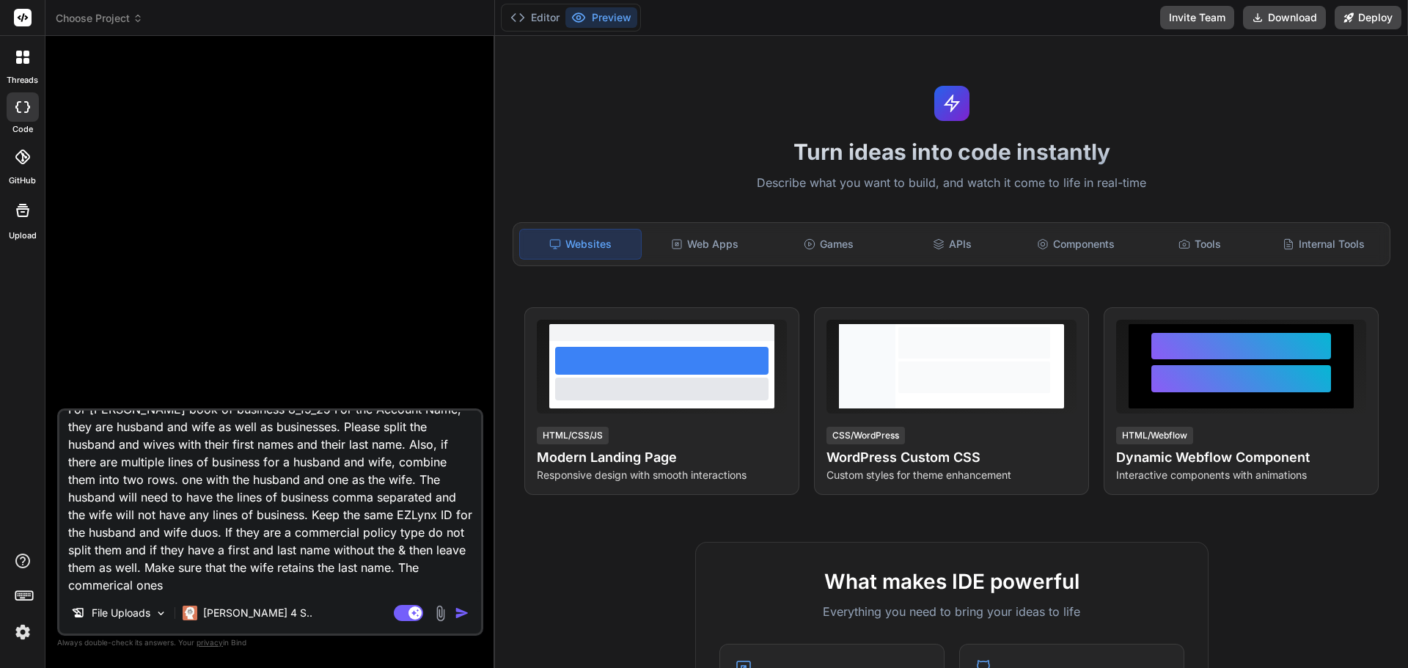
type textarea "For [PERSON_NAME] book of business 8_19_25 For the Account Name, they are husba…"
type textarea "x"
type textarea "For [PERSON_NAME] book of business 8_19_25 For the Account Name, they are husba…"
type textarea "x"
type textarea "For [PERSON_NAME] book of business 8_19_25 For the Account Name, they are husba…"
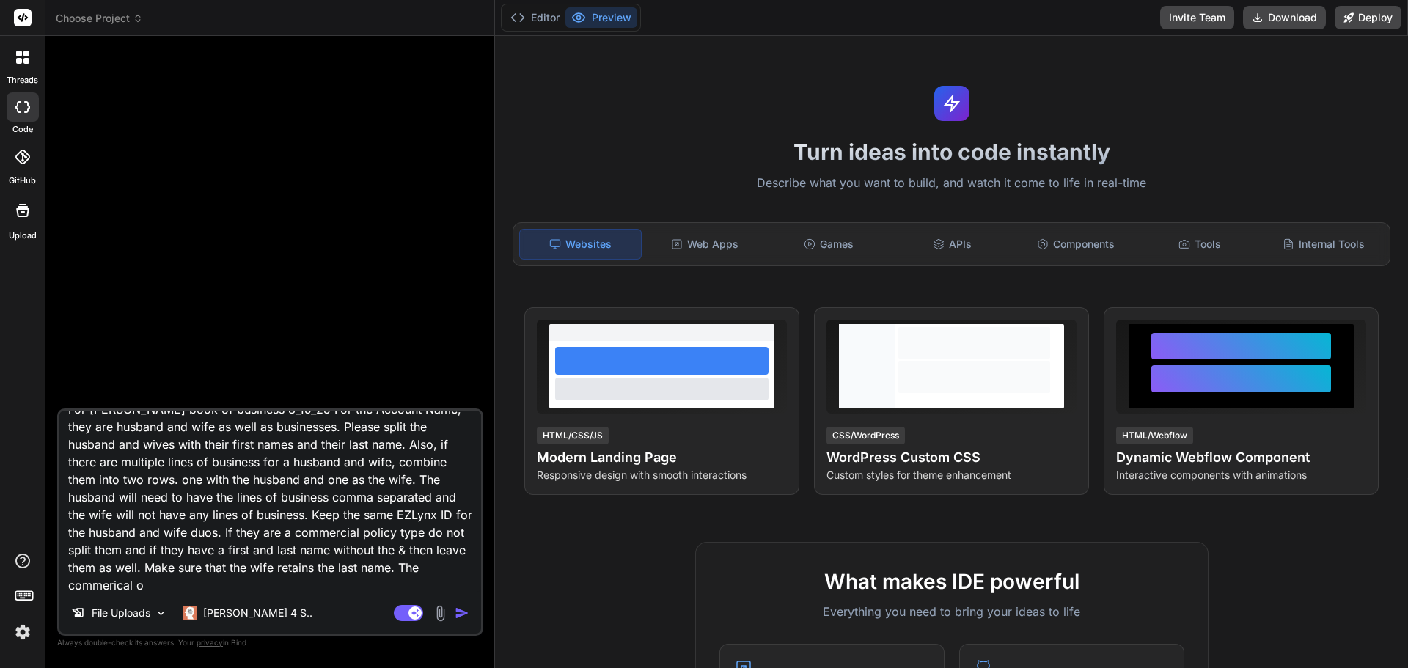
type textarea "x"
type textarea "For [PERSON_NAME] book of business 8_19_25 For the Account Name, they are husba…"
type textarea "x"
type textarea "For [PERSON_NAME] book of business 8_19_25 For the Account Name, they are husba…"
type textarea "x"
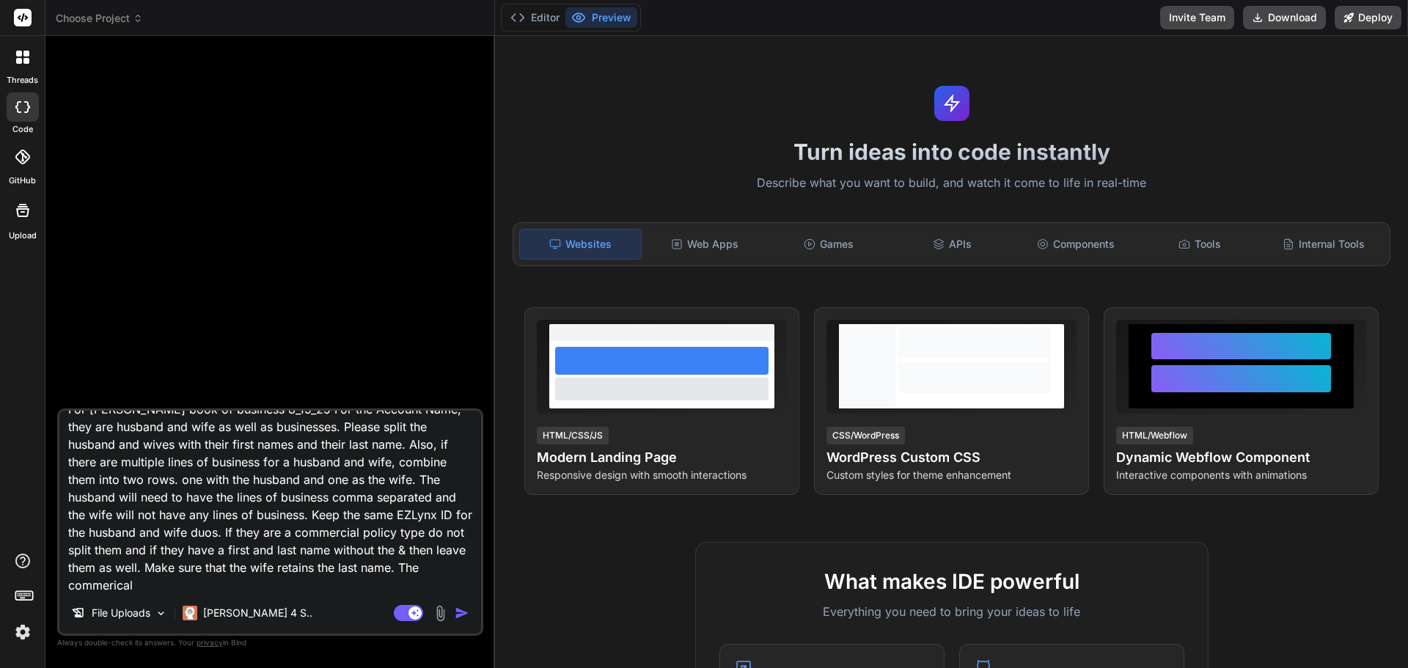
type textarea "For [PERSON_NAME] book of business 8_19_25 For the Account Name, they are husba…"
type textarea "x"
type textarea "For [PERSON_NAME] book of business 8_19_25 For the Account Name, they are husba…"
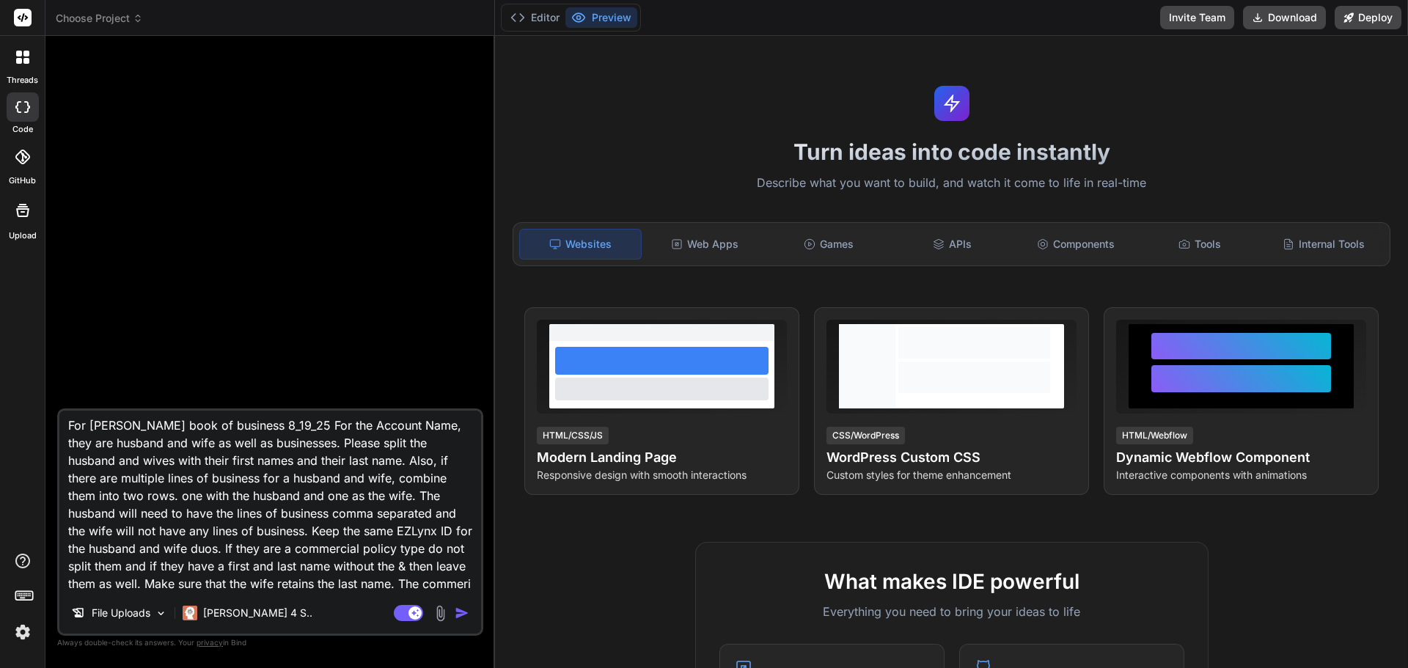
type textarea "x"
type textarea "For [PERSON_NAME] book of business 8_19_25 For the Account Name, they are husba…"
type textarea "x"
type textarea "For [PERSON_NAME] book of business 8_19_25 For the Account Name, they are husba…"
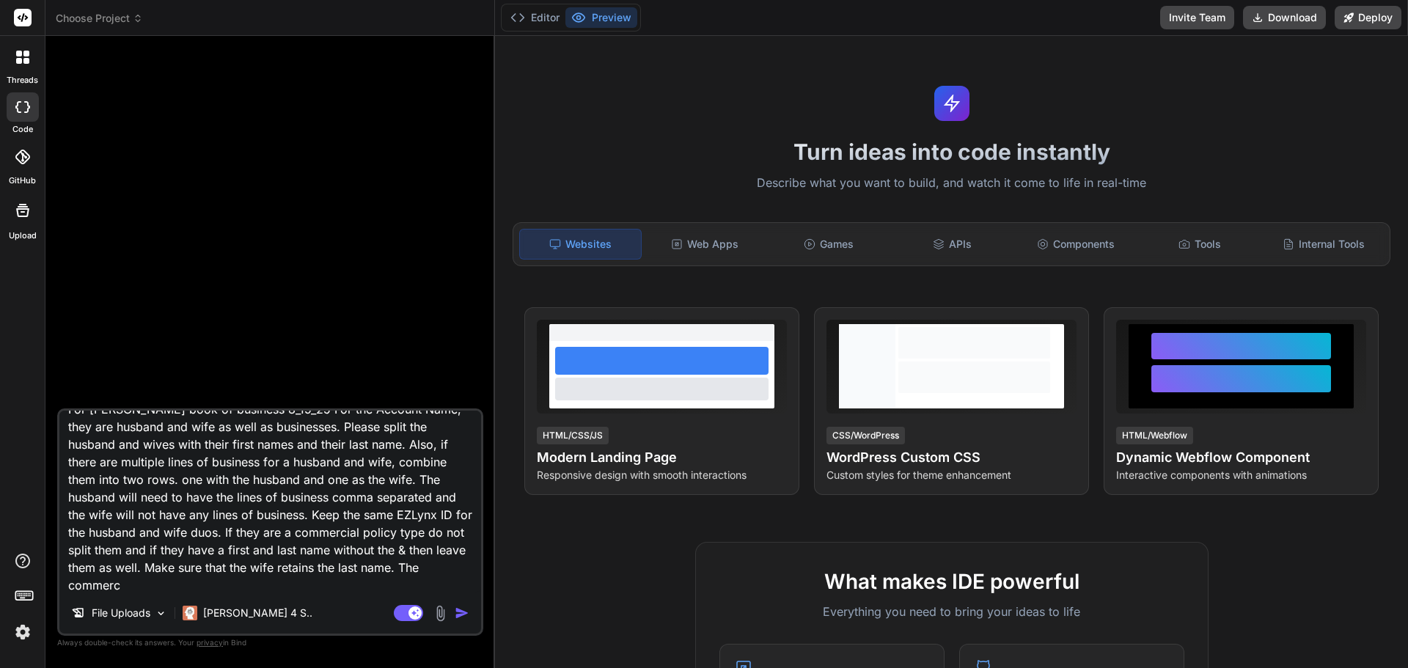
type textarea "x"
type textarea "For [PERSON_NAME] book of business 8_19_25 For the Account Name, they are husba…"
type textarea "x"
type textarea "For [PERSON_NAME] book of business 8_19_25 For the Account Name, they are husba…"
type textarea "x"
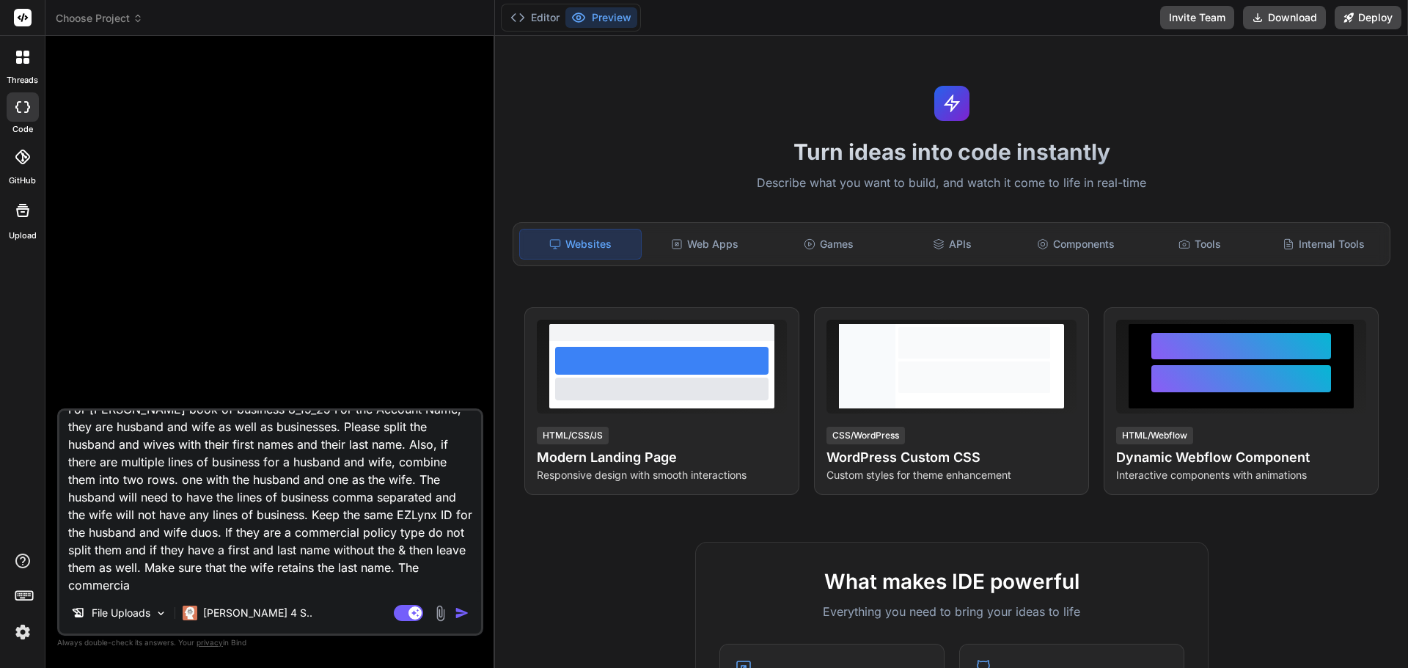
type textarea "For [PERSON_NAME] book of business 8_19_25 For the Account Name, they are husba…"
type textarea "x"
type textarea "For [PERSON_NAME] book of business 8_19_25 For the Account Name, they are husba…"
type textarea "x"
type textarea "For [PERSON_NAME] book of business 8_19_25 For the Account Name, they are husba…"
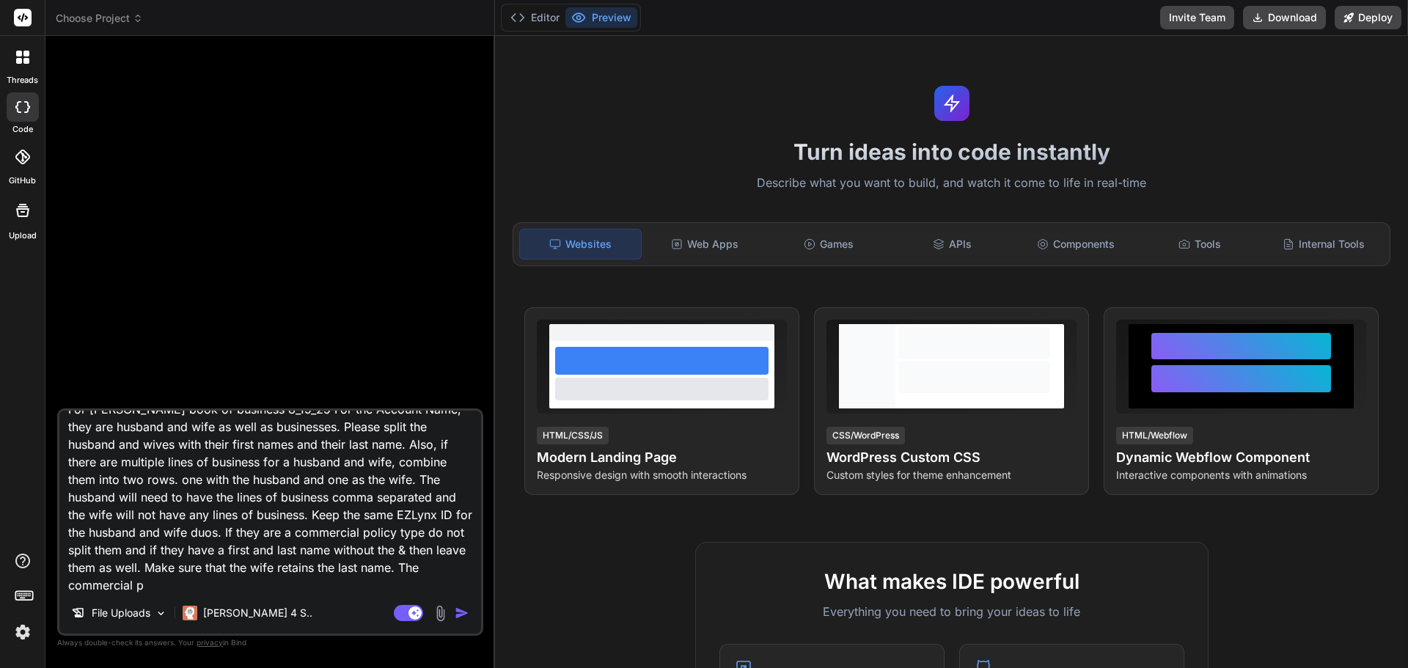
type textarea "x"
type textarea "For [PERSON_NAME] book of business 8_19_25 For the Account Name, they are husba…"
type textarea "x"
type textarea "For [PERSON_NAME] book of business 8_19_25 For the Account Name, they are husba…"
type textarea "x"
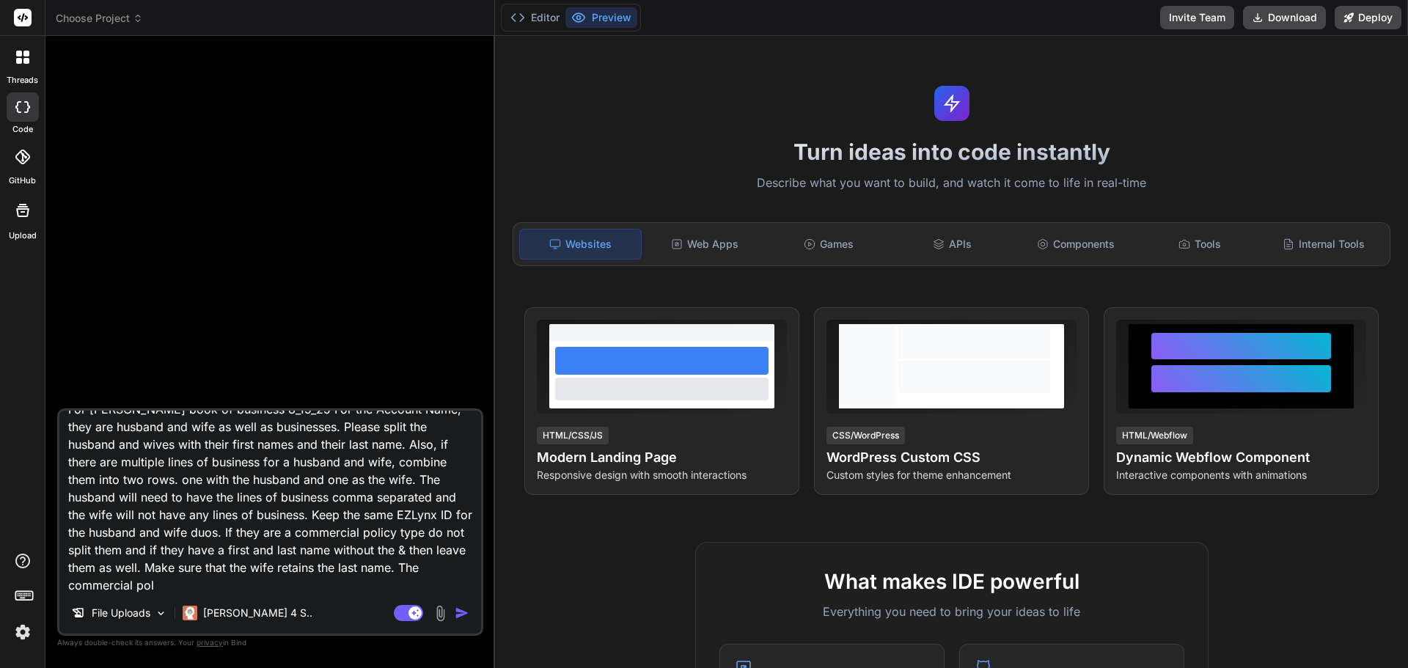
type textarea "For [PERSON_NAME] book of business 8_19_25 For the Account Name, they are husba…"
type textarea "x"
type textarea "For [PERSON_NAME] book of business 8_19_25 For the Account Name, they are husba…"
type textarea "x"
type textarea "For [PERSON_NAME] book of business 8_19_25 For the Account Name, they are husba…"
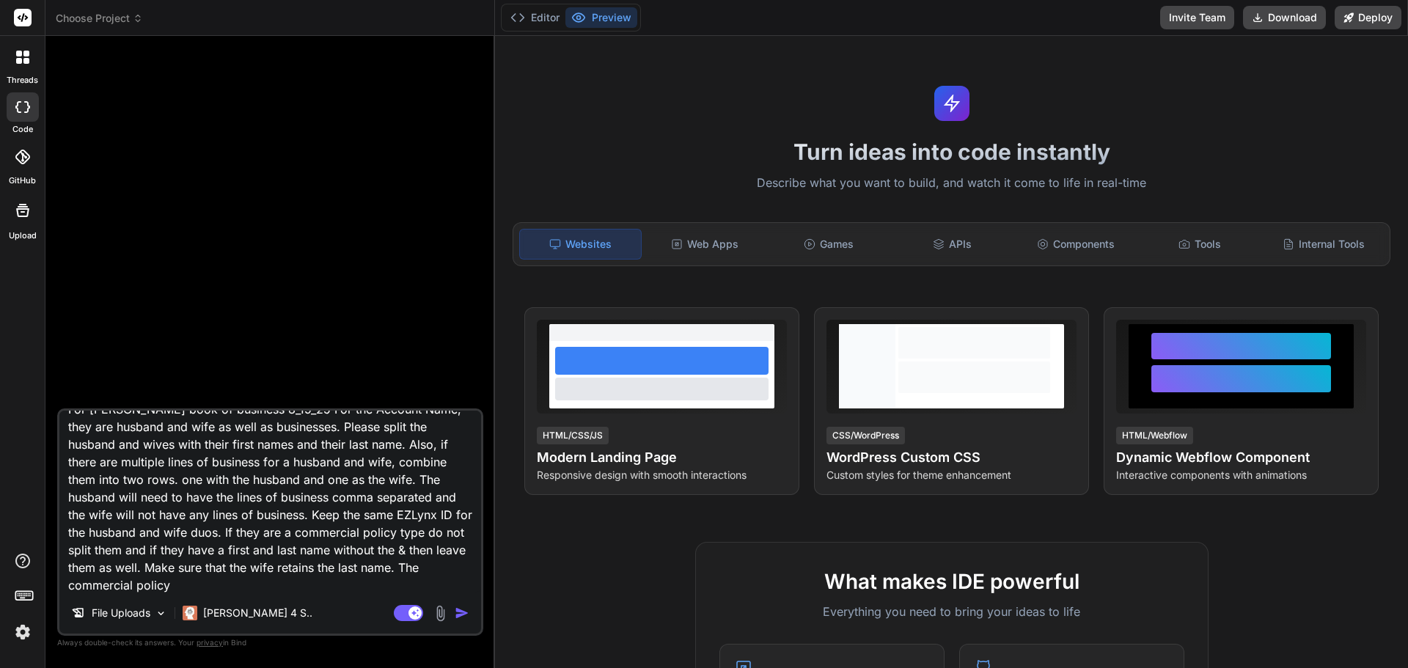
type textarea "x"
type textarea "For [PERSON_NAME] book of business 8_19_25 For the Account Name, they are husba…"
type textarea "x"
type textarea "For [PERSON_NAME] book of business 8_19_25 For the Account Name, they are husba…"
type textarea "x"
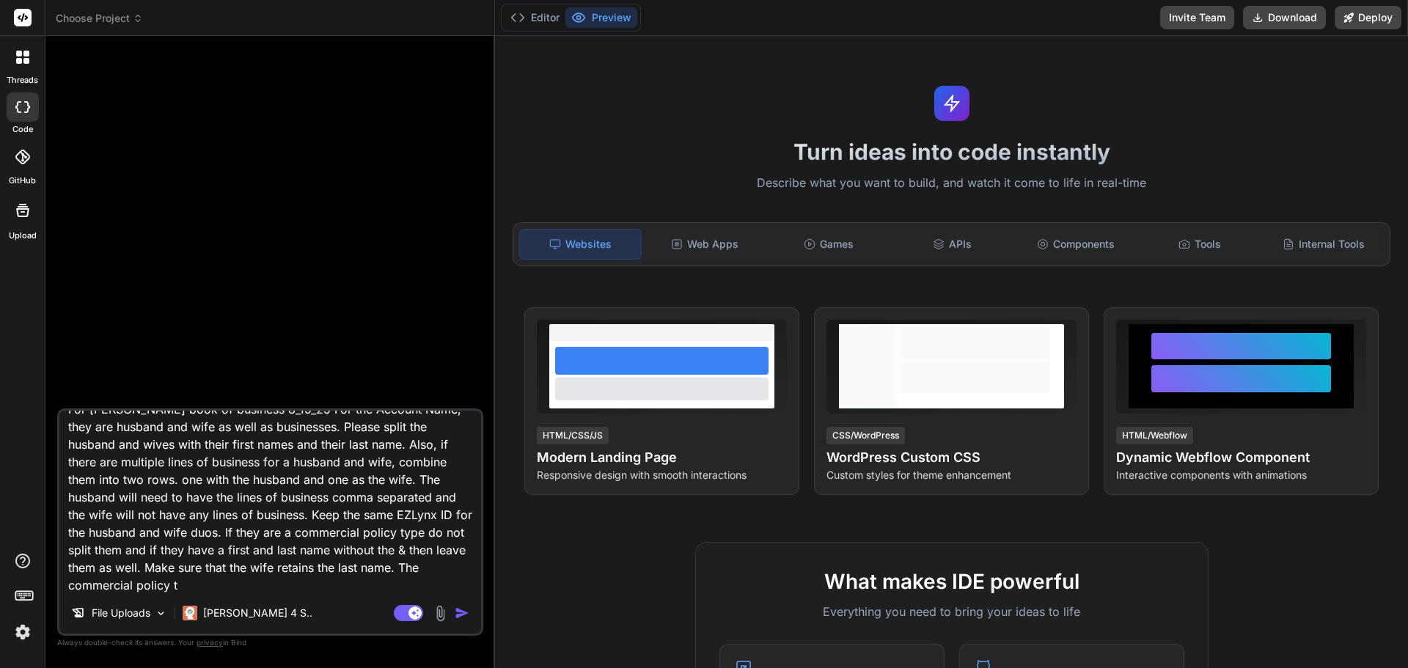
type textarea "For [PERSON_NAME] book of business 8_19_25 For the Account Name, they are husba…"
type textarea "x"
type textarea "For [PERSON_NAME] book of business 8_19_25 For the Account Name, they are husba…"
type textarea "x"
type textarea "For [PERSON_NAME] book of business 8_19_25 For the Account Name, they are husba…"
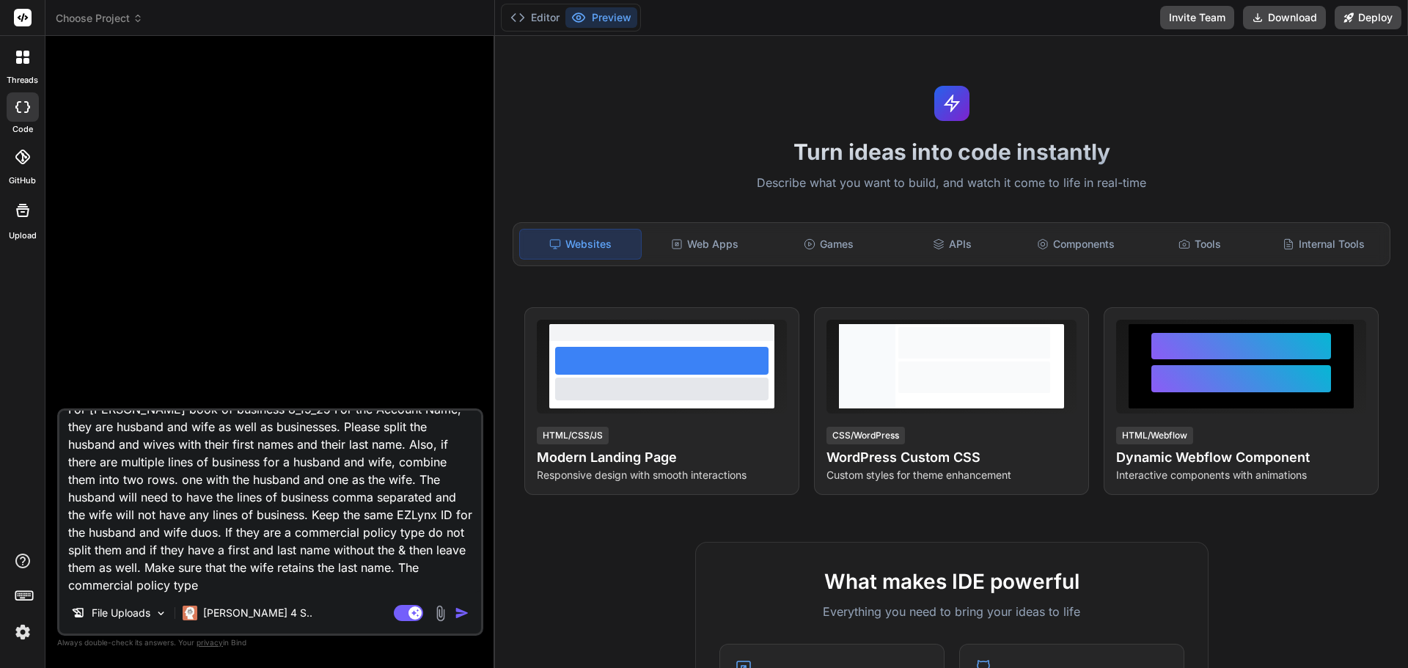
type textarea "x"
type textarea "For [PERSON_NAME] book of business 8_19_25 For the Account Name, they are husba…"
type textarea "x"
type textarea "For [PERSON_NAME] book of business 8_19_25 For the Account Name, they are husba…"
type textarea "x"
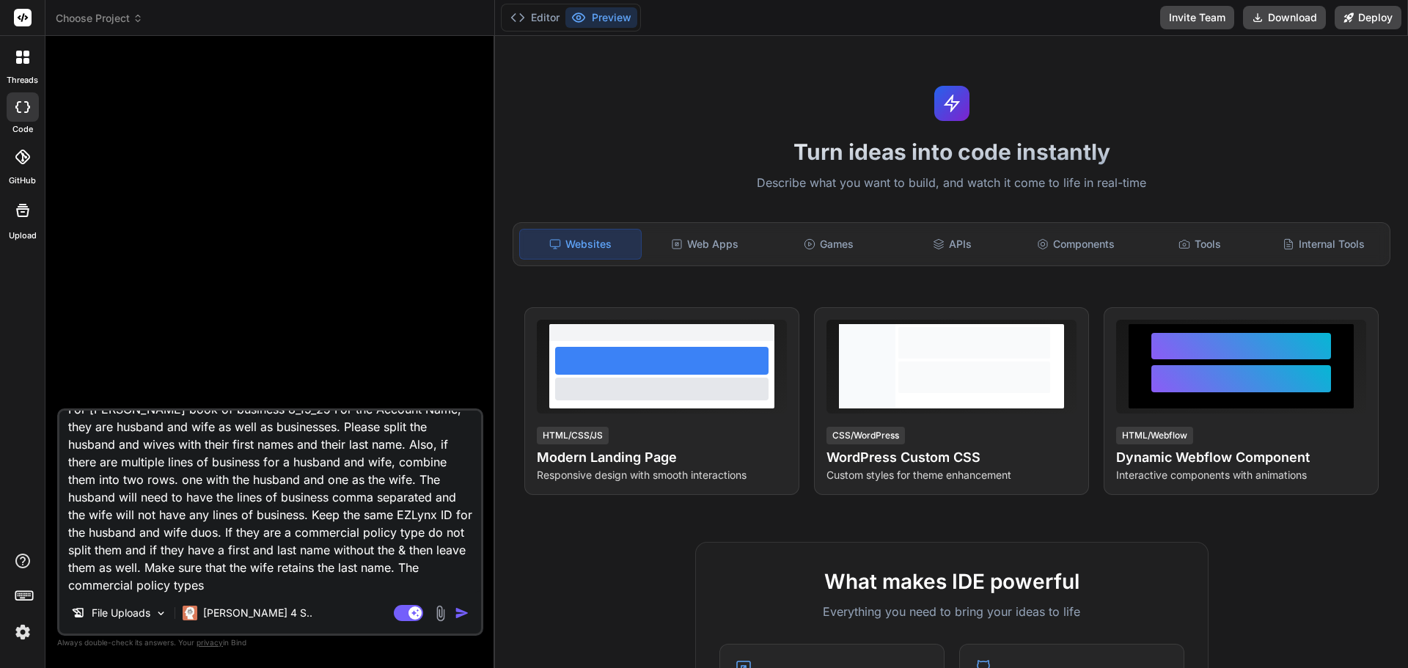
type textarea "For [PERSON_NAME] book of business 8_19_25 For the Account Name, they are husba…"
type textarea "x"
type textarea "For [PERSON_NAME] book of business 8_19_25 For the Account Name, they are husba…"
type textarea "x"
type textarea "For [PERSON_NAME] book of business 8_19_25 For the Account Name, they are husba…"
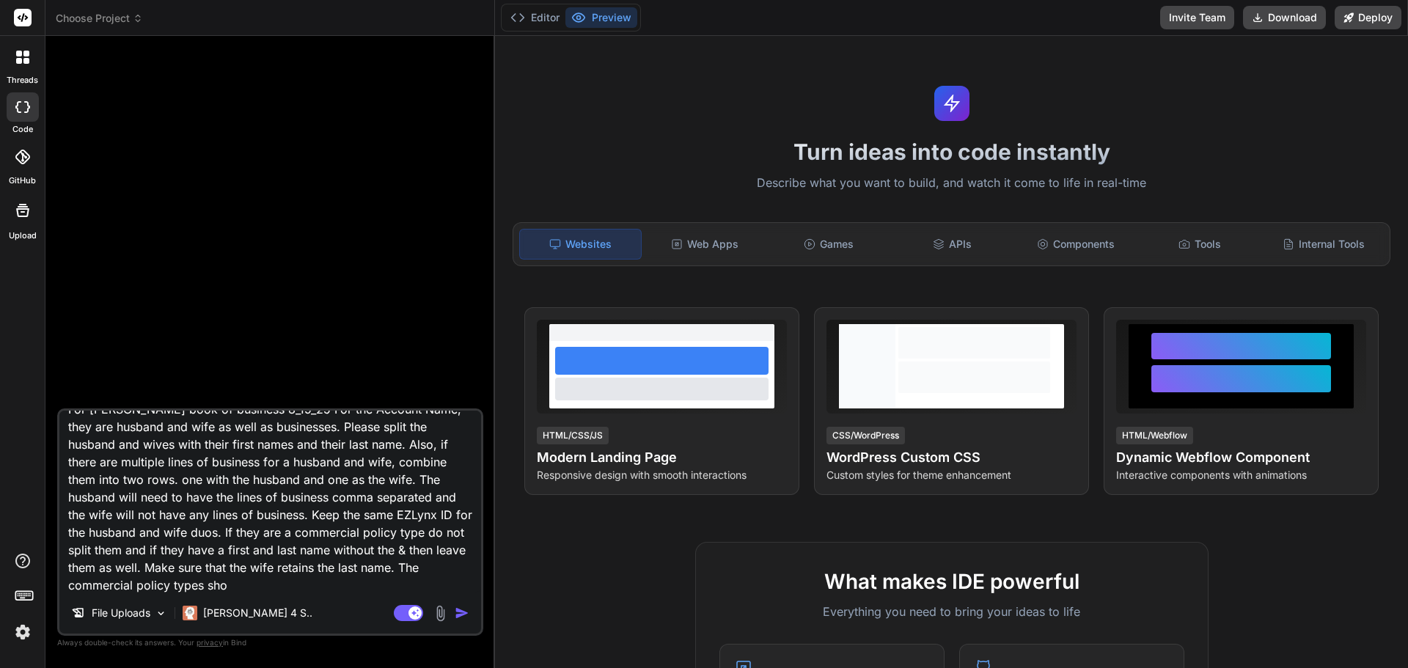
type textarea "x"
type textarea "For [PERSON_NAME] book of business 8_19_25 For the Account Name, they are husba…"
type textarea "x"
type textarea "For [PERSON_NAME] book of business 8_19_25 For the Account Name, they are husba…"
type textarea "x"
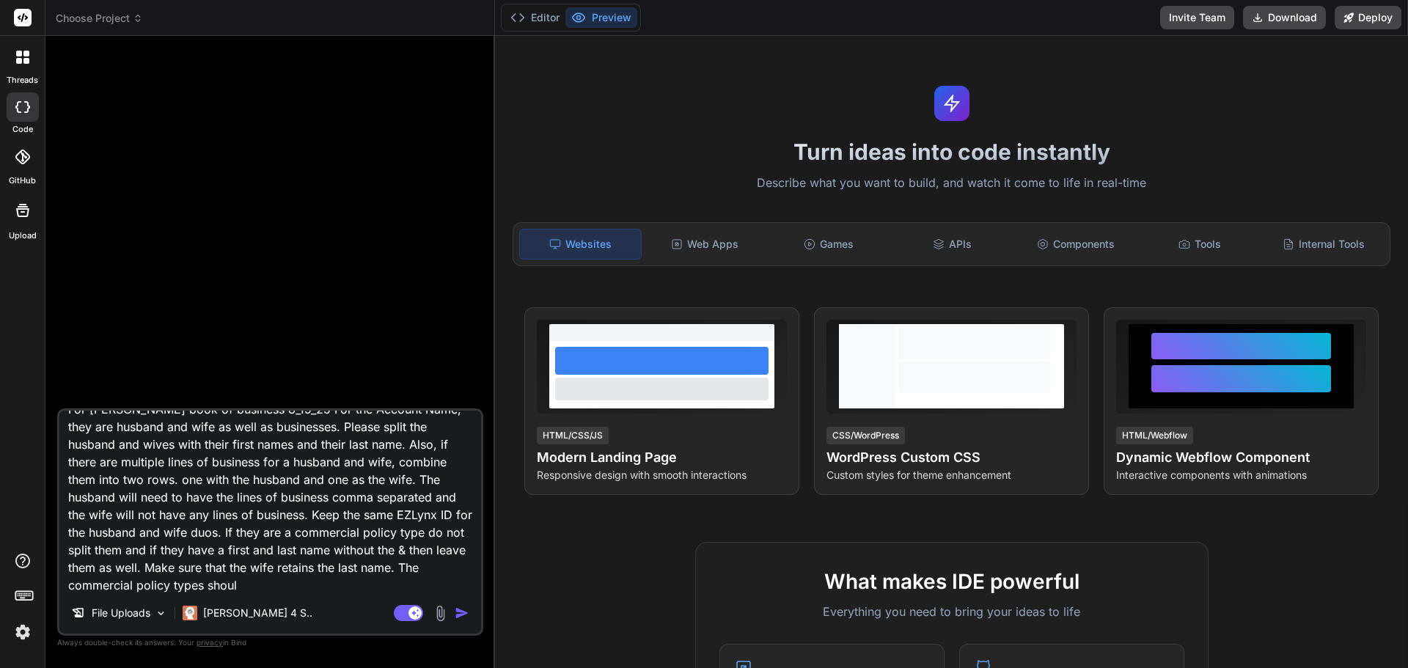
type textarea "For [PERSON_NAME] book of business 8_19_25 For the Account Name, they are husba…"
type textarea "x"
type textarea "For [PERSON_NAME] book of business 8_19_25 For the Account Name, they are husba…"
type textarea "x"
type textarea "For [PERSON_NAME] book of business 8_19_25 For the Account Name, they are husba…"
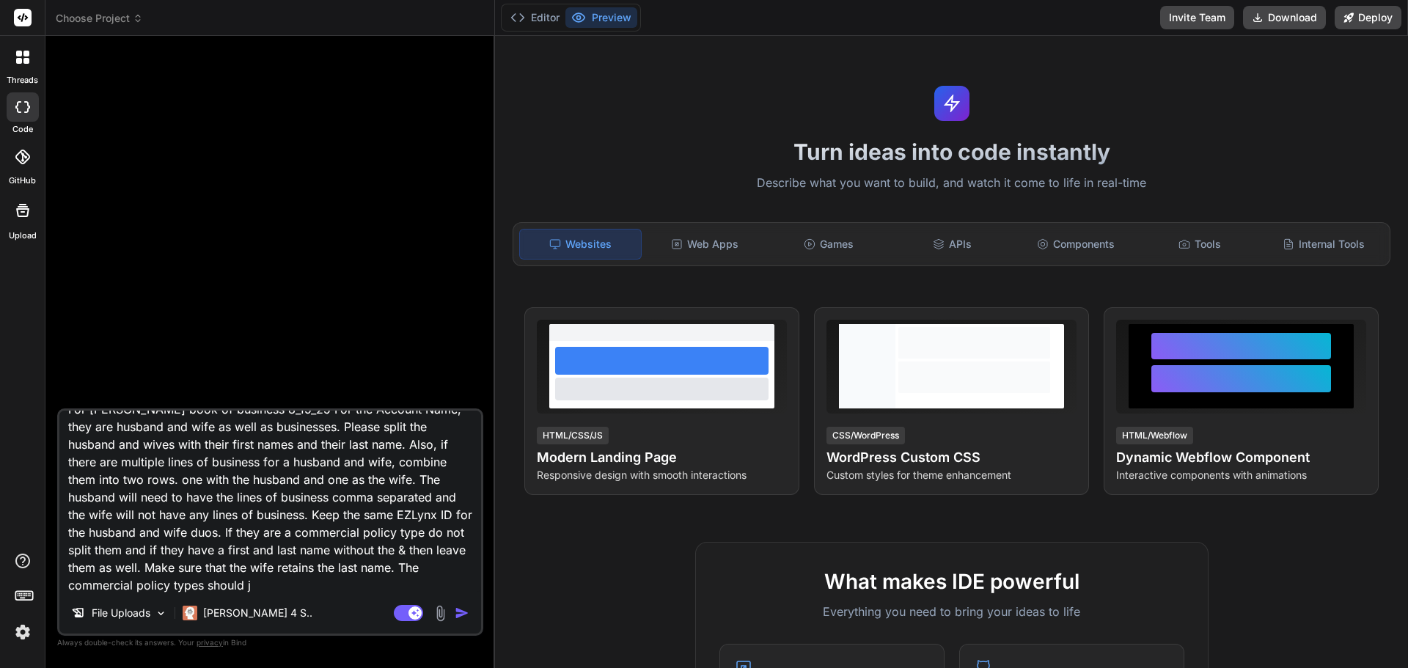
type textarea "x"
type textarea "For [PERSON_NAME] book of business 8_19_25 For the Account Name, they are husba…"
type textarea "x"
type textarea "For [PERSON_NAME] book of business 8_19_25 For the Account Name, they are husba…"
type textarea "x"
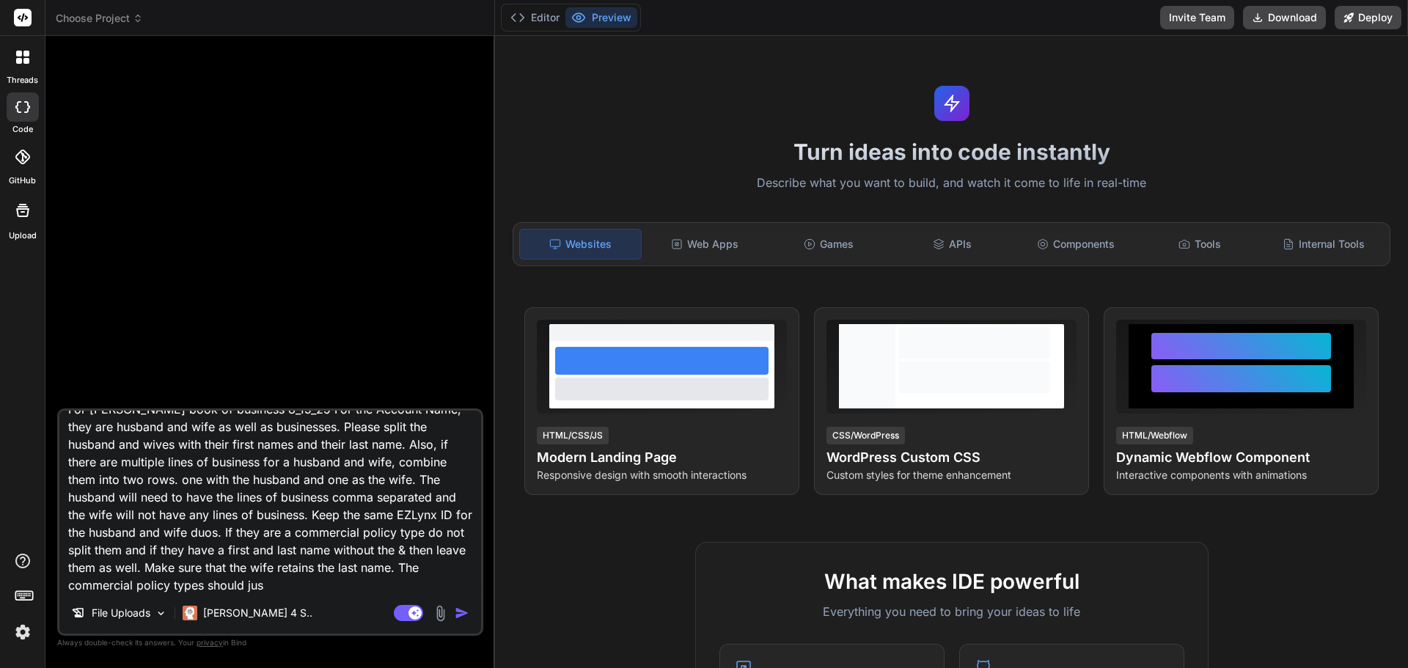
type textarea "For [PERSON_NAME] book of business 8_19_25 For the Account Name, they are husba…"
type textarea "x"
type textarea "For [PERSON_NAME] book of business 8_19_25 For the Account Name, they are husba…"
type textarea "x"
type textarea "For [PERSON_NAME] book of business 8_19_25 For the Account Name, they are husba…"
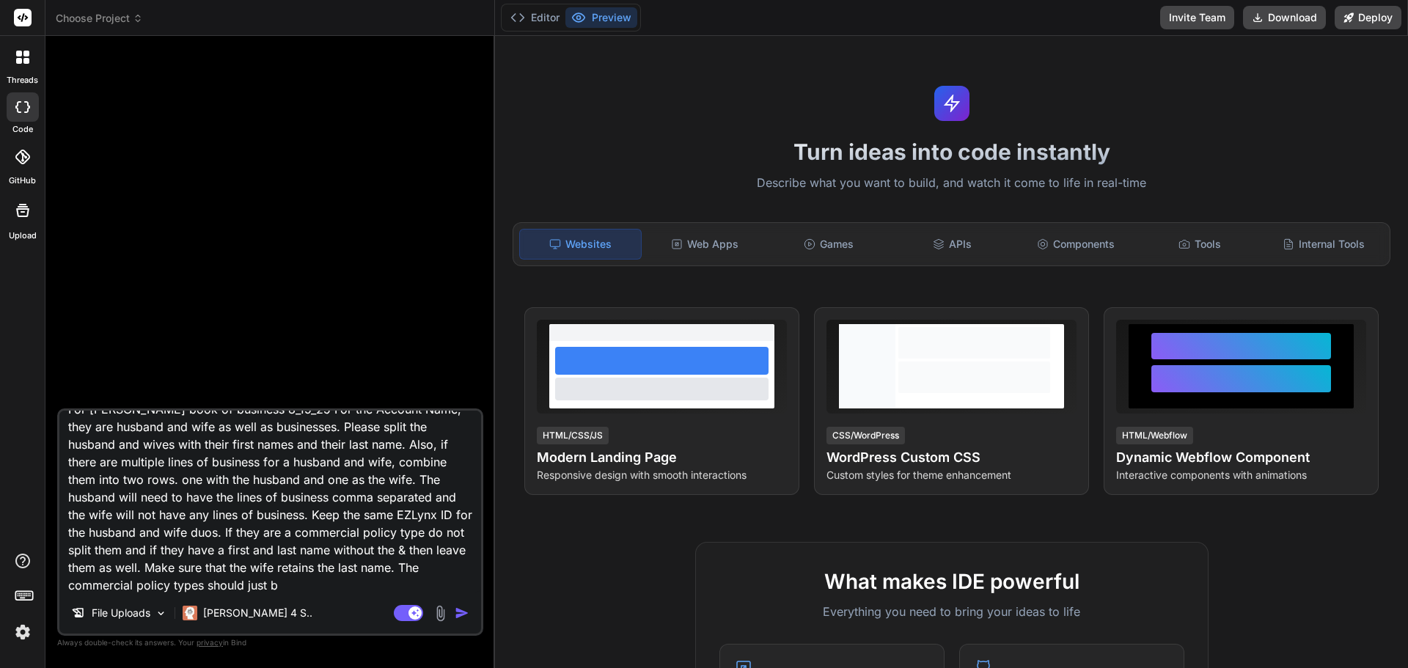
type textarea "x"
type textarea "For [PERSON_NAME] book of business 8_19_25 For the Account Name, they are husba…"
type textarea "x"
type textarea "For [PERSON_NAME] book of business 8_19_25 For the Account Name, they are husba…"
type textarea "x"
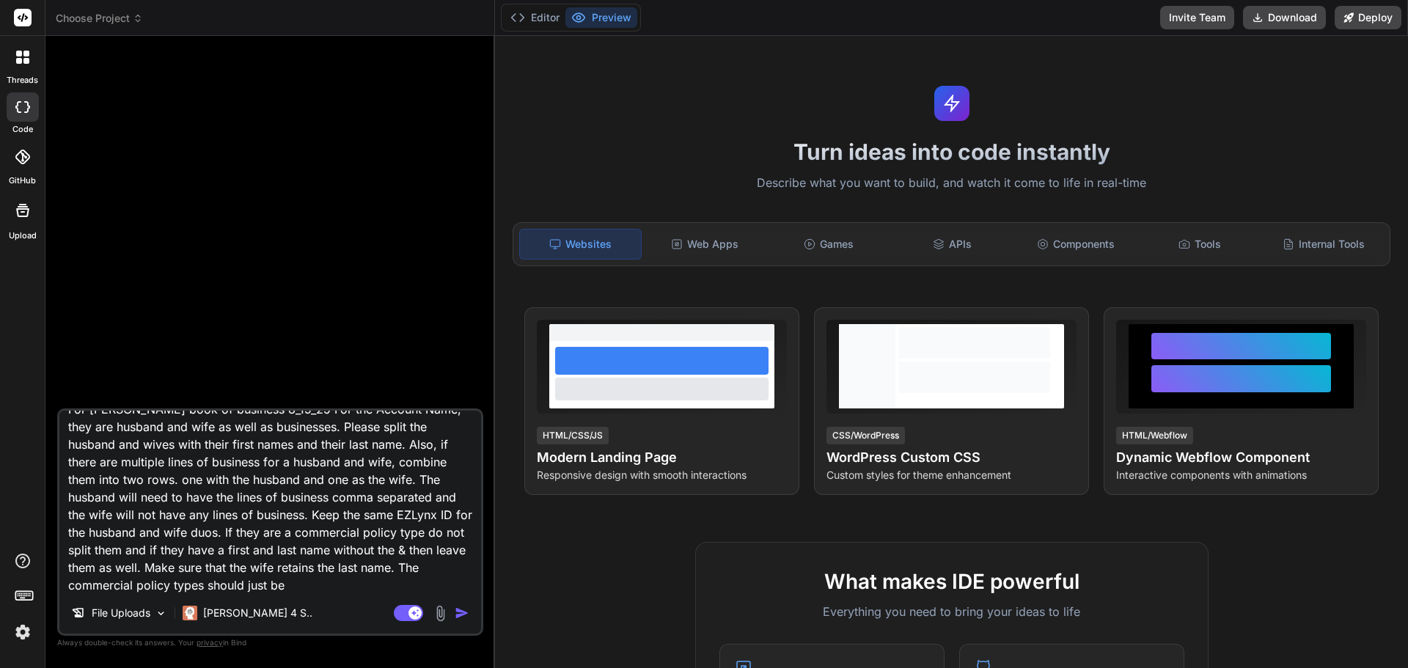
type textarea "For [PERSON_NAME] book of business 8_19_25 For the Account Name, they are husba…"
type textarea "x"
type textarea "For [PERSON_NAME] book of business 8_19_25 For the Account Name, they are husba…"
type textarea "x"
type textarea "For [PERSON_NAME] book of business 8_19_25 For the Account Name, they are husba…"
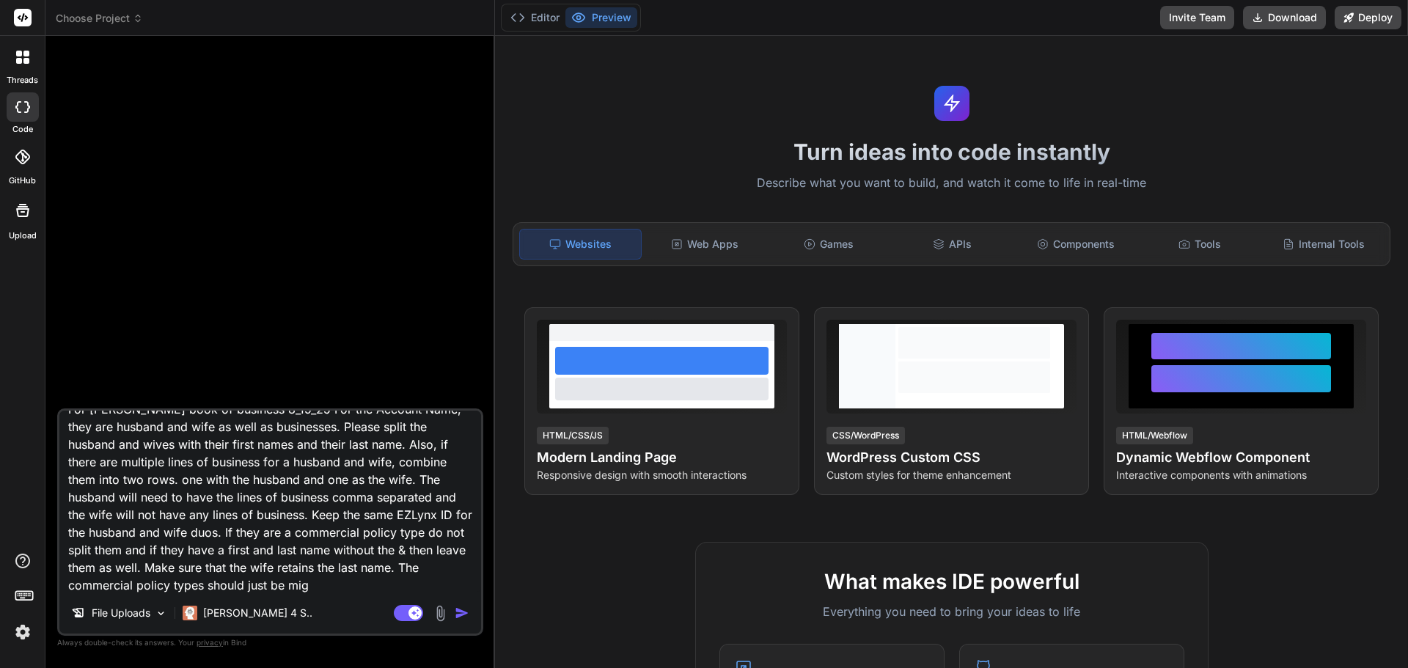
type textarea "x"
type textarea "For [PERSON_NAME] book of business 8_19_25 For the Account Name, they are husba…"
type textarea "x"
type textarea "For [PERSON_NAME] book of business 8_19_25 For the Account Name, they are husba…"
type textarea "x"
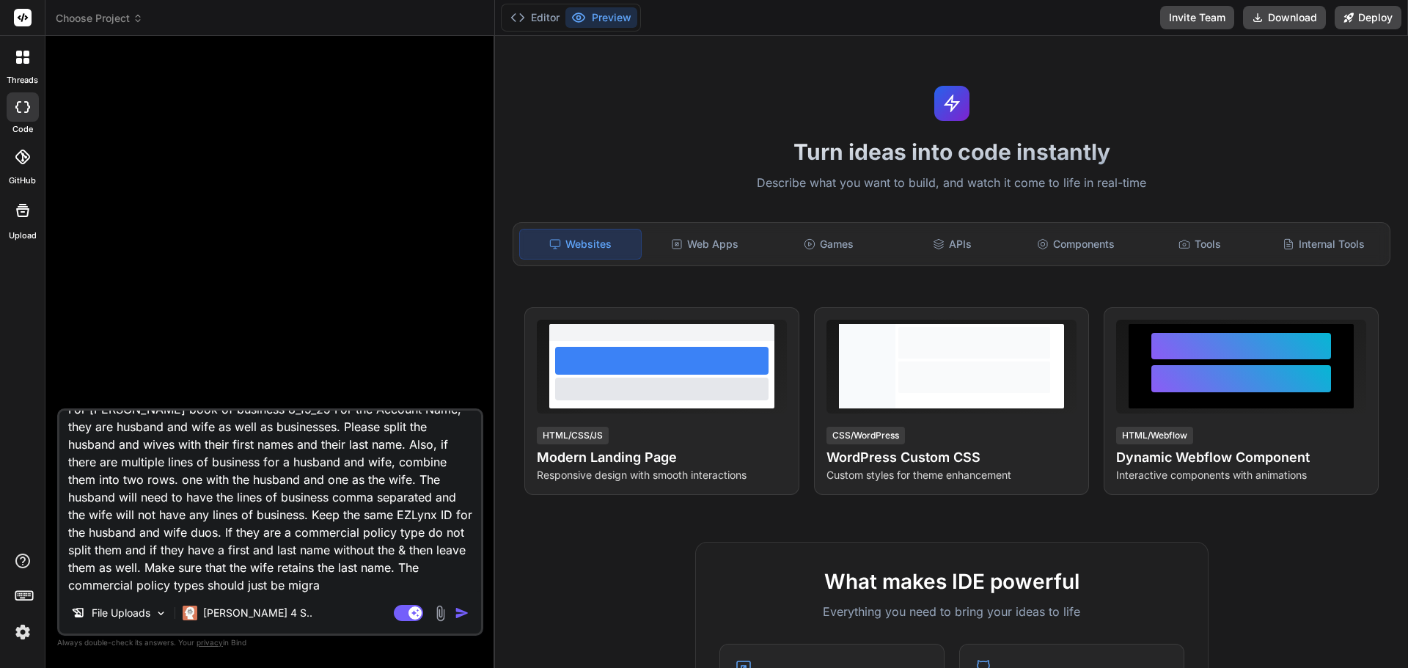
type textarea "For [PERSON_NAME] book of business 8_19_25 For the Account Name, they are husba…"
type textarea "x"
type textarea "For [PERSON_NAME] book of business 8_19_25 For the Account Name, they are husba…"
type textarea "x"
type textarea "For [PERSON_NAME] book of business 8_19_25 For the Account Name, they are husba…"
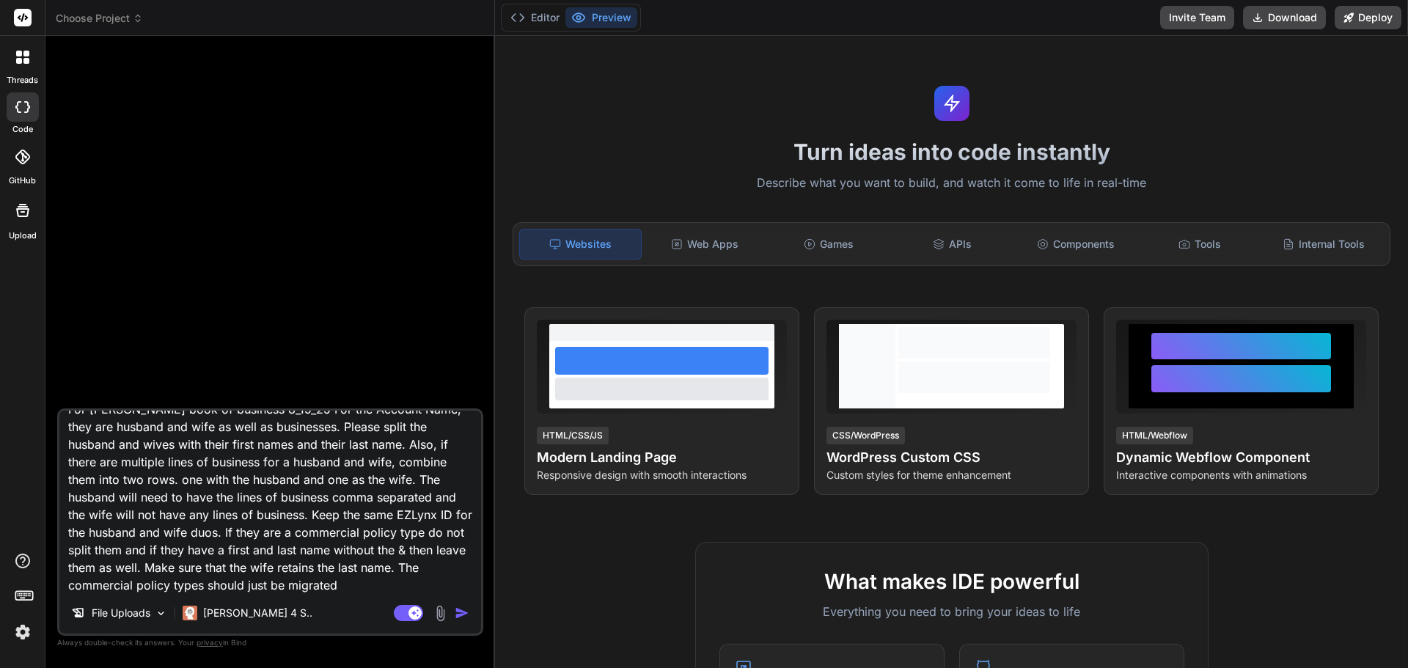
type textarea "x"
type textarea "For [PERSON_NAME] book of business 8_19_25 For the Account Name, they are husba…"
type textarea "x"
type textarea "For [PERSON_NAME] book of business 8_19_25 For the Account Name, they are husba…"
type textarea "x"
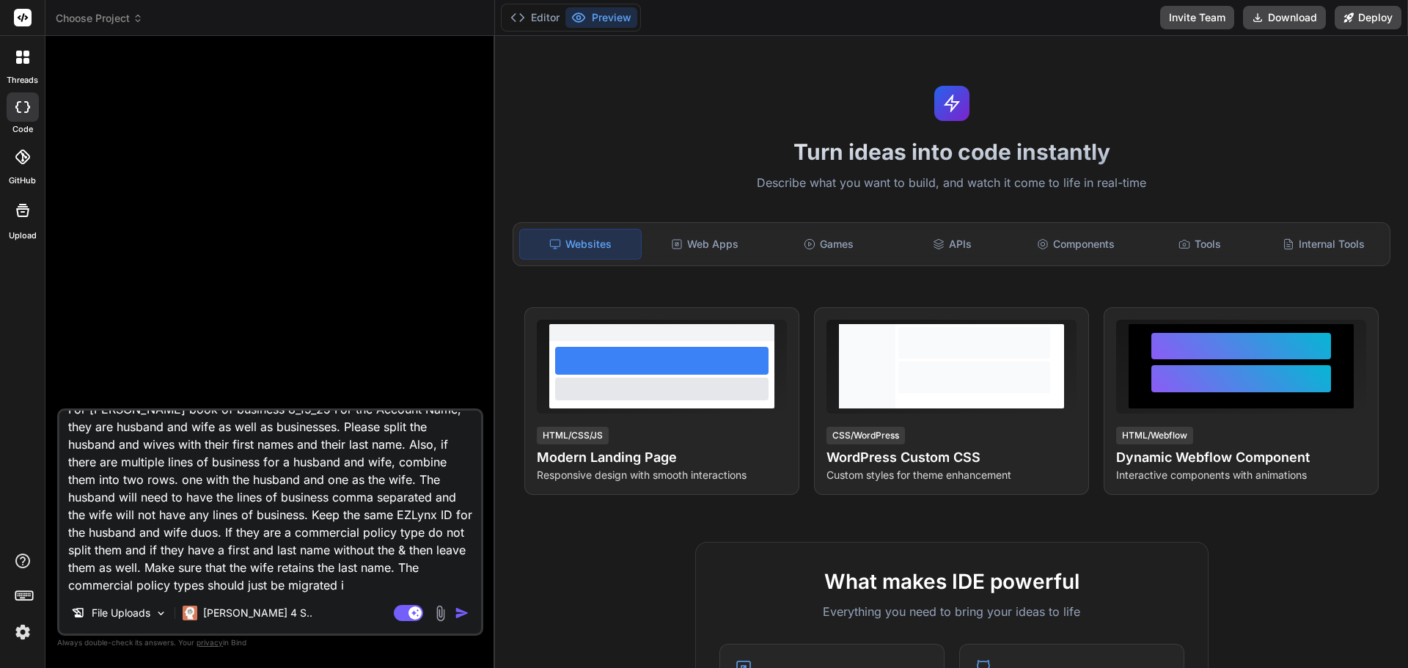
type textarea "For [PERSON_NAME] book of business 8_19_25 For the Account Name, they are husba…"
type textarea "x"
type textarea "For [PERSON_NAME] book of business 8_19_25 For the Account Name, they are husba…"
type textarea "x"
type textarea "For [PERSON_NAME] book of business 8_19_25 For the Account Name, they are husba…"
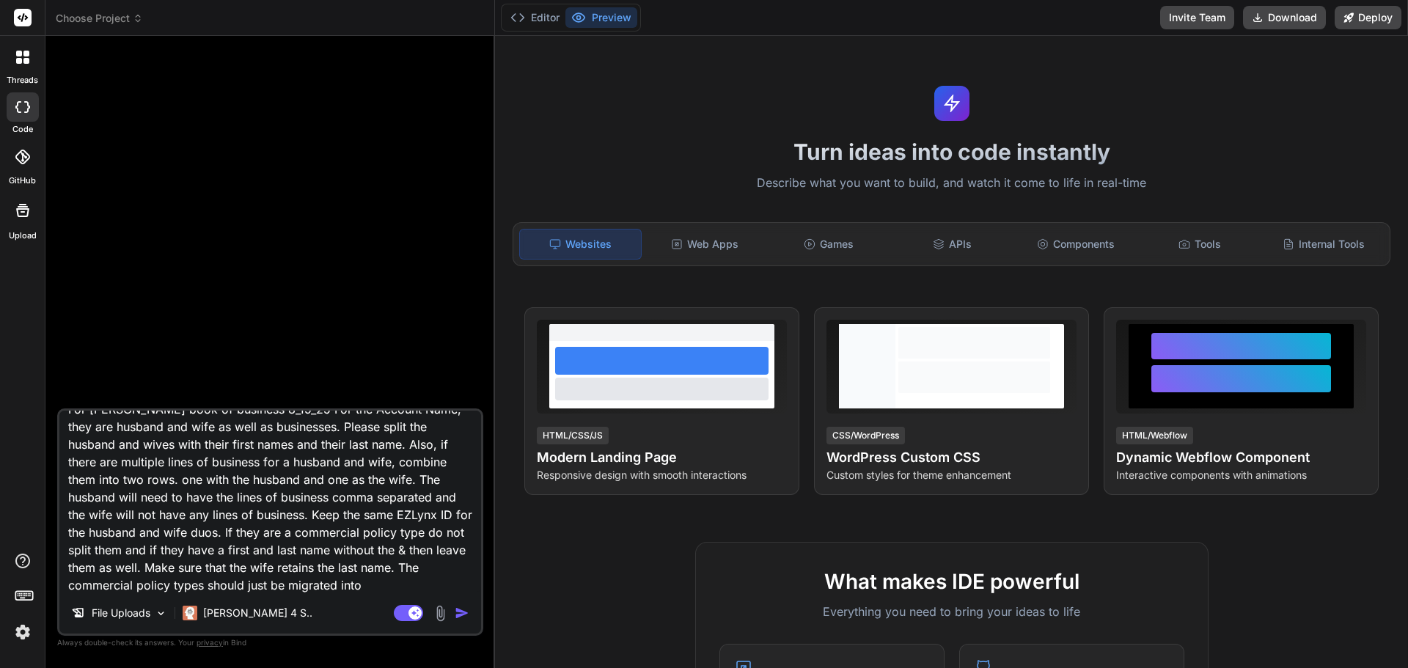
type textarea "x"
type textarea "For [PERSON_NAME] book of business 8_19_25 For the Account Name, they are husba…"
type textarea "x"
type textarea "For [PERSON_NAME] book of business 8_19_25 For the Account Name, they are husba…"
type textarea "x"
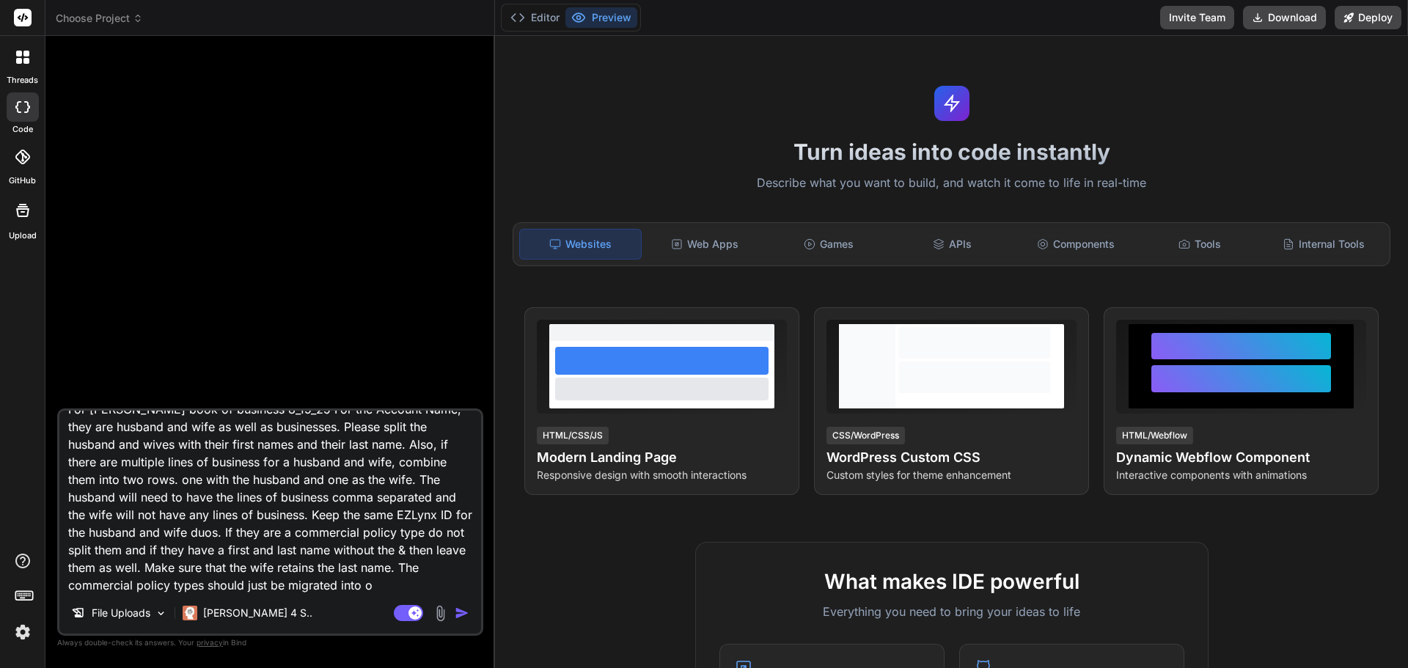
type textarea "For [PERSON_NAME] book of business 8_19_25 For the Account Name, they are husba…"
type textarea "x"
type textarea "For [PERSON_NAME] book of business 8_19_25 For the Account Name, they are husba…"
type textarea "x"
type textarea "For [PERSON_NAME] book of business 8_19_25 For the Account Name, they are husba…"
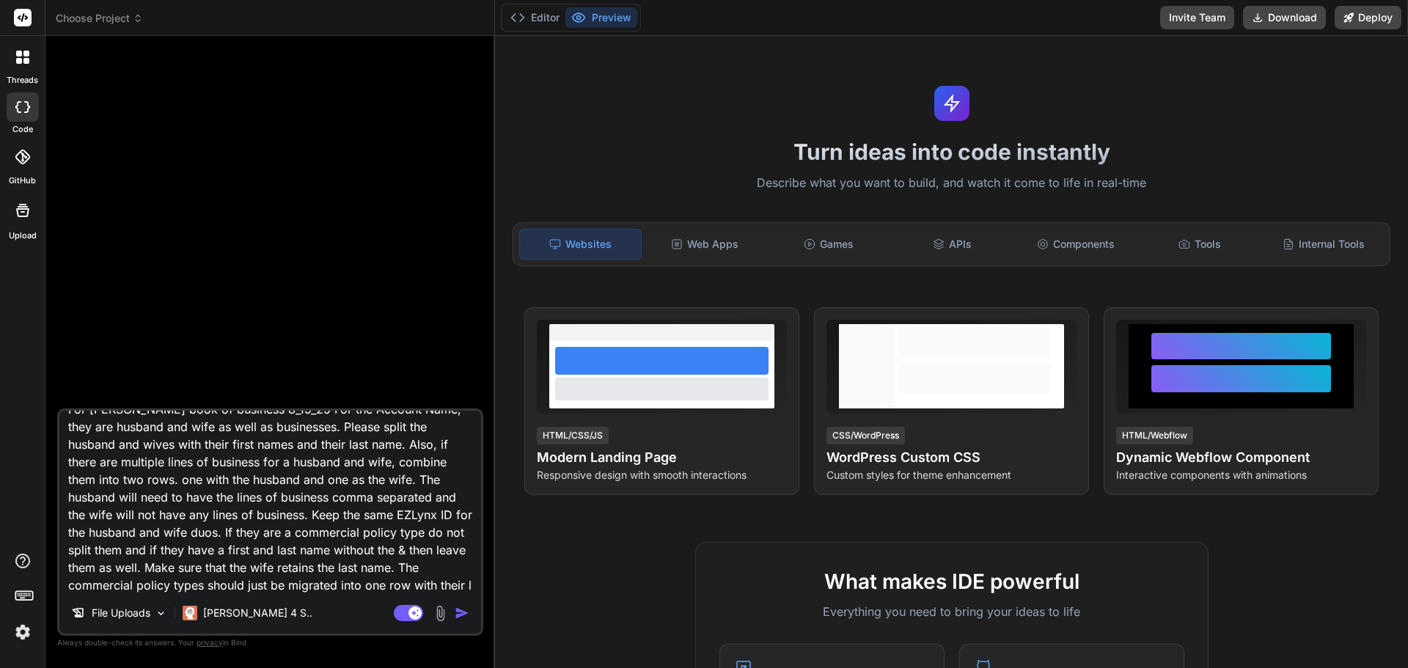
scroll to position [37, 0]
click at [458, 614] on img "button" at bounding box center [462, 613] width 15 height 15
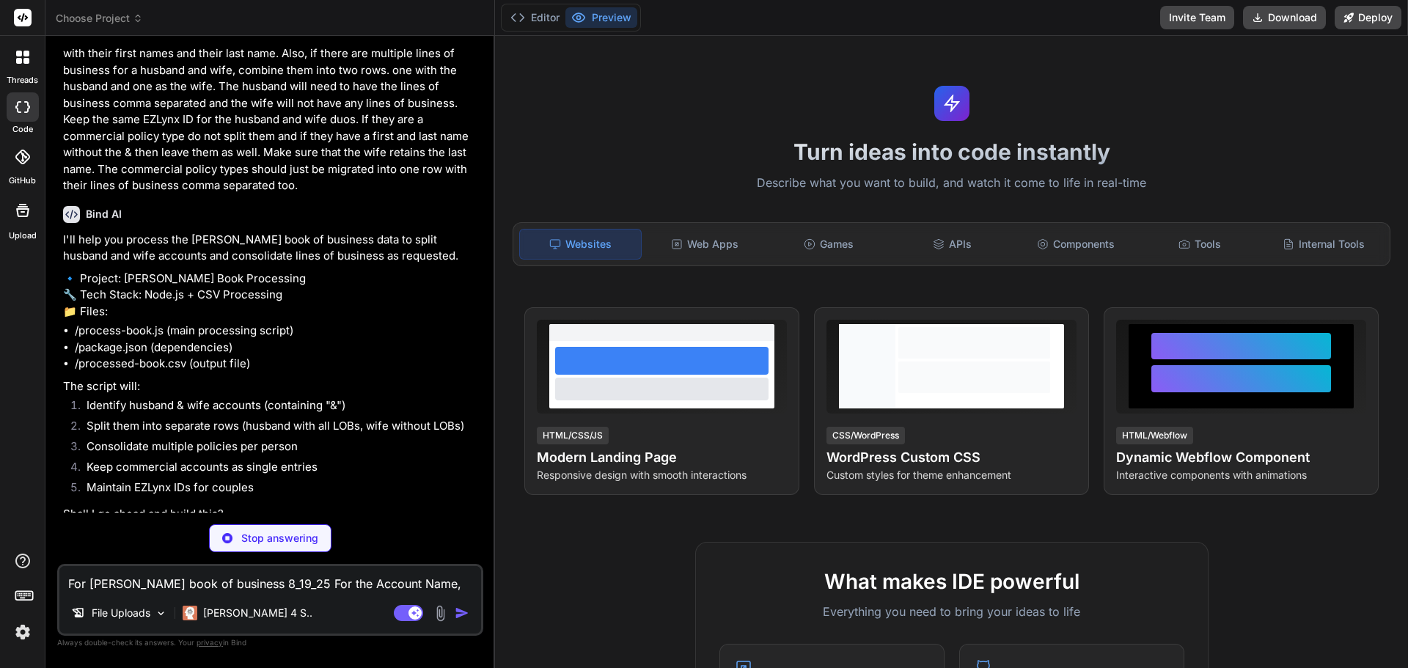
scroll to position [62, 0]
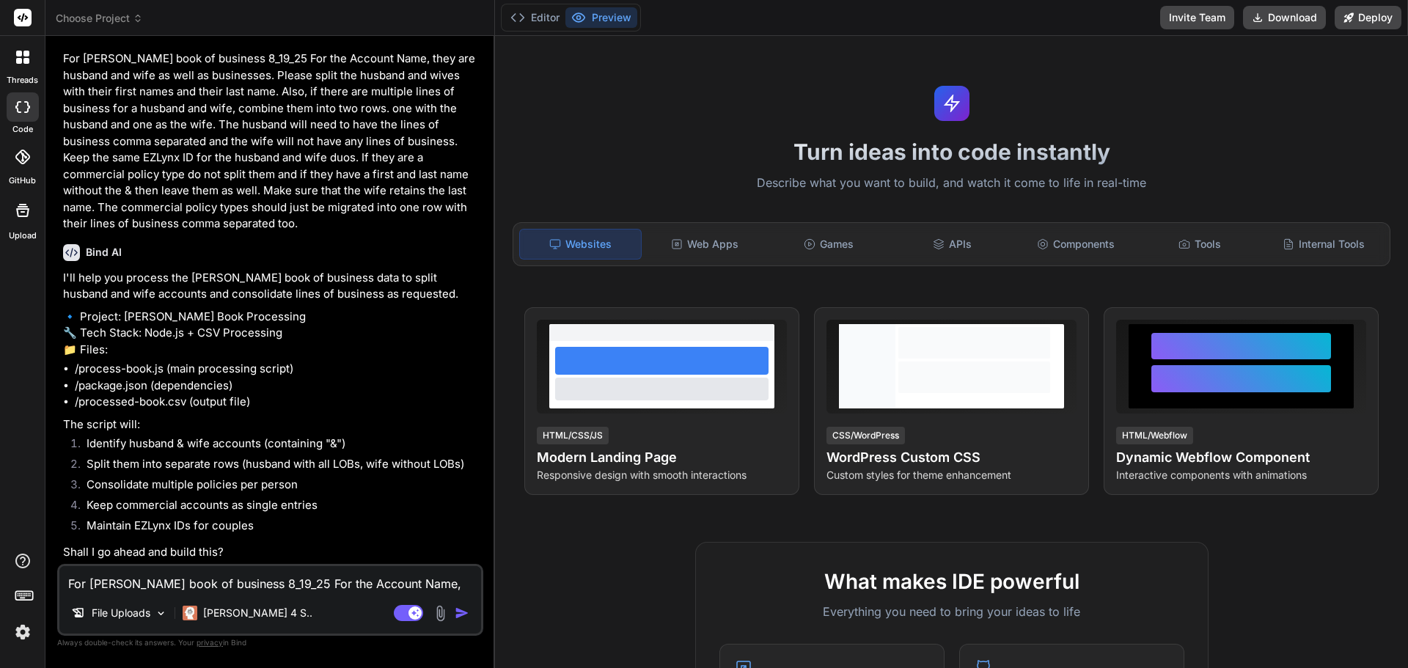
click at [265, 569] on textarea "For [PERSON_NAME] book of business 8_19_25 For the Account Name, they are husba…" at bounding box center [270, 579] width 422 height 26
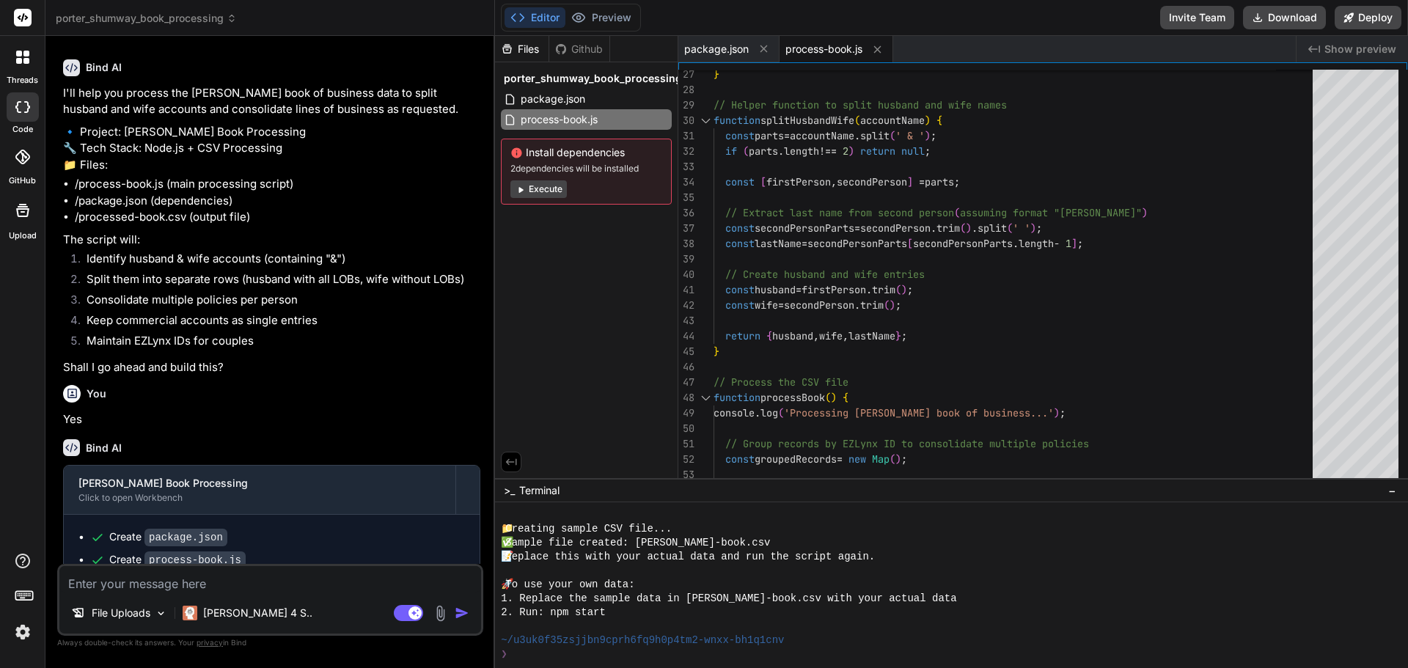
scroll to position [646, 0]
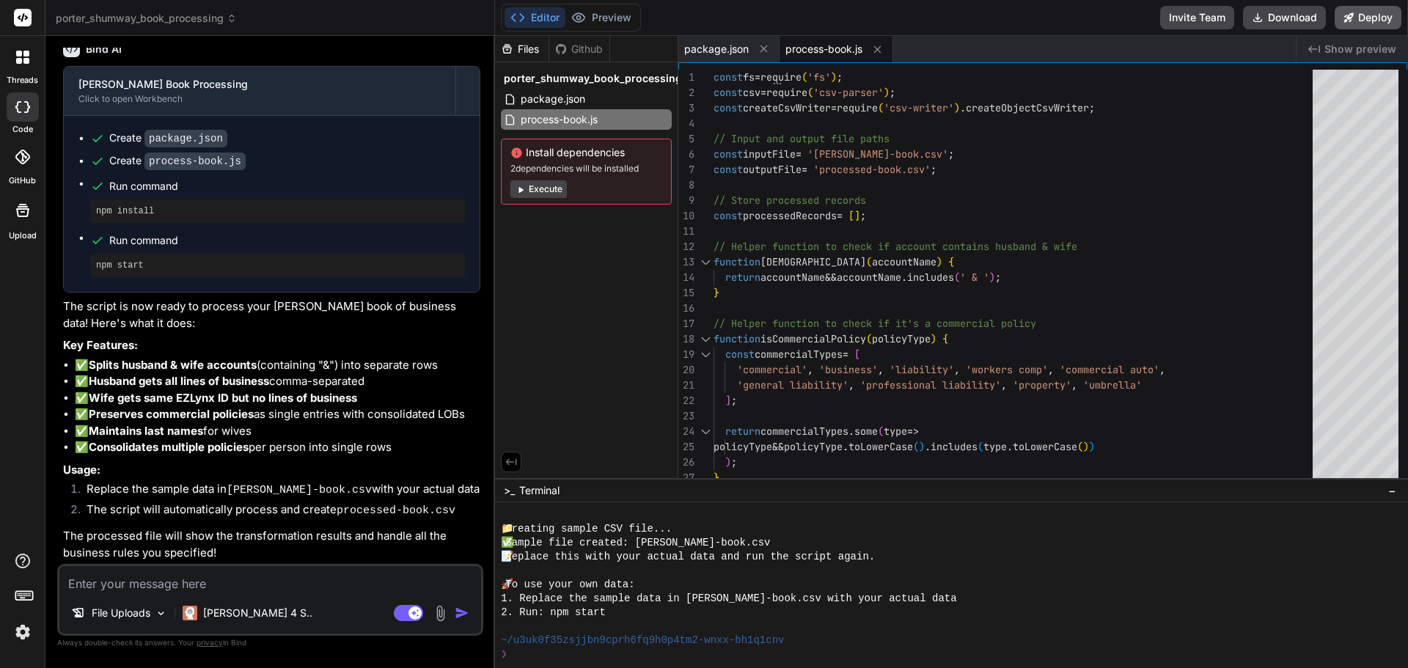
click at [1366, 17] on button "Deploy" at bounding box center [1367, 17] width 67 height 23
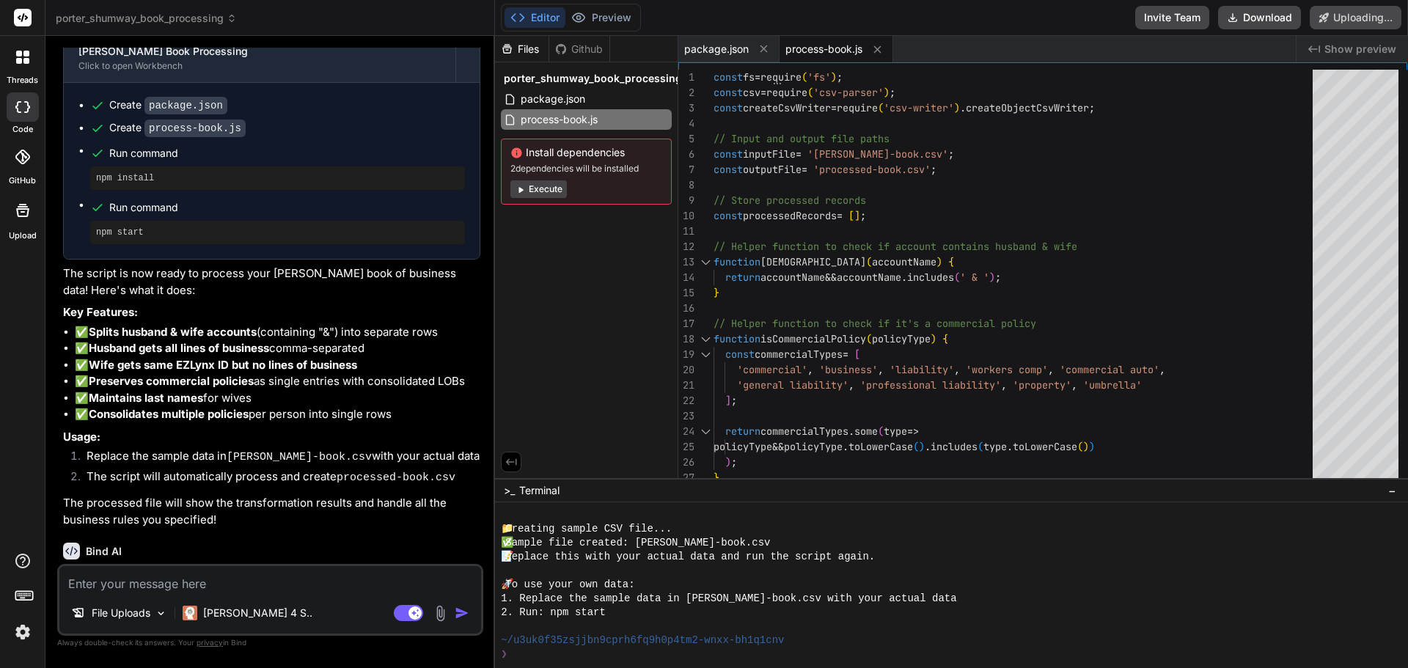
scroll to position [627, 0]
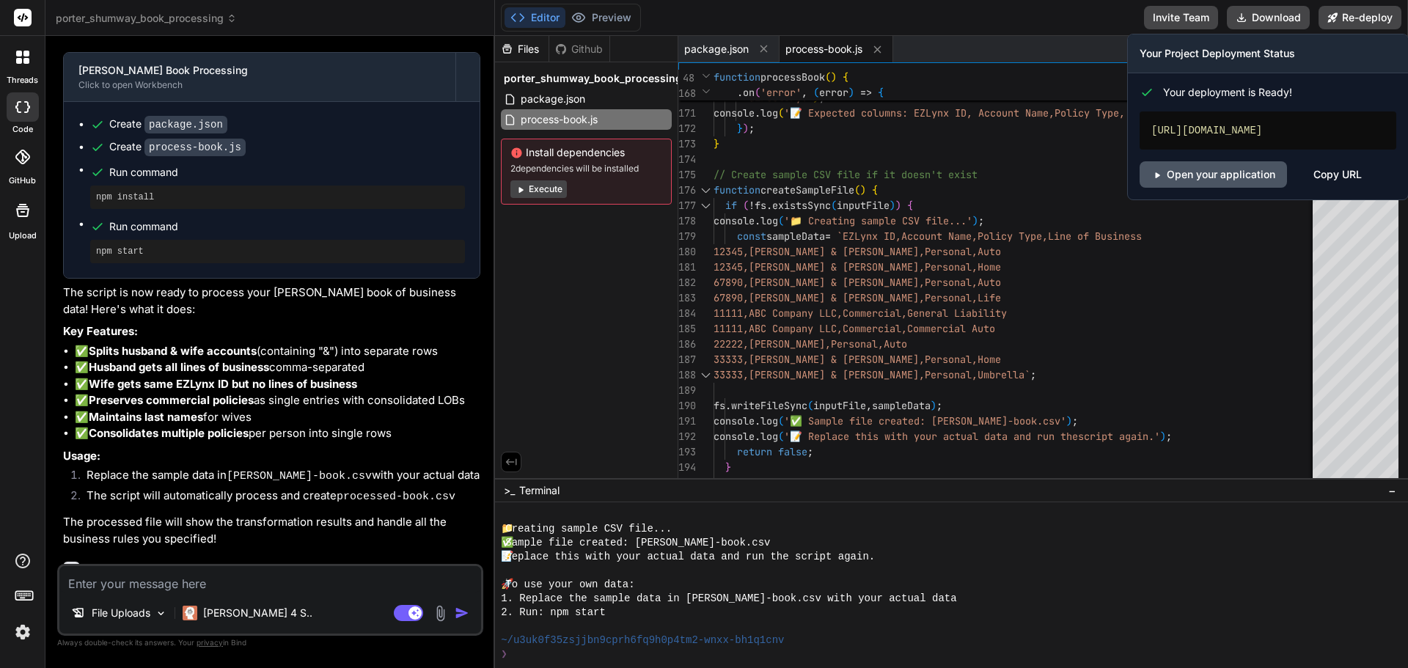
click at [1263, 188] on link "Open your application" at bounding box center [1212, 174] width 147 height 26
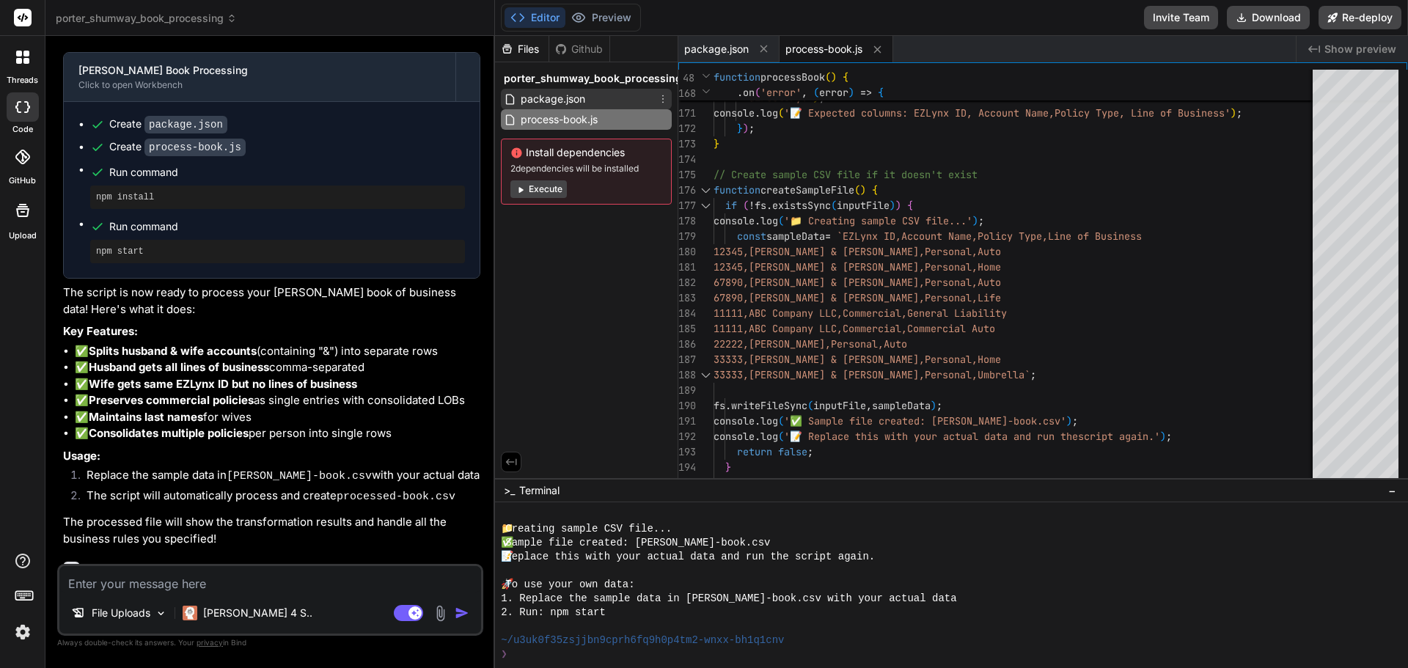
click at [584, 95] on span "package.json" at bounding box center [552, 99] width 67 height 18
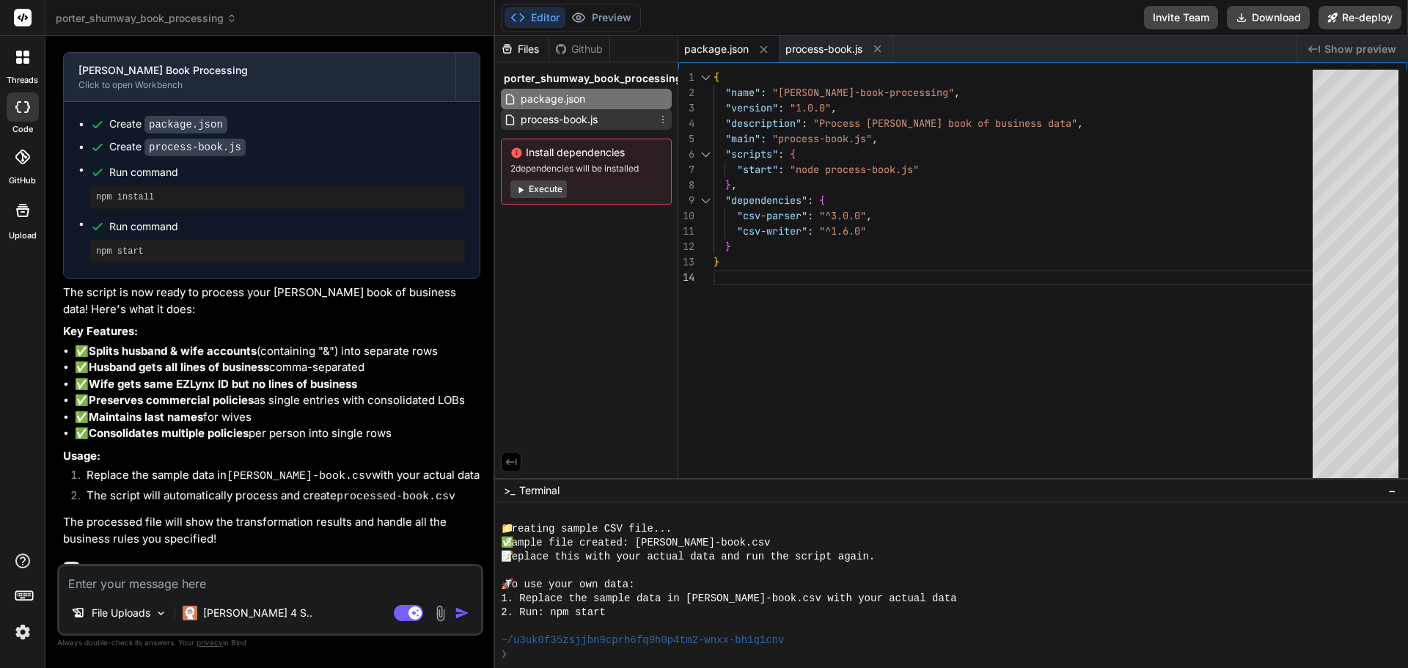
click at [581, 115] on span "process-book.js" at bounding box center [559, 120] width 80 height 18
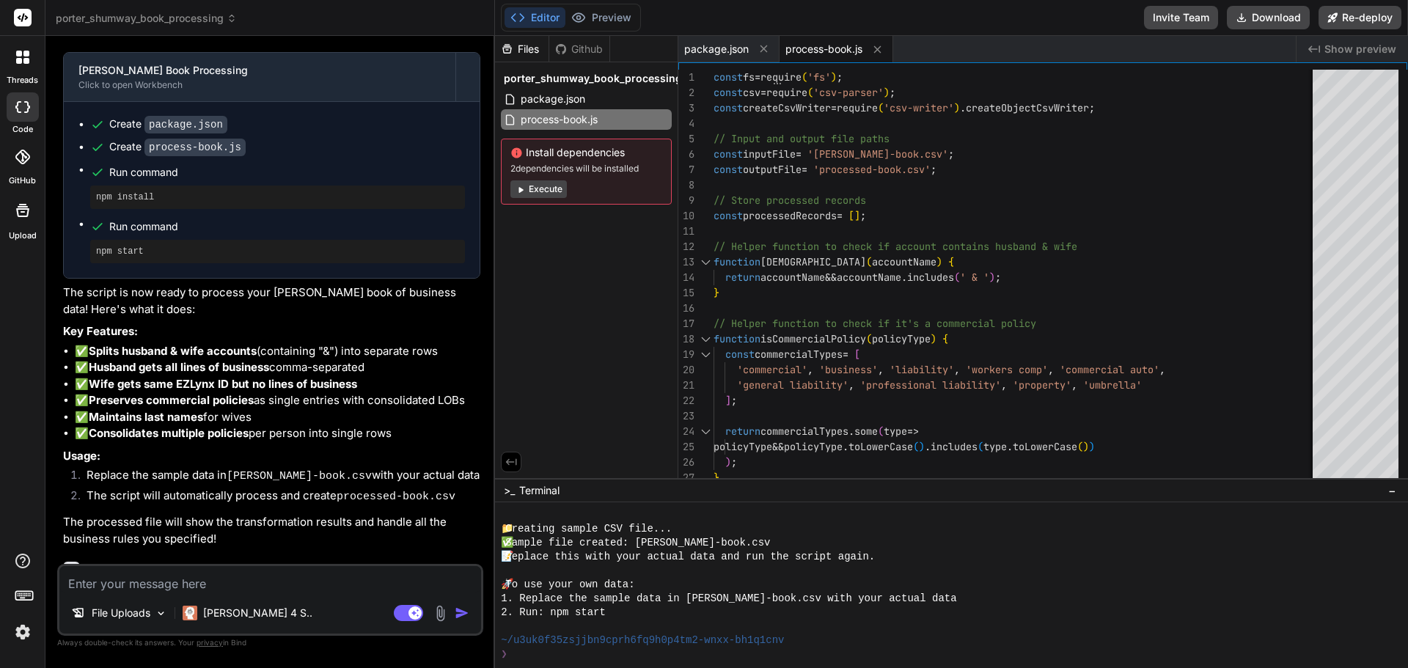
click at [551, 184] on button "Execute" at bounding box center [538, 189] width 56 height 18
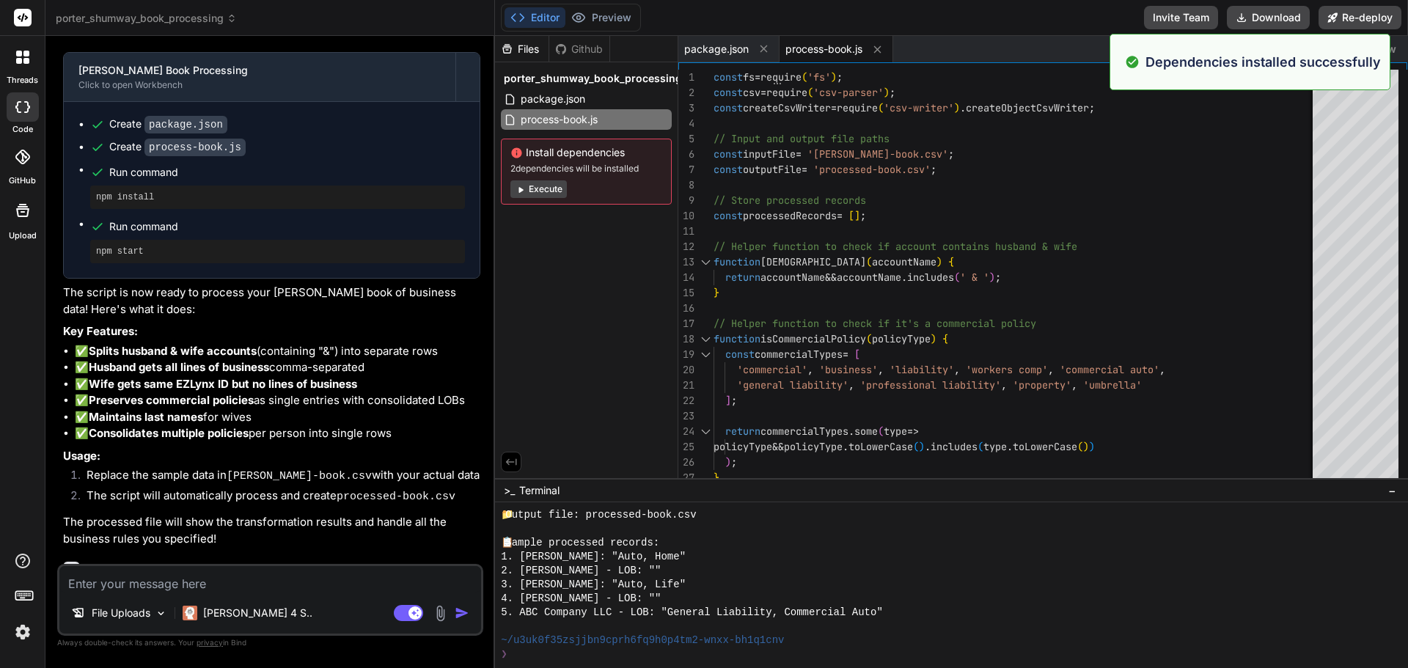
scroll to position [766, 0]
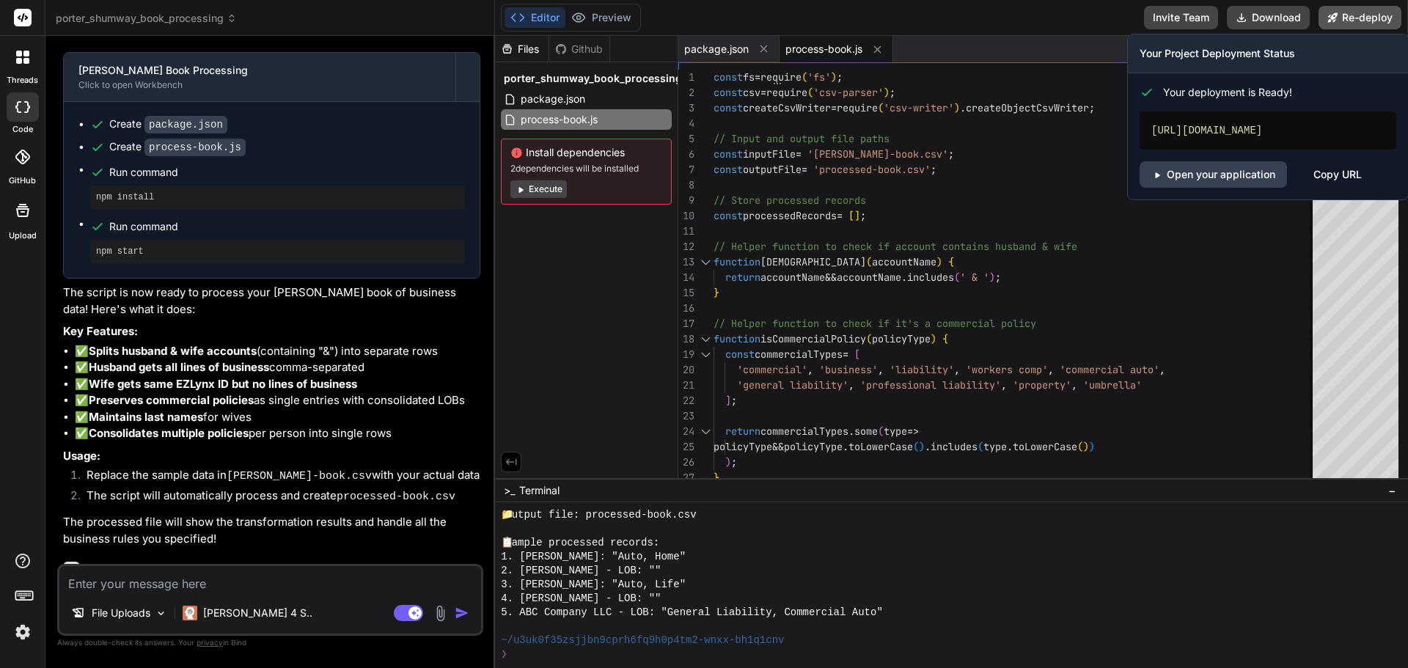
click at [1364, 16] on button "Re-deploy" at bounding box center [1359, 17] width 83 height 23
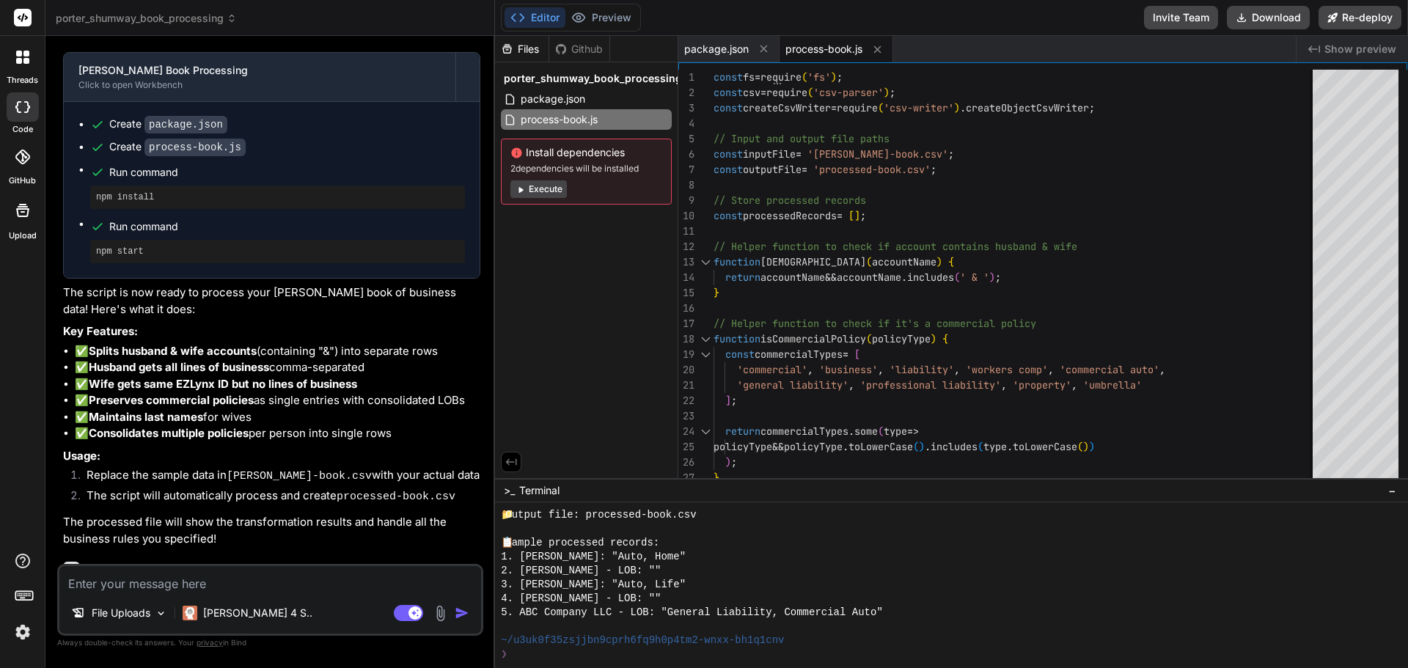
click at [1352, 48] on span "Show preview" at bounding box center [1360, 49] width 72 height 15
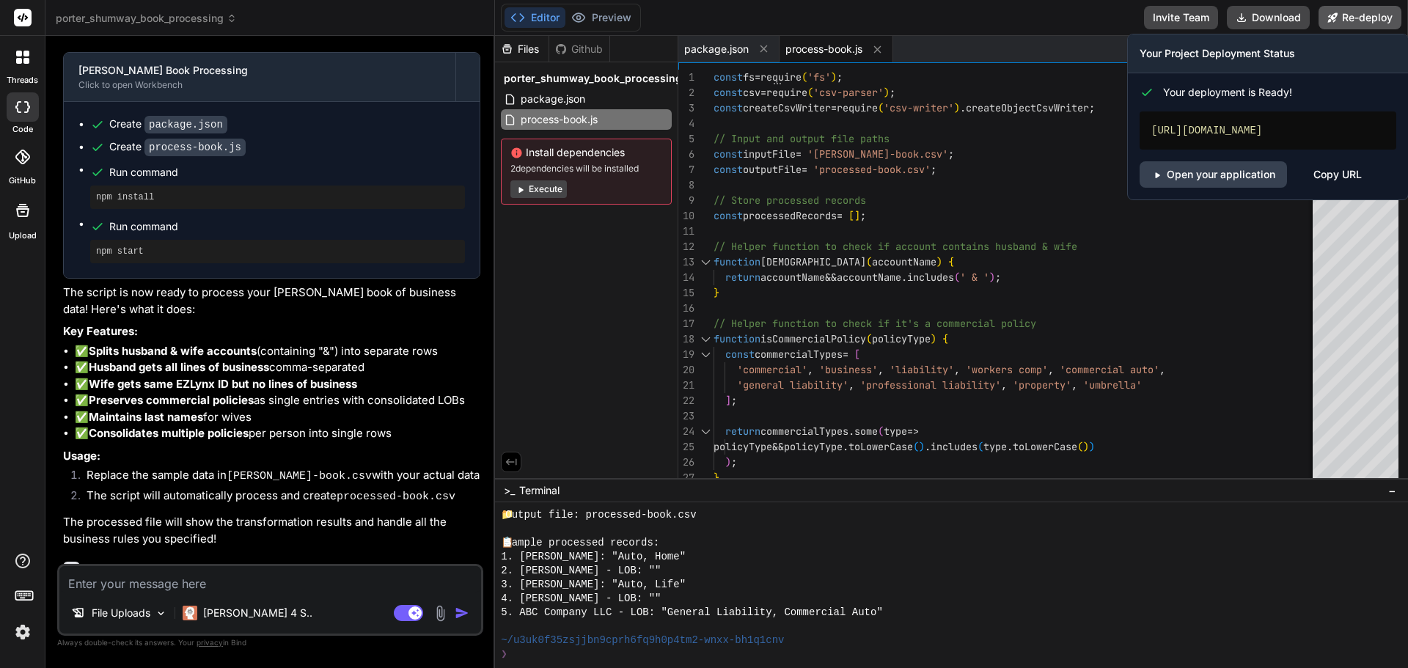
click at [1360, 18] on button "Re-deploy" at bounding box center [1359, 17] width 83 height 23
click at [1215, 188] on link "Open your application" at bounding box center [1212, 174] width 147 height 26
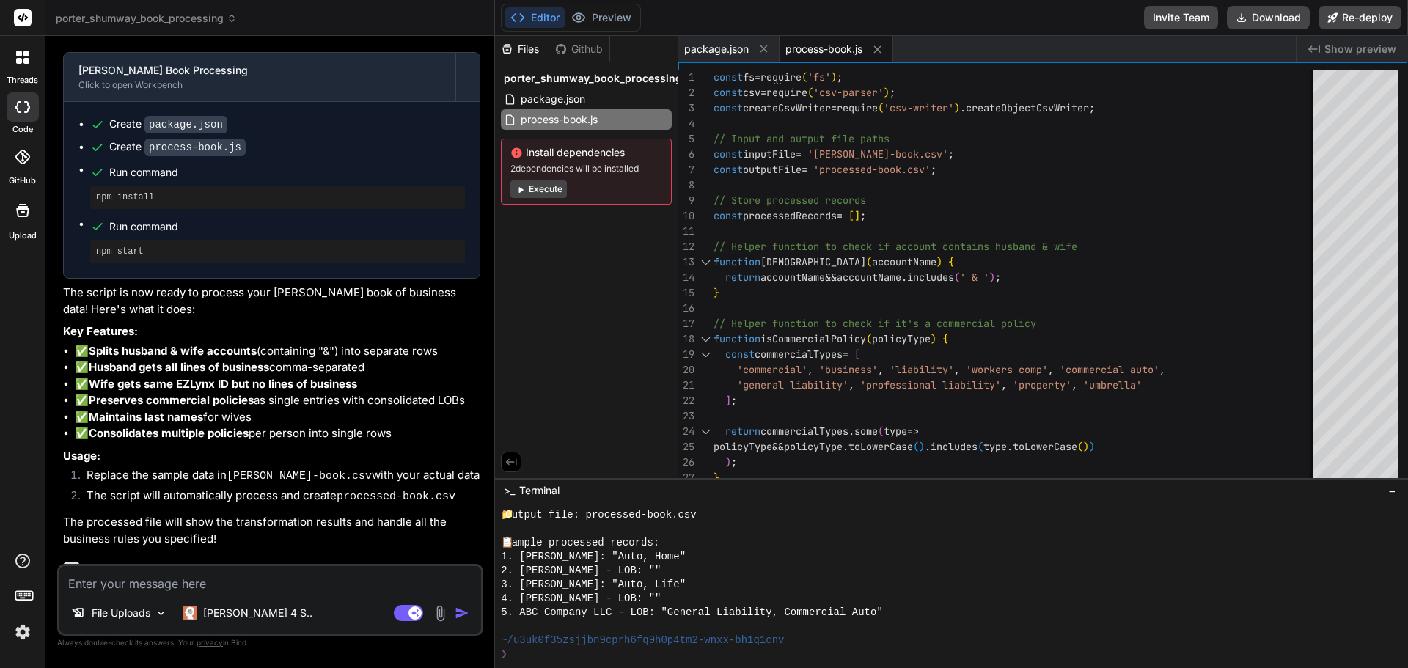
click at [382, 584] on textarea at bounding box center [270, 579] width 422 height 26
paste textarea "404: NOT_FOUND Code: NOT_FOUND ID: sfo1::59s26-1757298027090-af6ce3d85248"
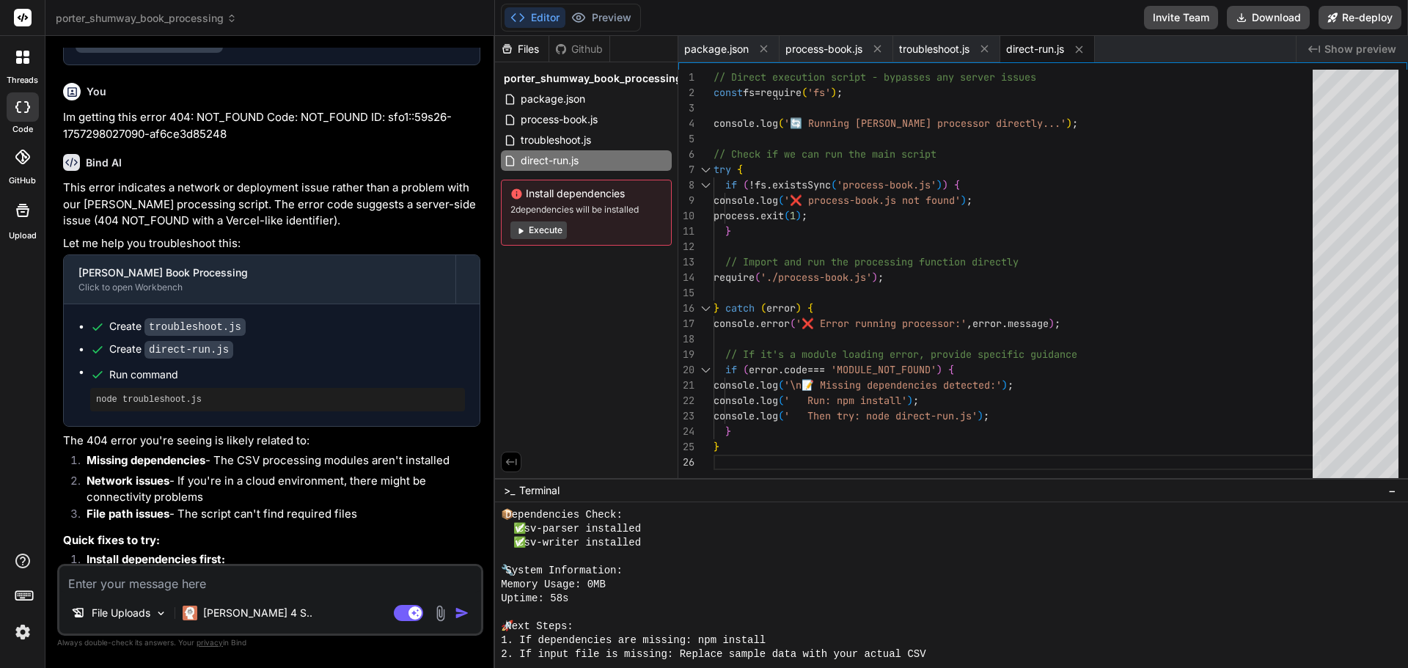
scroll to position [1510, 0]
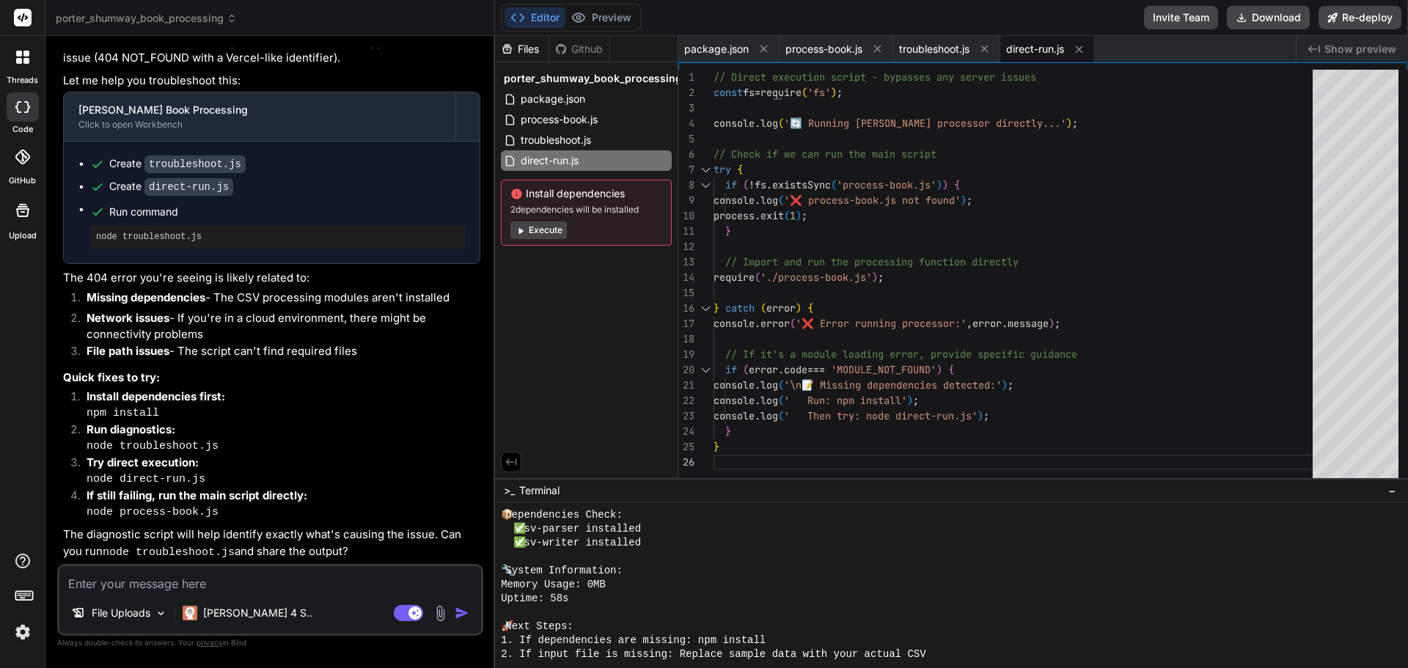
click at [555, 227] on button "Execute" at bounding box center [538, 230] width 56 height 18
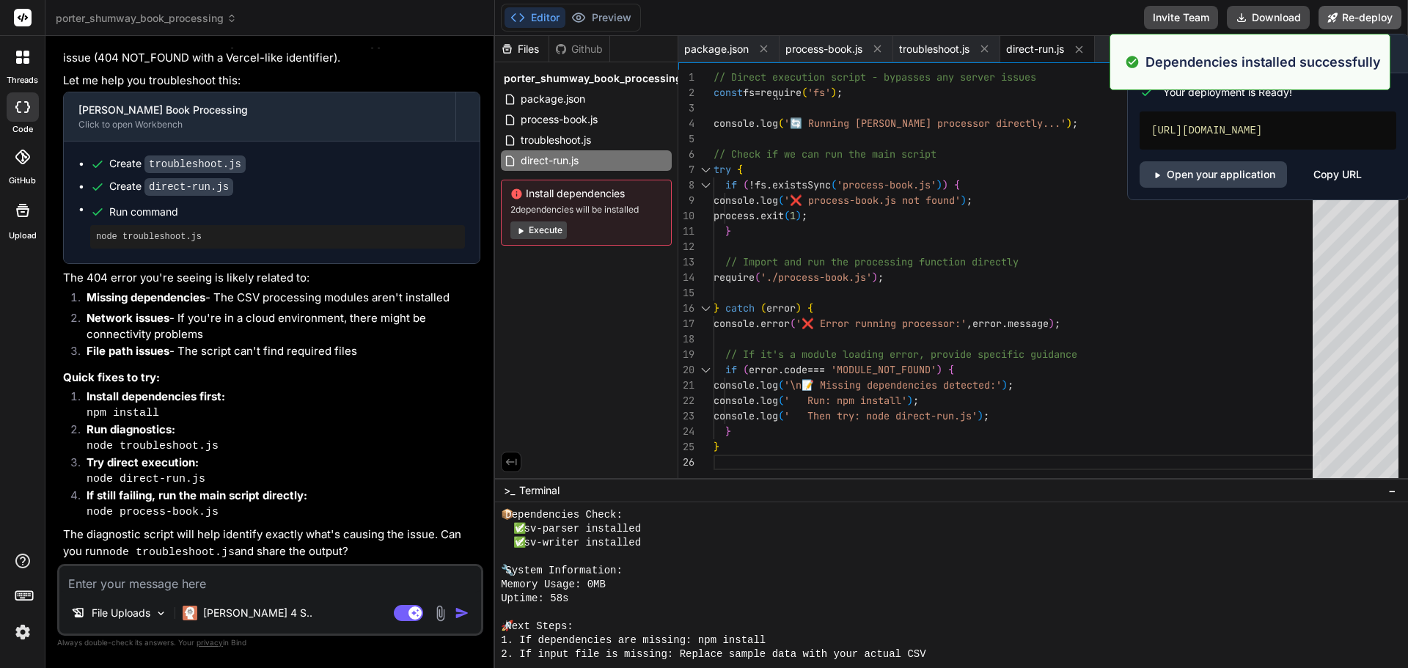
click at [1342, 15] on button "Re-deploy" at bounding box center [1359, 17] width 83 height 23
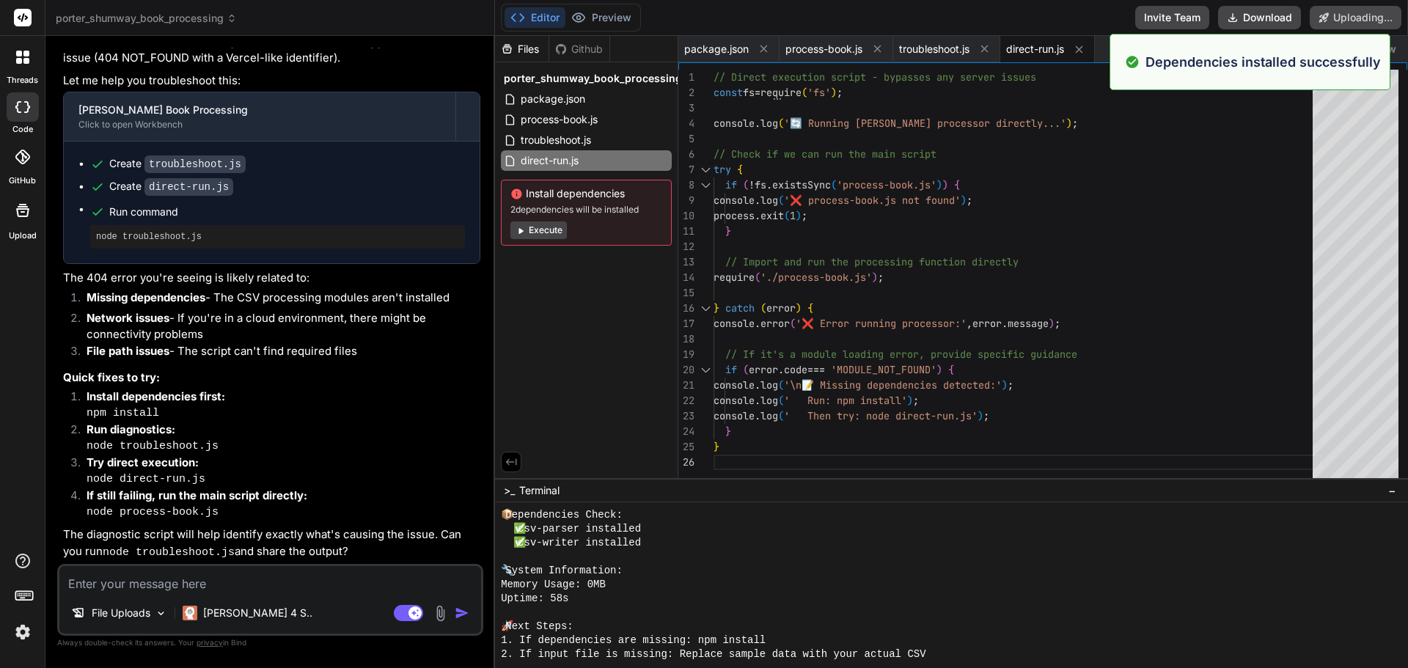
scroll to position [1422, 0]
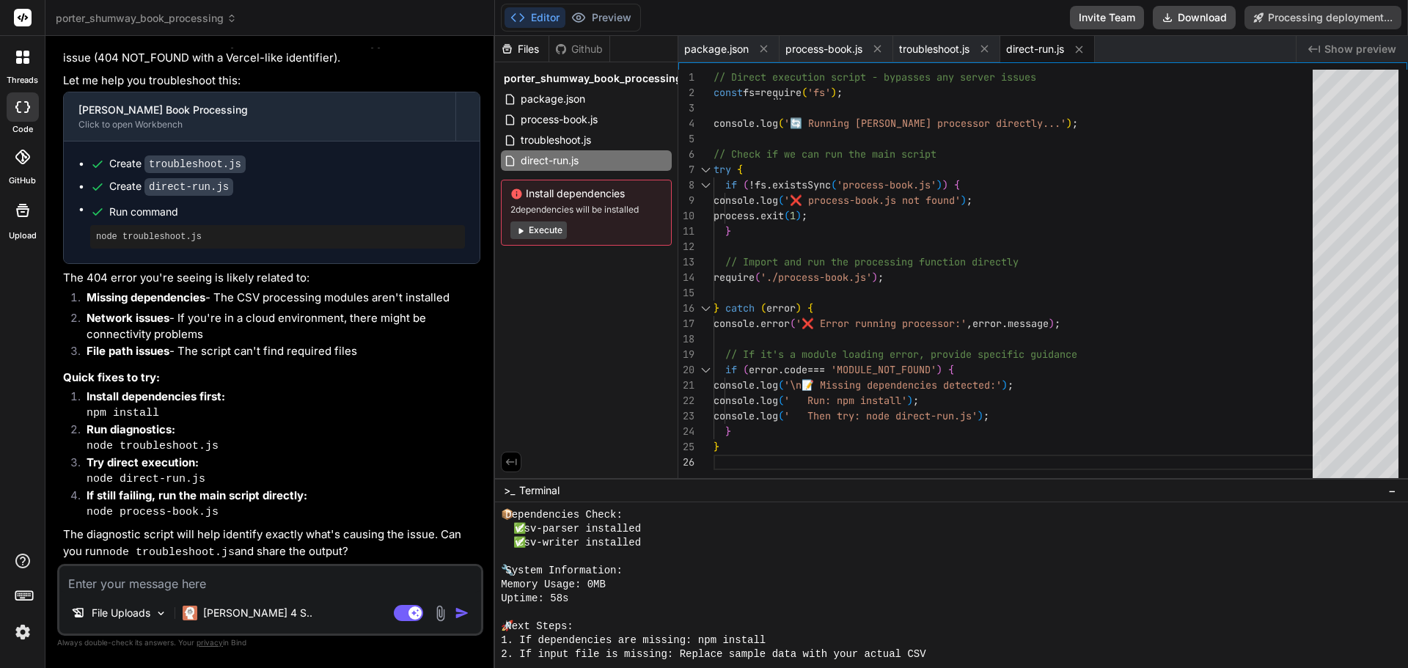
click at [336, 572] on textarea at bounding box center [270, 579] width 422 height 26
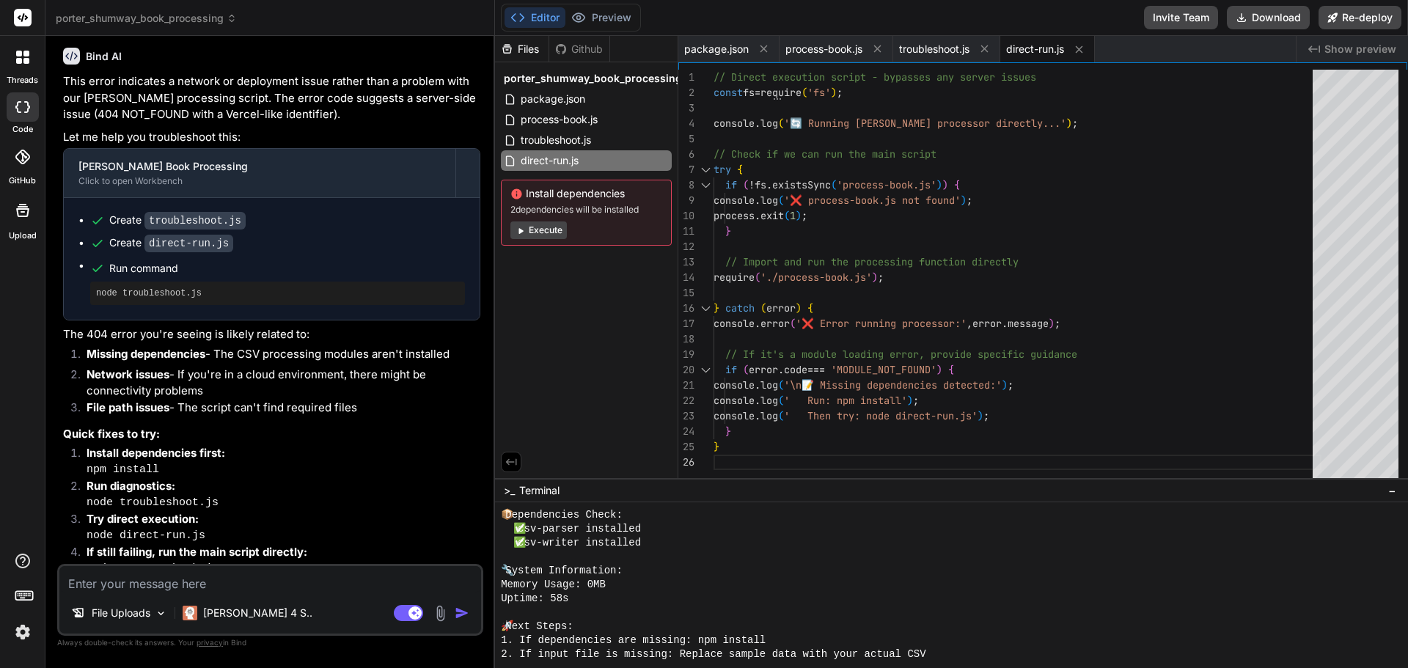
scroll to position [1510, 0]
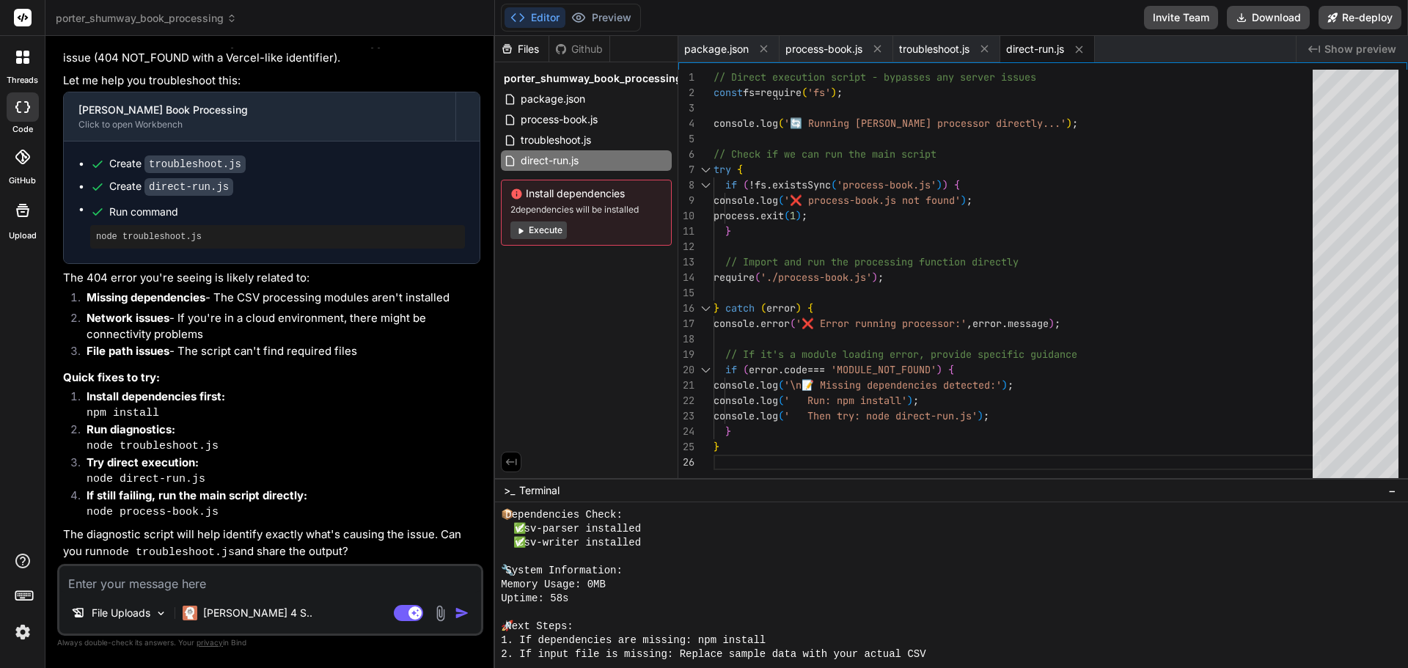
click at [233, 586] on textarea at bounding box center [270, 579] width 422 height 26
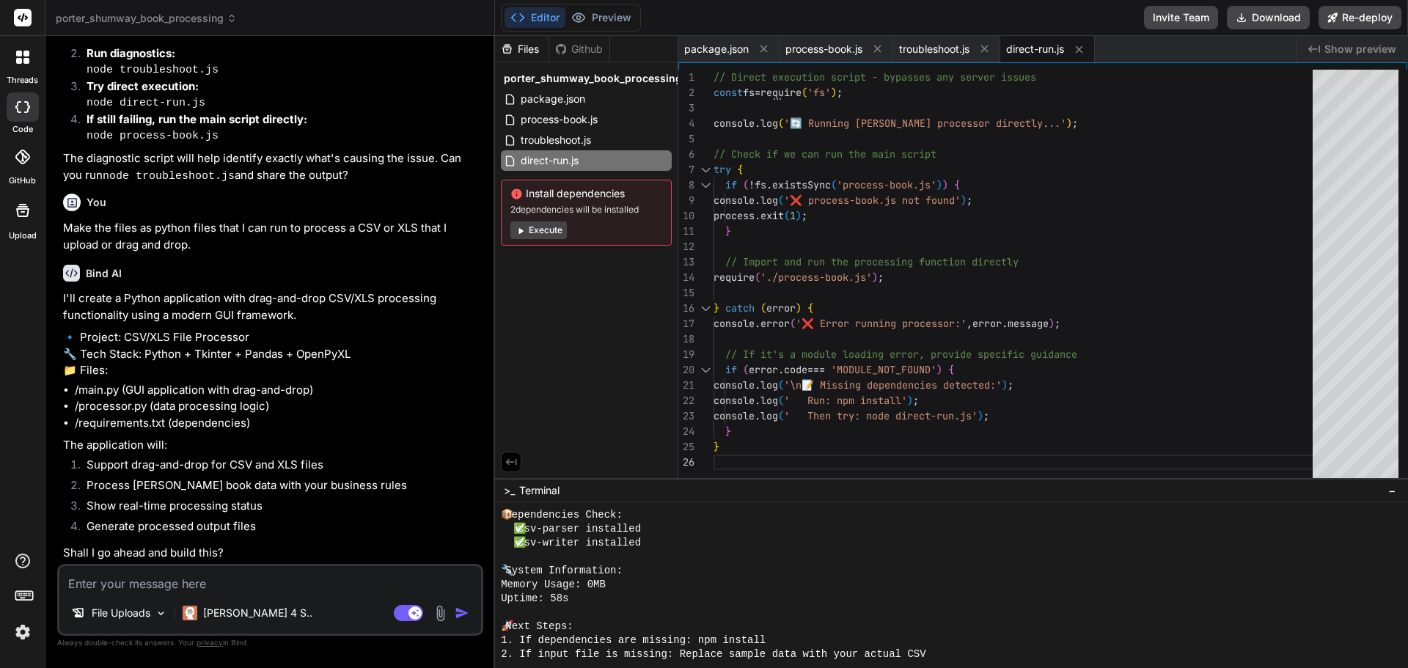
scroll to position [1919, 0]
click at [252, 576] on textarea at bounding box center [270, 579] width 422 height 26
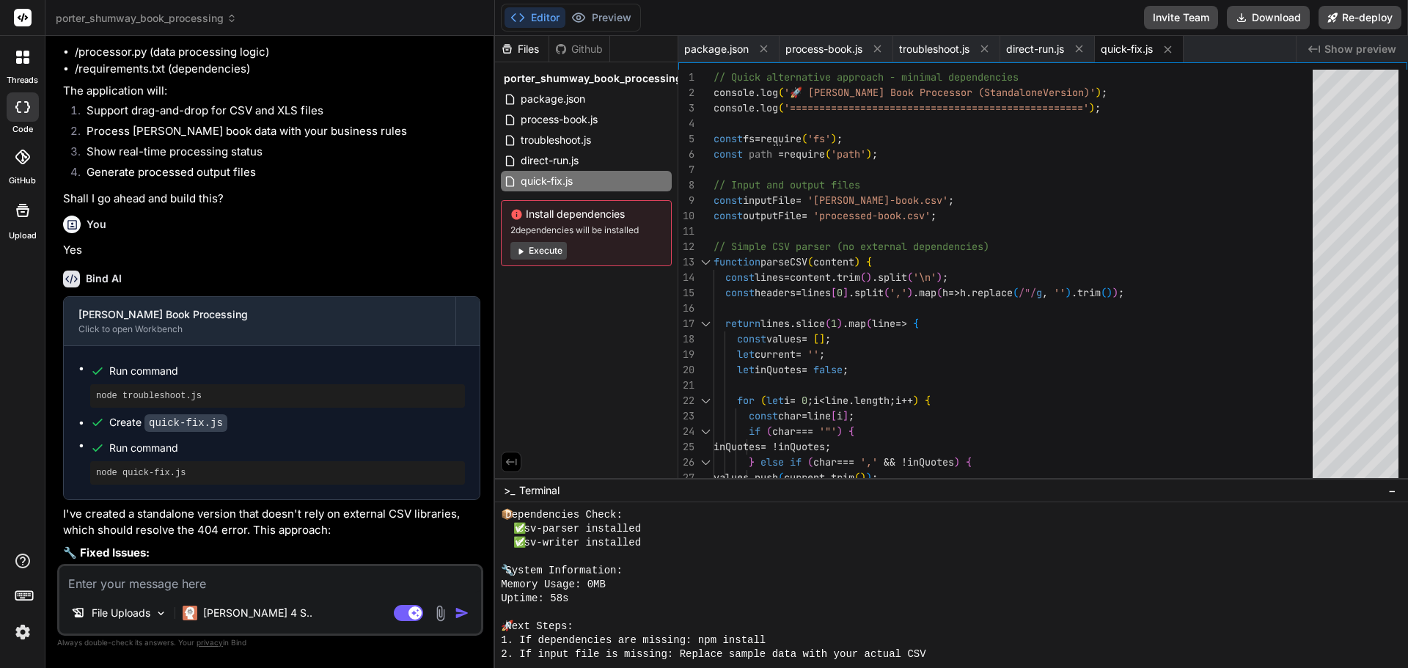
scroll to position [2488, 0]
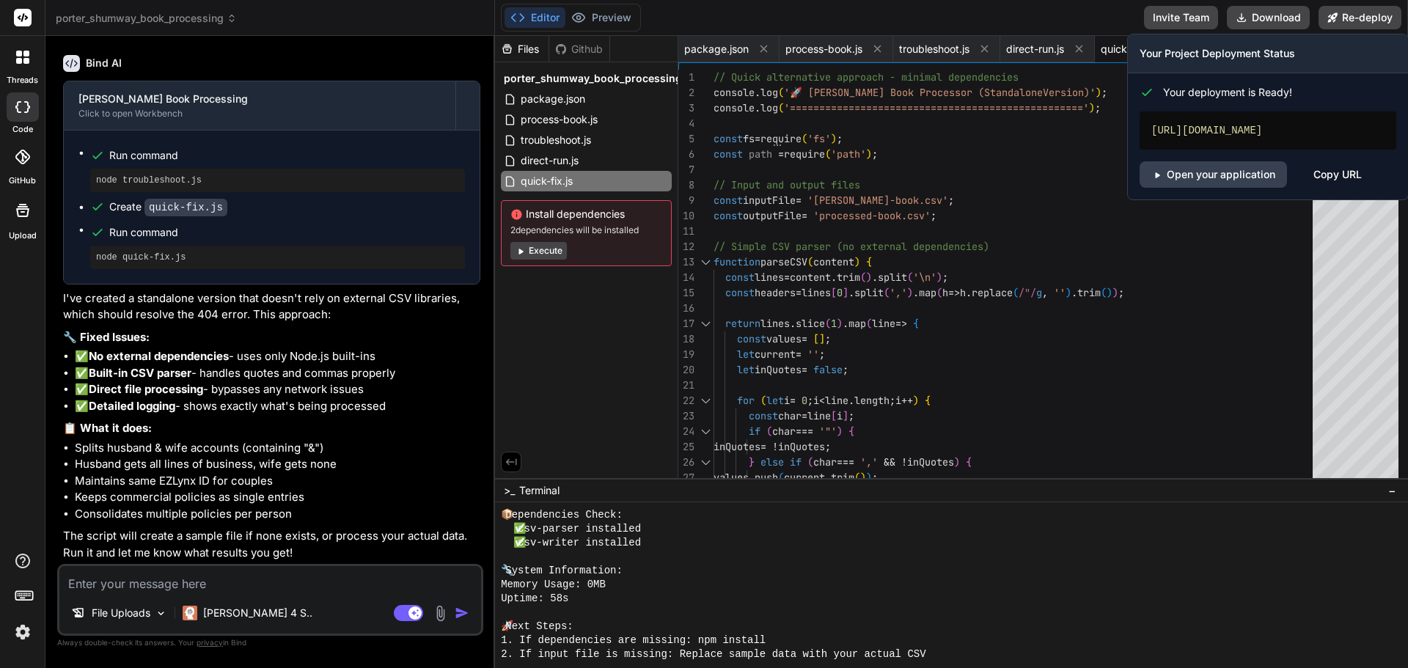
click at [1362, 4] on div "Editor Preview Disabled until preview for your project is generated Invite Team…" at bounding box center [951, 18] width 913 height 36
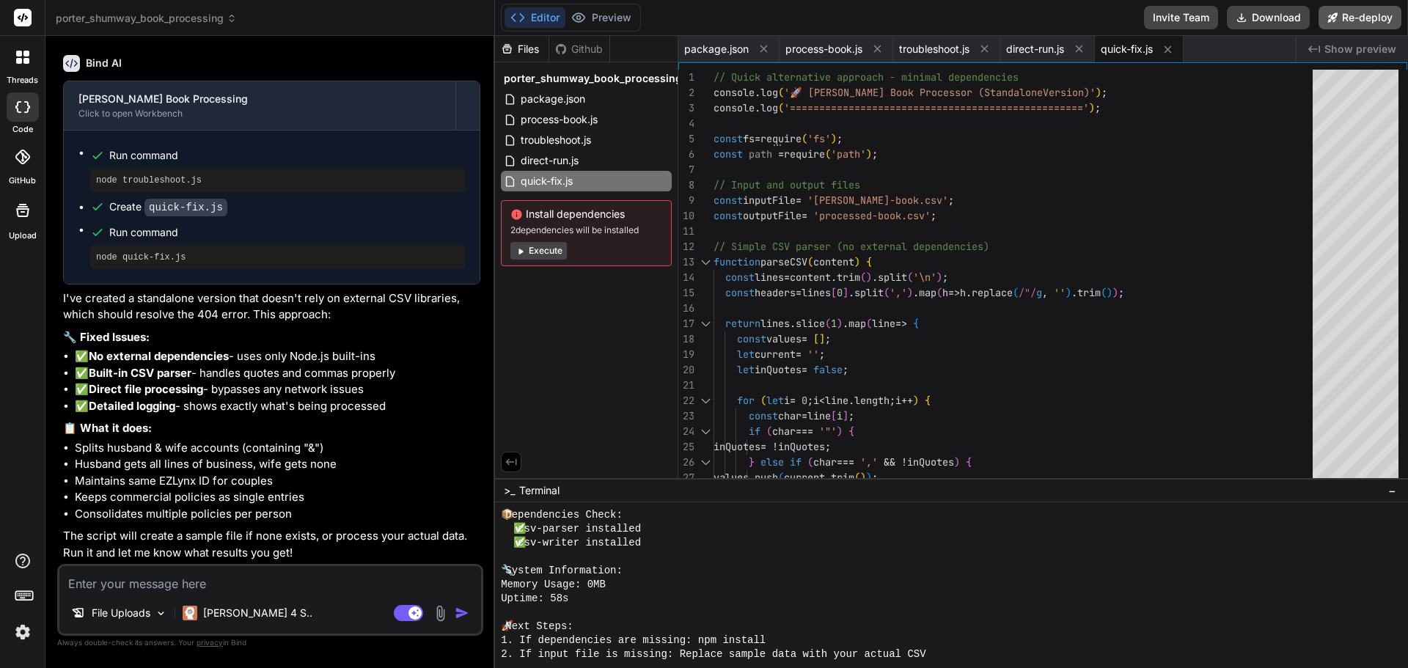
click at [1364, 17] on button "Re-deploy" at bounding box center [1359, 17] width 83 height 23
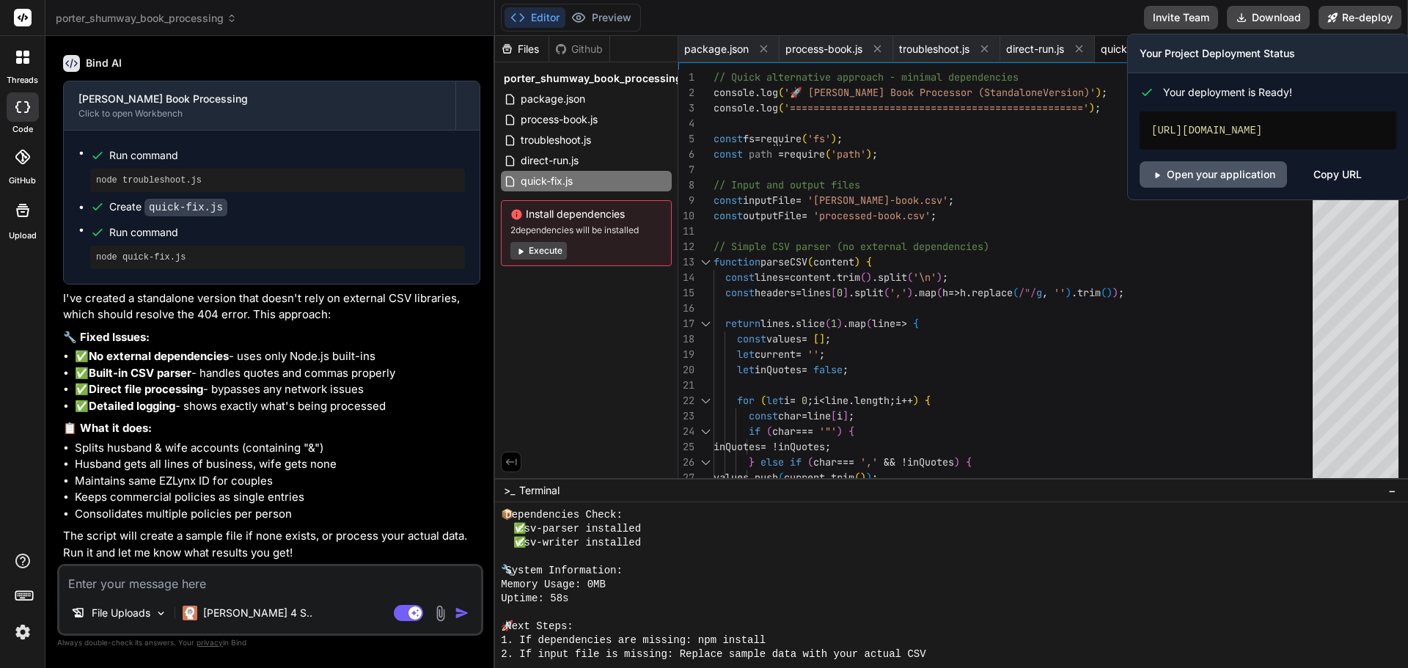
click at [1257, 188] on link "Open your application" at bounding box center [1212, 174] width 147 height 26
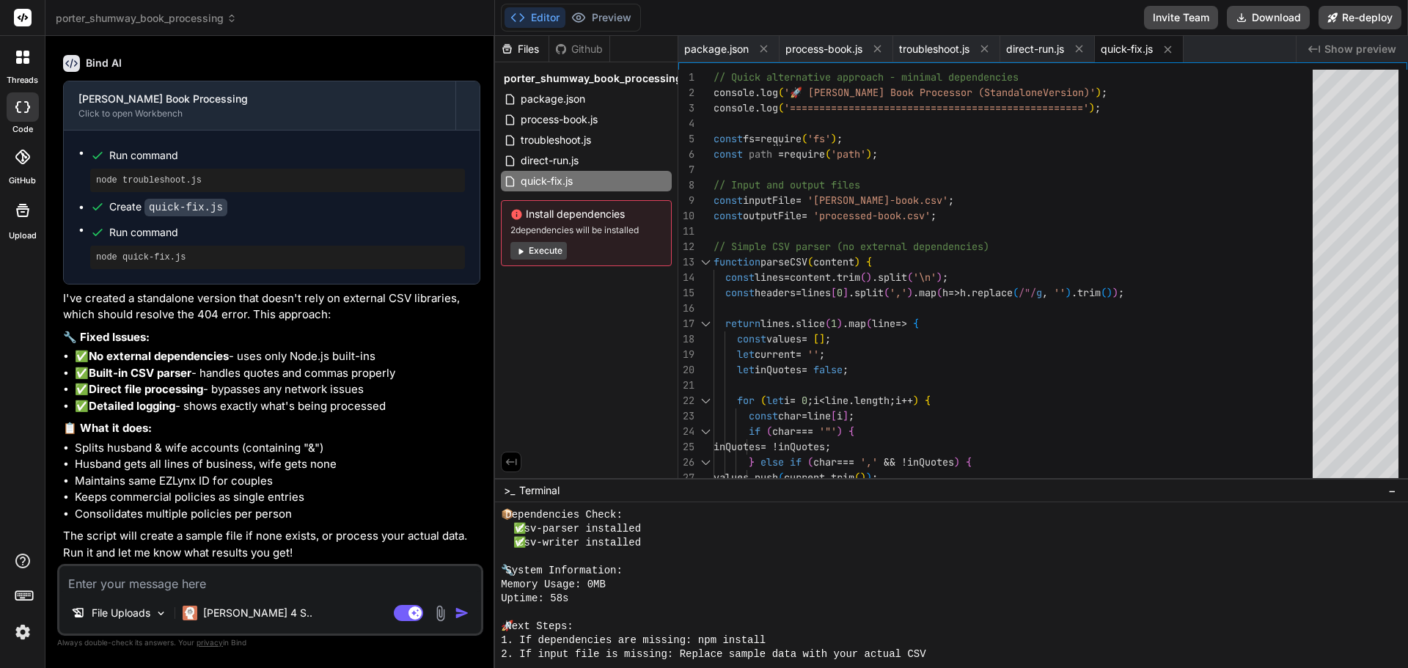
click at [394, 573] on textarea at bounding box center [270, 579] width 422 height 26
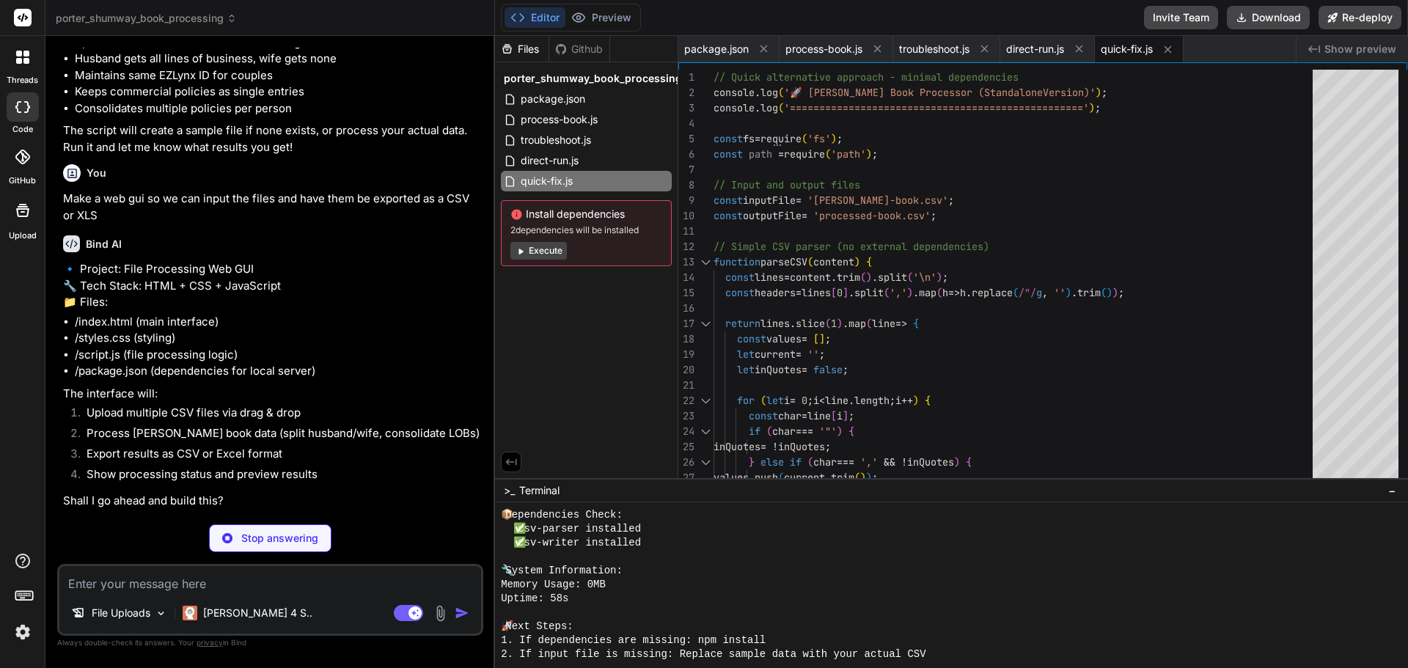
scroll to position [2876, 0]
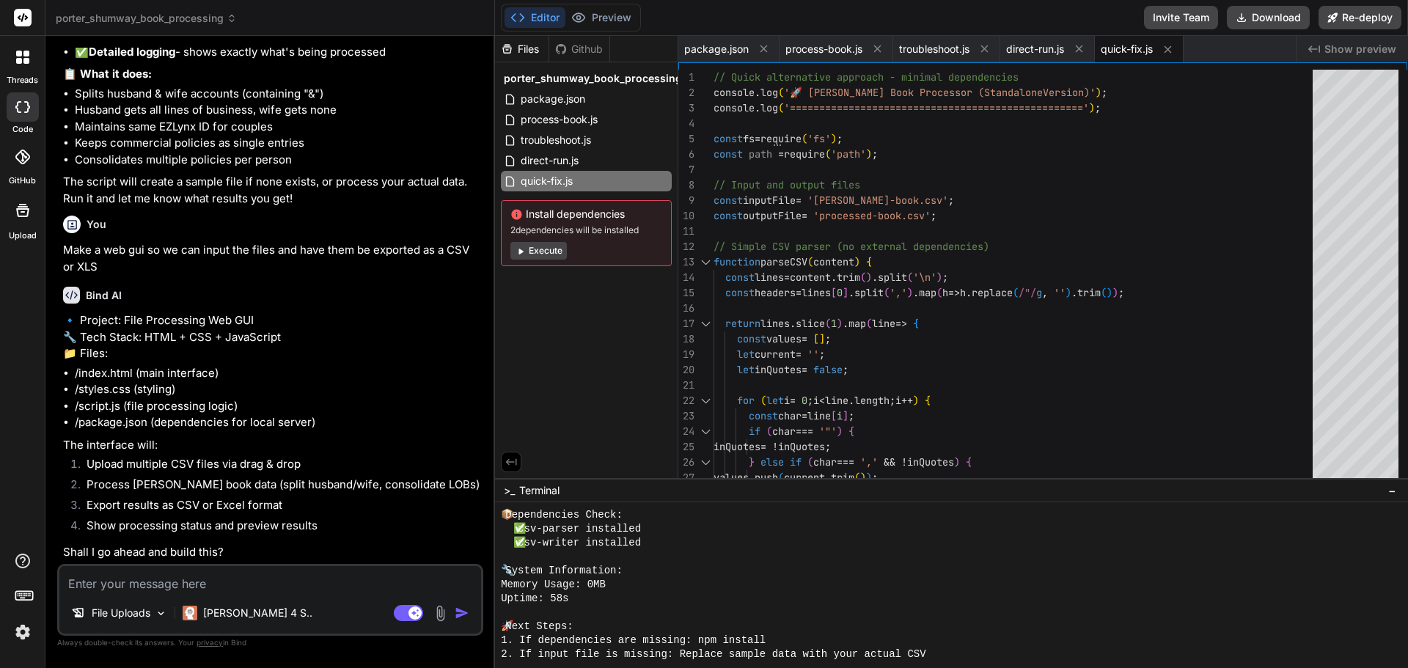
click at [312, 581] on textarea at bounding box center [270, 579] width 422 height 26
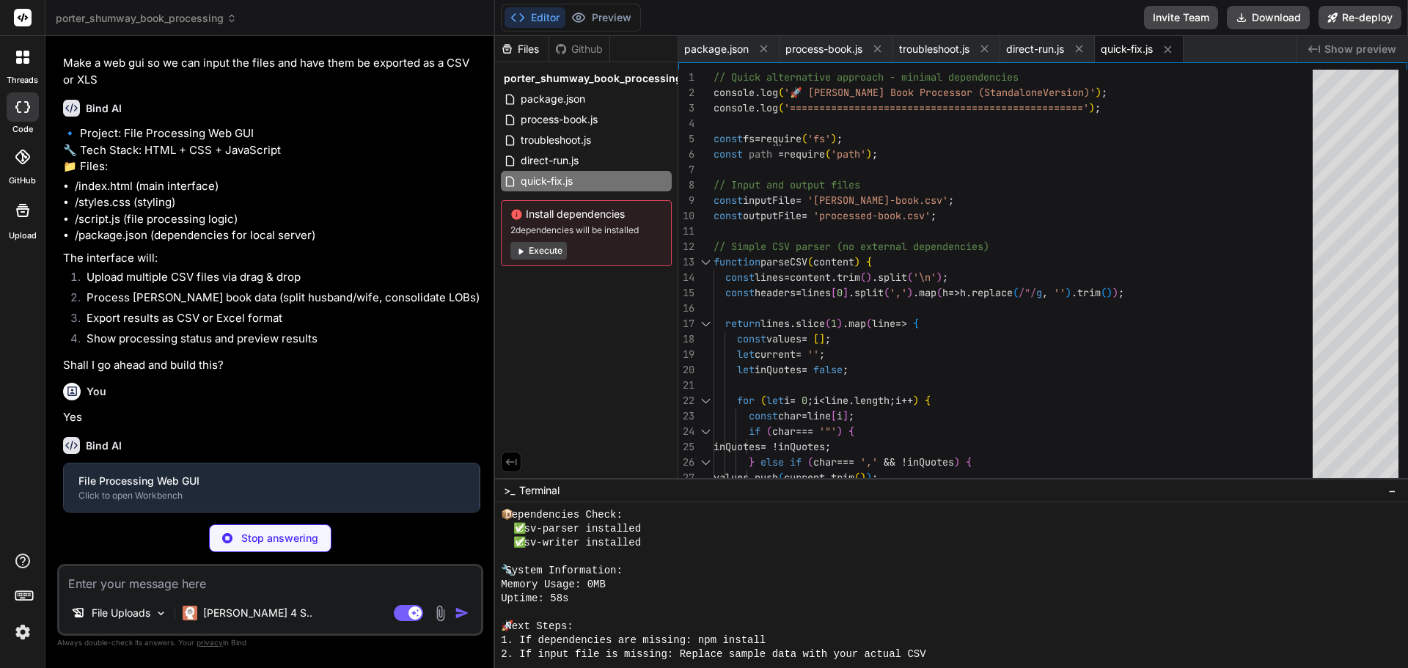
scroll to position [3063, 0]
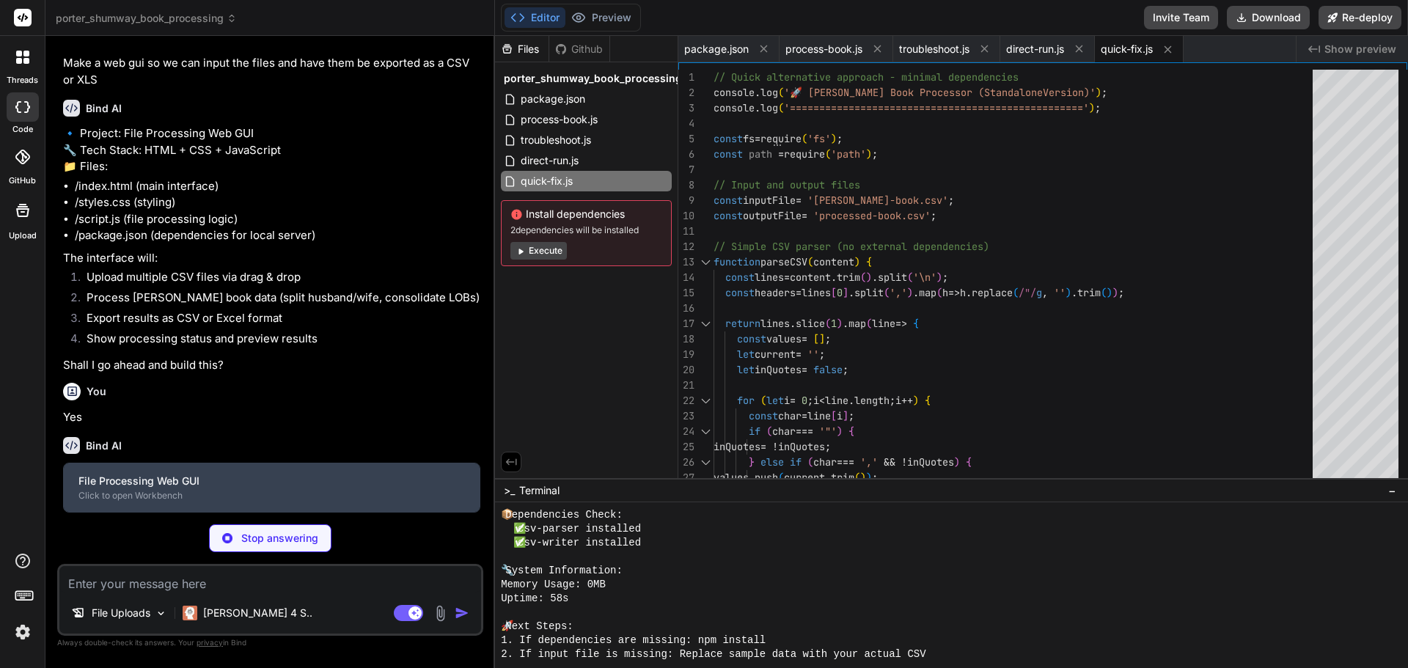
click at [250, 491] on div "Click to open Workbench" at bounding box center [271, 496] width 386 height 12
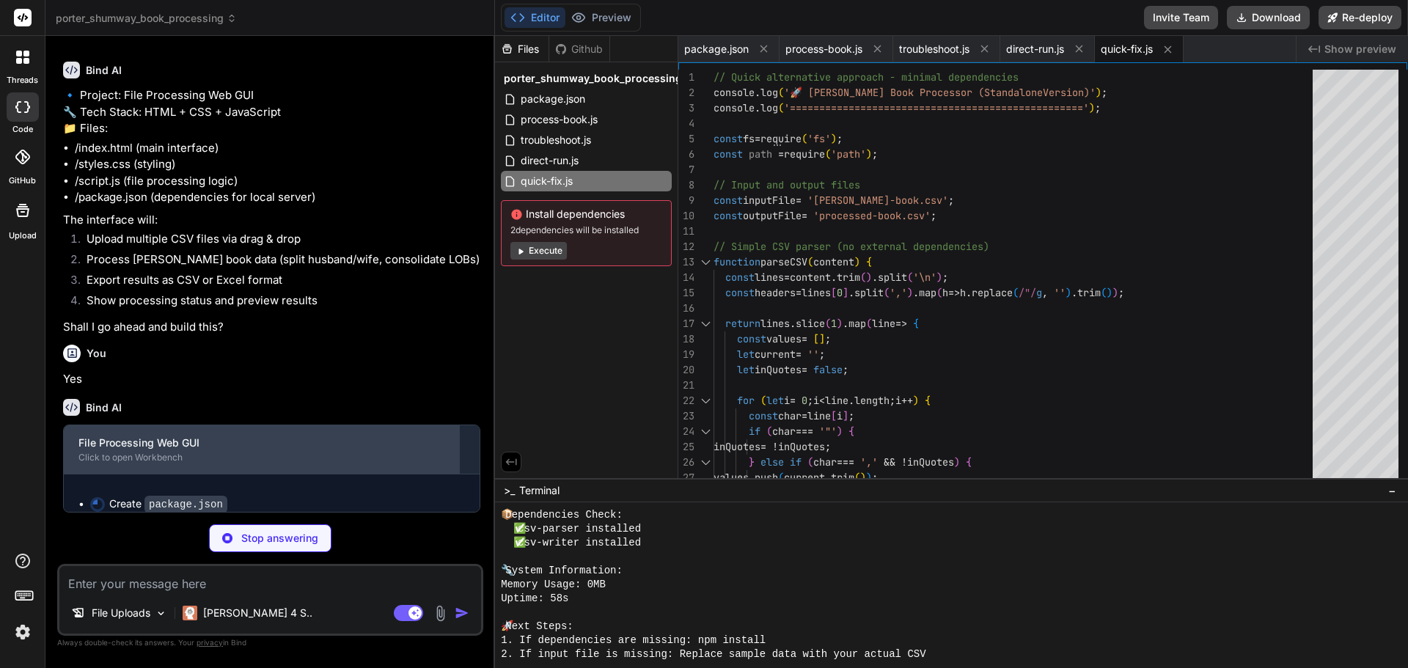
click at [255, 450] on div "File Processing Web GUI" at bounding box center [261, 443] width 366 height 15
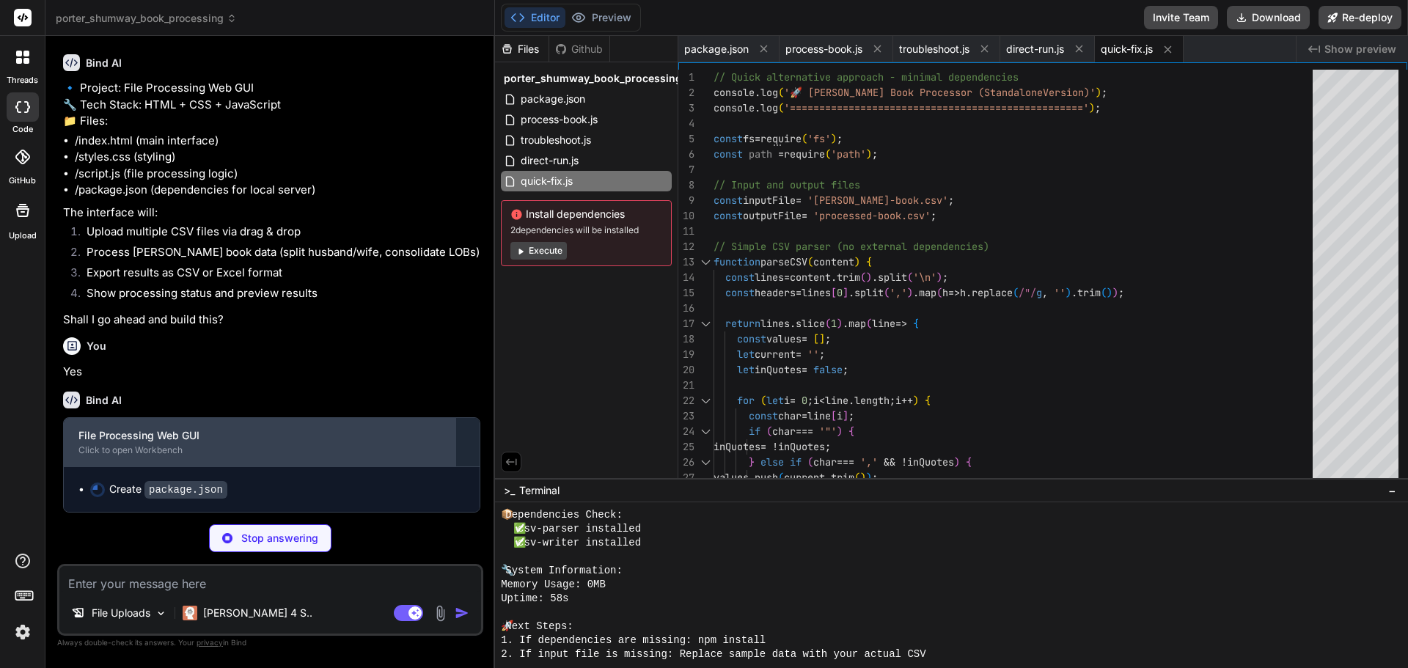
click at [256, 443] on div "File Processing Web GUI" at bounding box center [259, 435] width 362 height 15
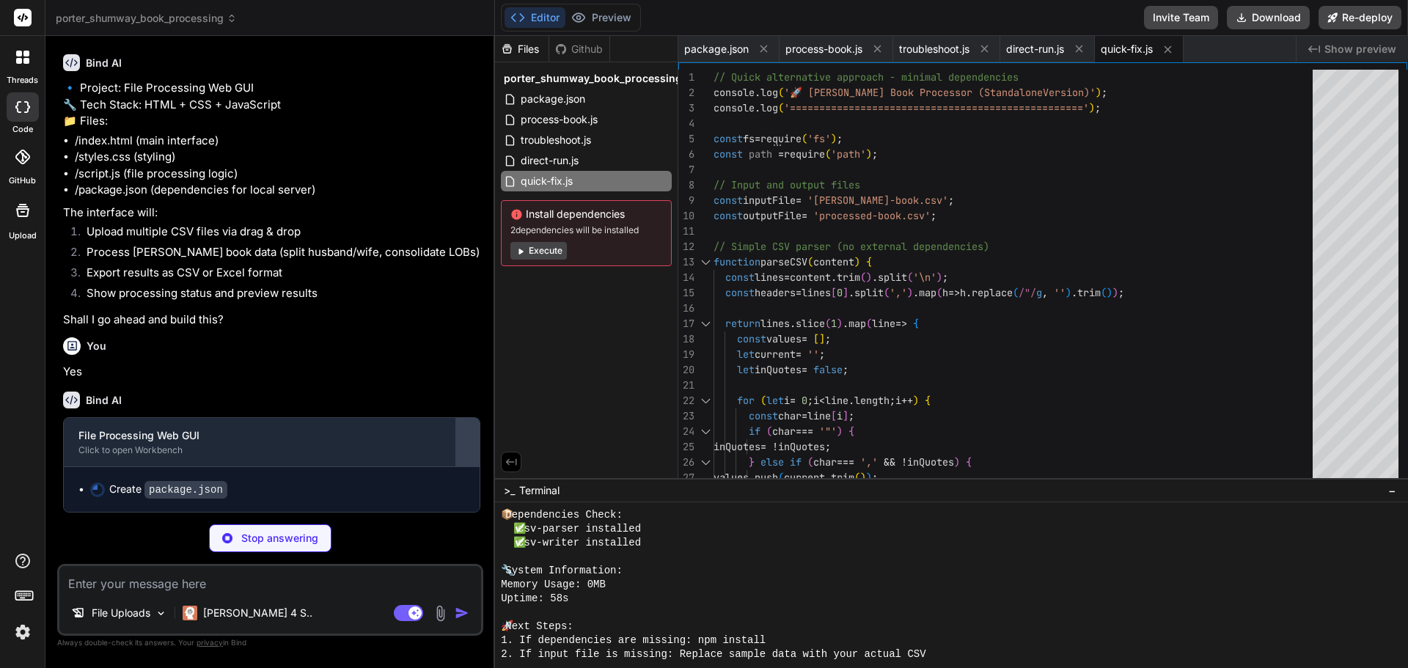
click at [472, 454] on div at bounding box center [467, 441] width 23 height 23
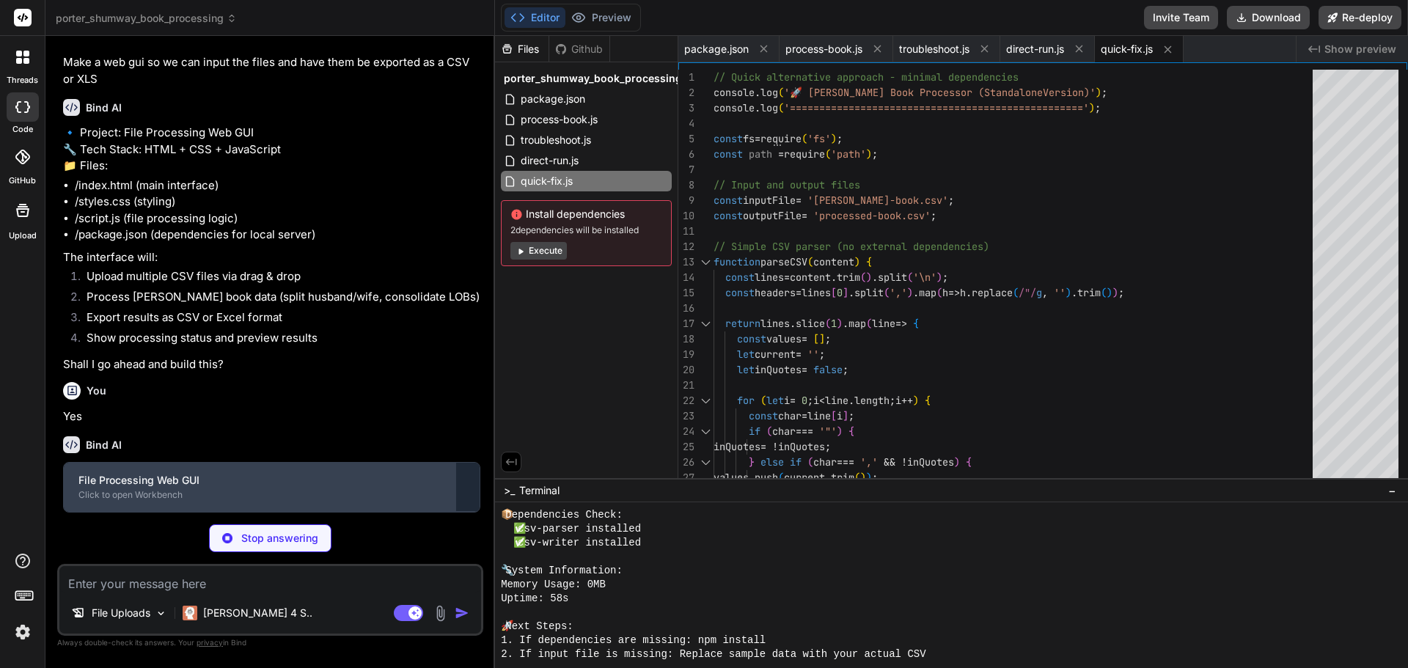
click at [432, 484] on div "File Processing Web GUI" at bounding box center [259, 480] width 362 height 15
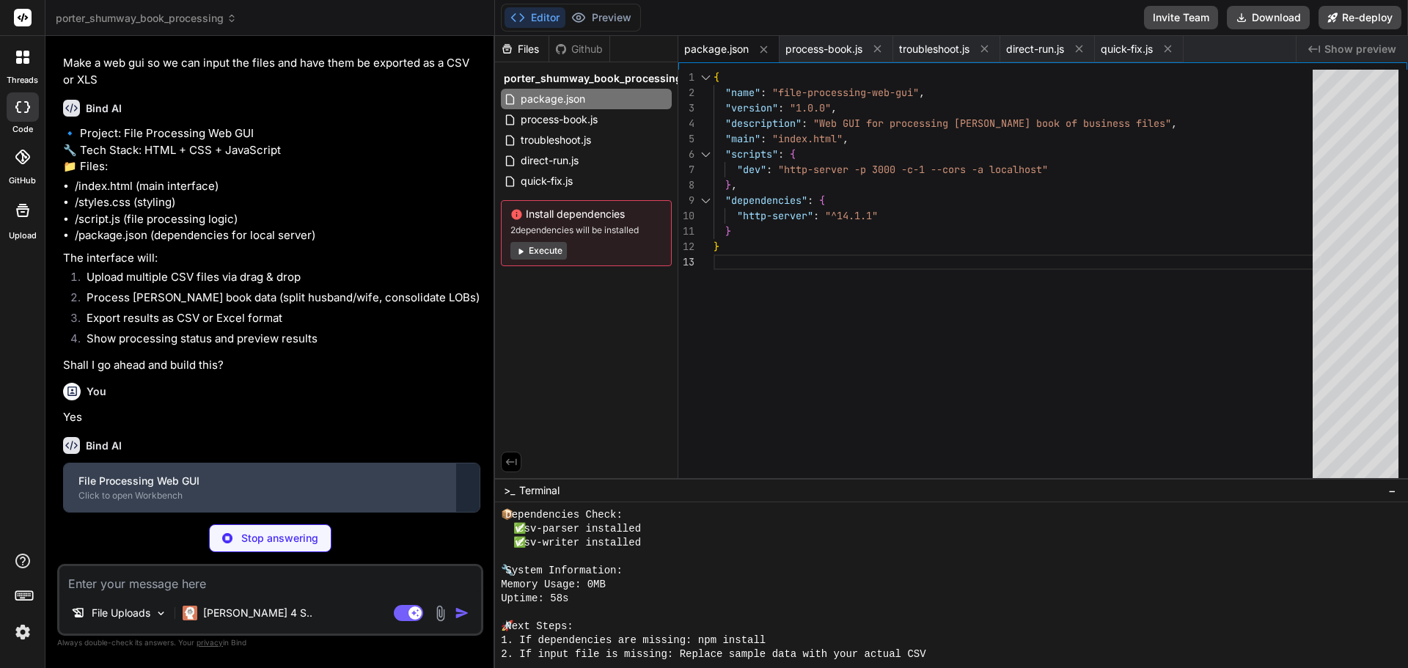
click at [266, 469] on div "File Processing Web GUI Click to open Workbench" at bounding box center [260, 487] width 392 height 48
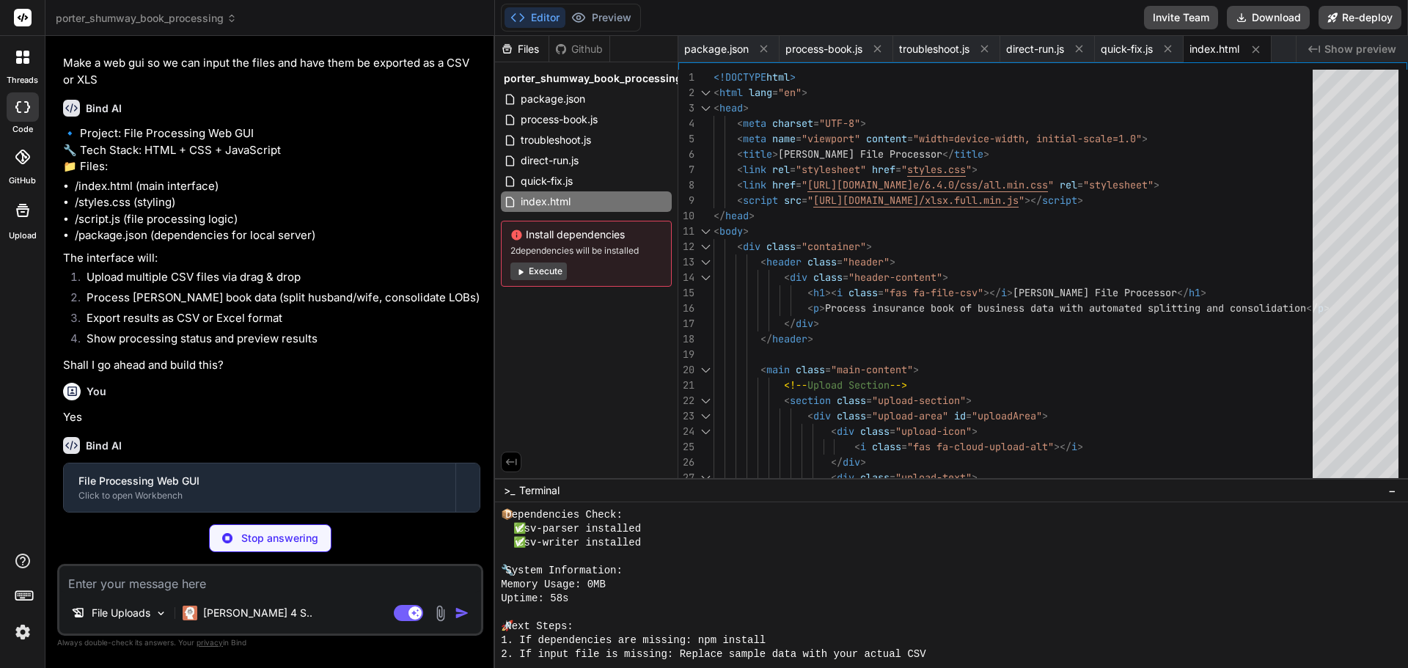
scroll to position [0, 68]
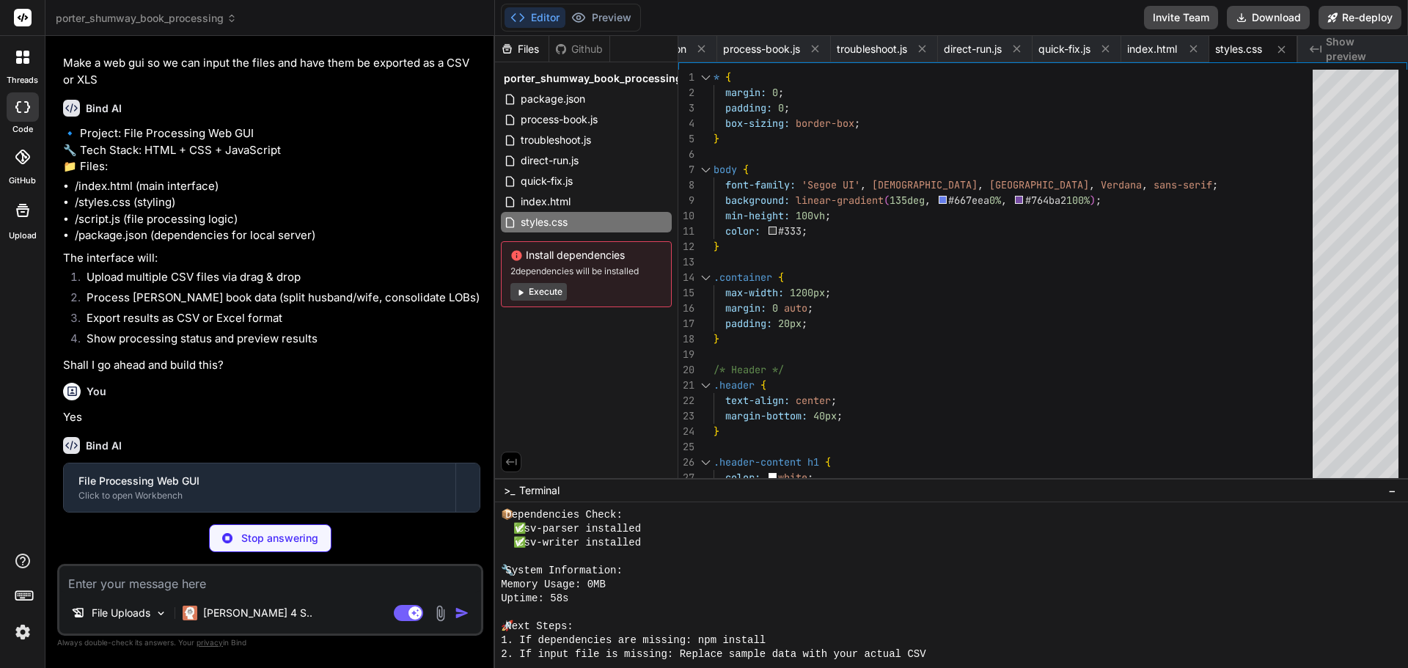
click at [276, 532] on p "Stop answering" at bounding box center [279, 538] width 77 height 15
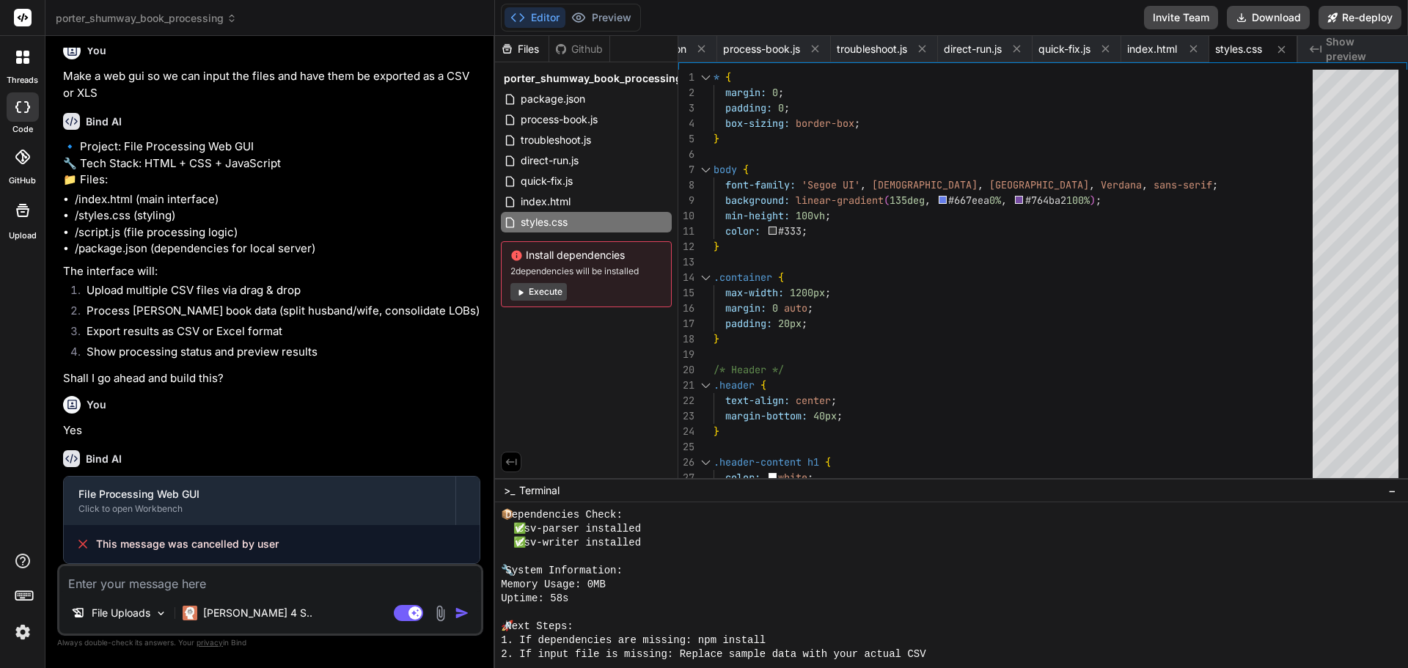
click at [290, 588] on textarea at bounding box center [270, 579] width 422 height 26
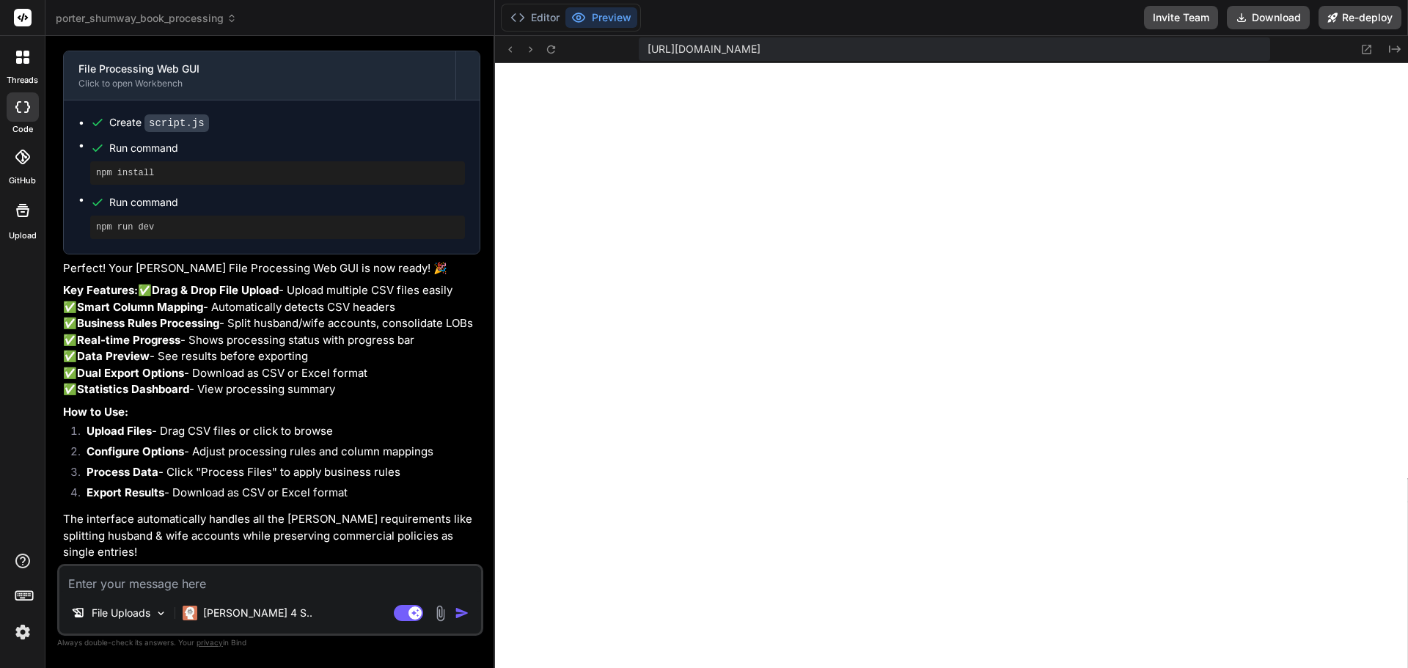
scroll to position [3682, 0]
click at [286, 584] on textarea at bounding box center [270, 579] width 422 height 26
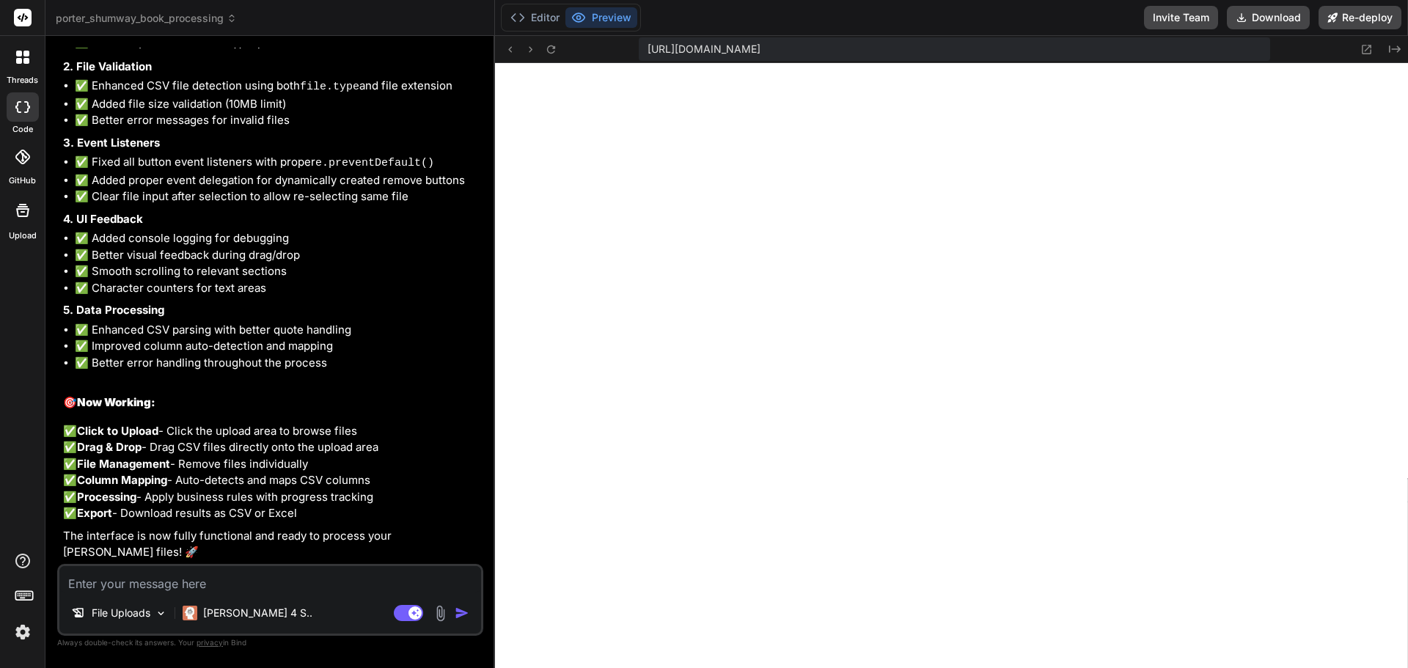
scroll to position [4703, 0]
click at [543, 48] on button at bounding box center [551, 49] width 18 height 18
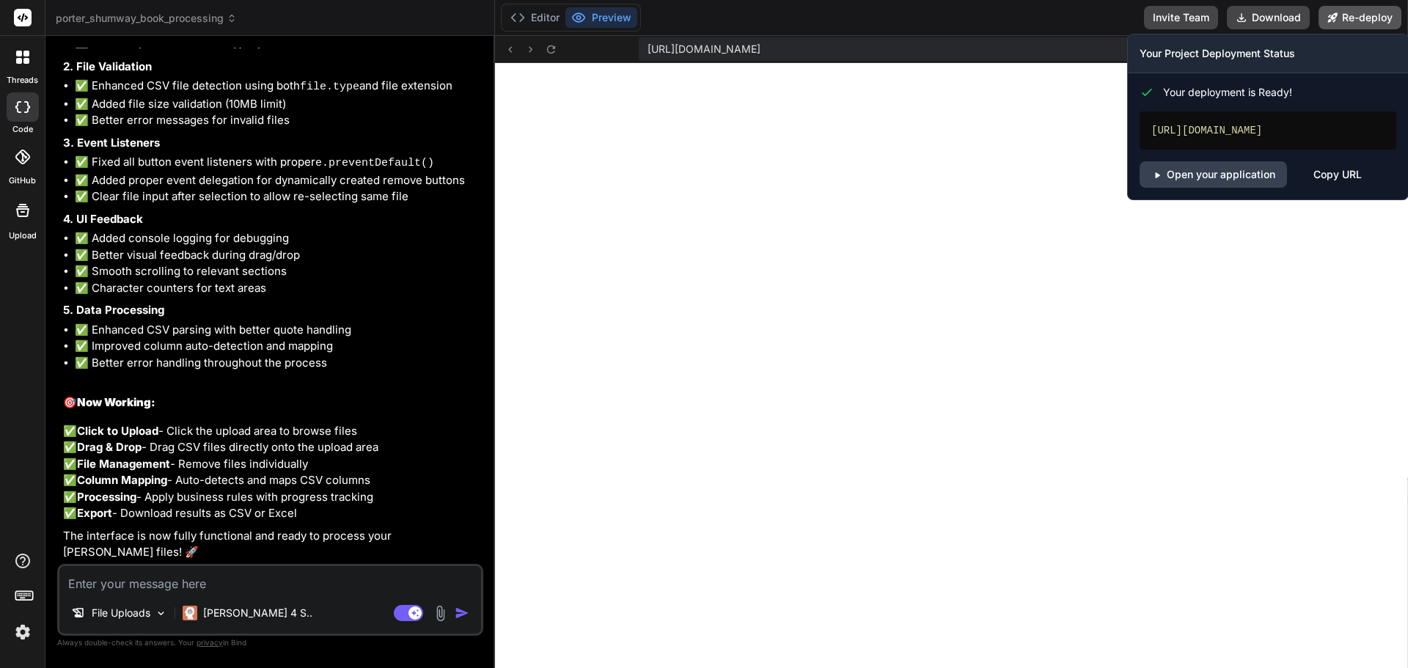
click at [1362, 19] on button "Re-deploy" at bounding box center [1359, 17] width 83 height 23
click at [1212, 184] on link "Open your application" at bounding box center [1212, 174] width 147 height 26
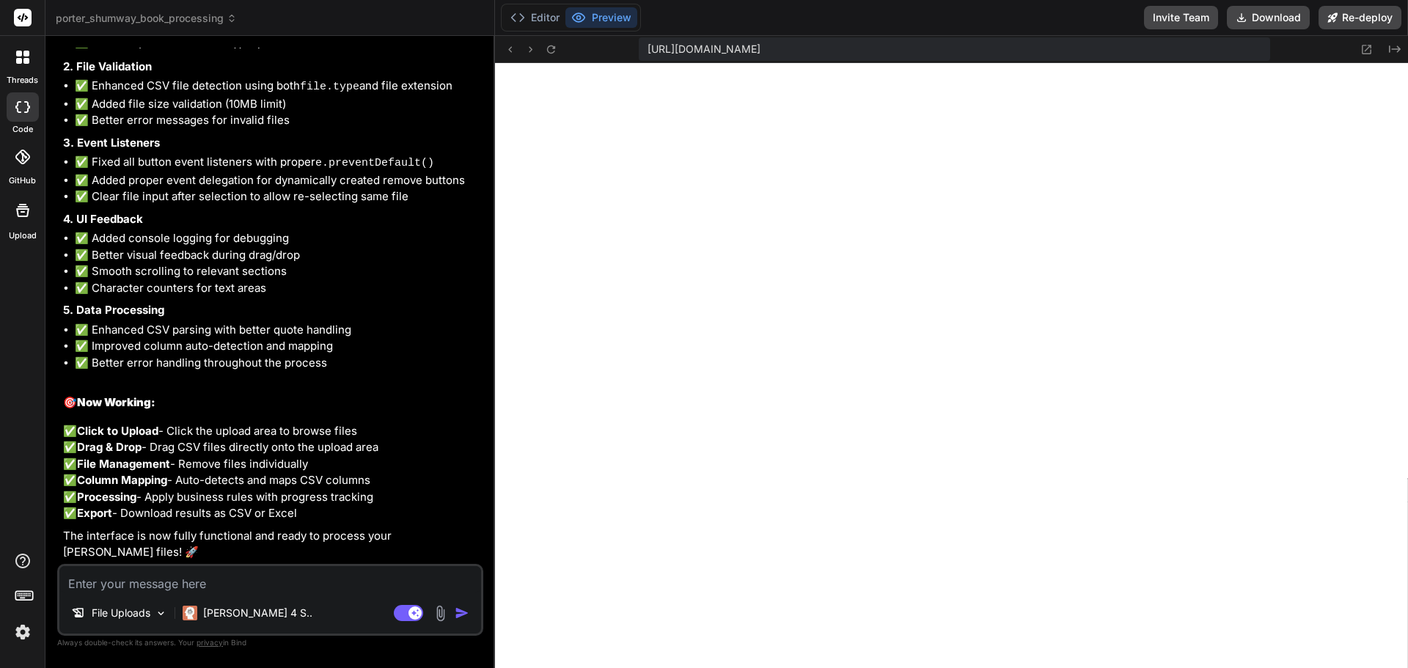
click at [213, 584] on textarea at bounding box center [270, 579] width 422 height 26
click at [238, 583] on textarea at bounding box center [270, 579] width 422 height 26
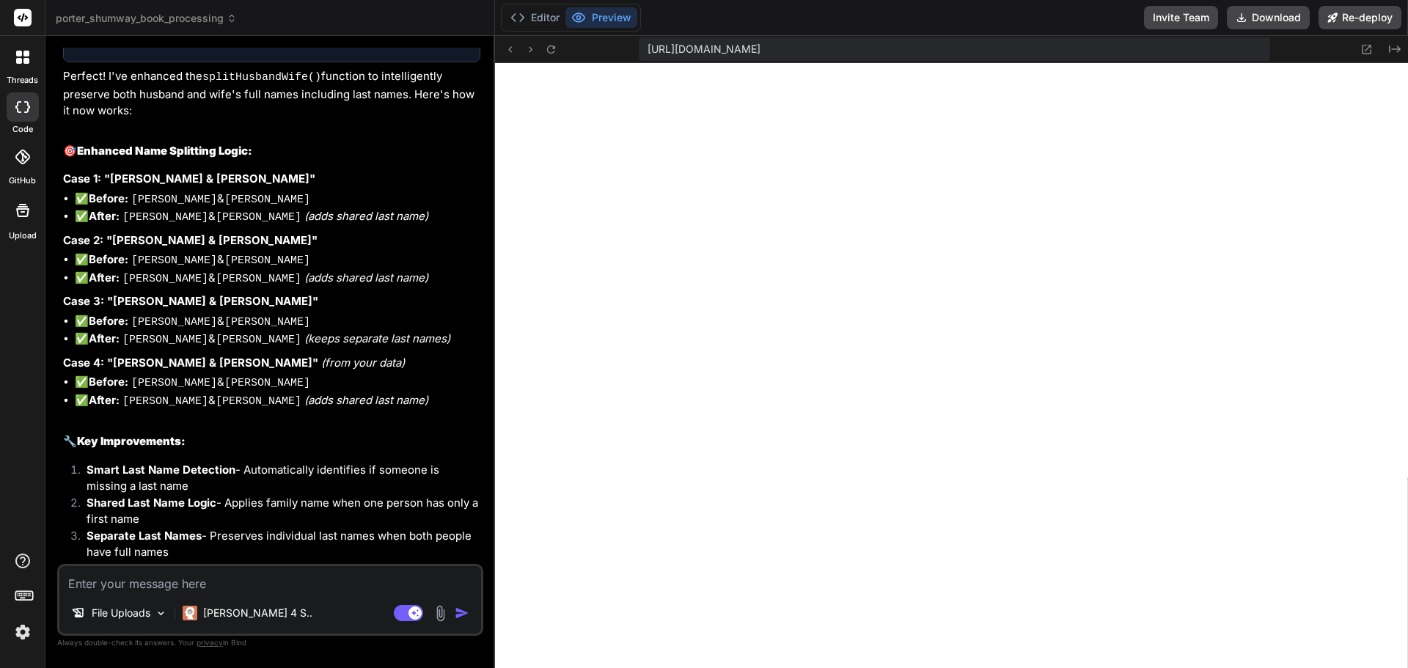
scroll to position [5416, 0]
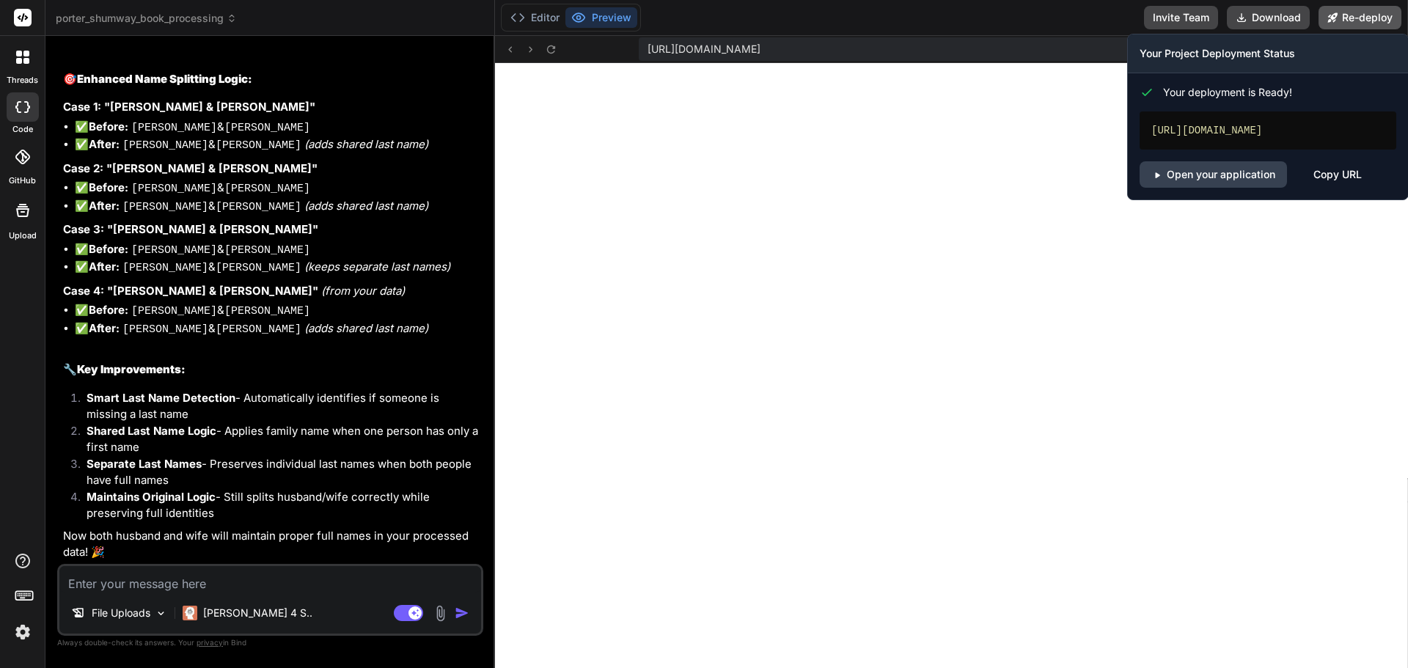
click at [1353, 18] on button "Re-deploy" at bounding box center [1359, 17] width 83 height 23
click at [1233, 188] on link "Open your application" at bounding box center [1212, 174] width 147 height 26
